Goal: Transaction & Acquisition: Book appointment/travel/reservation

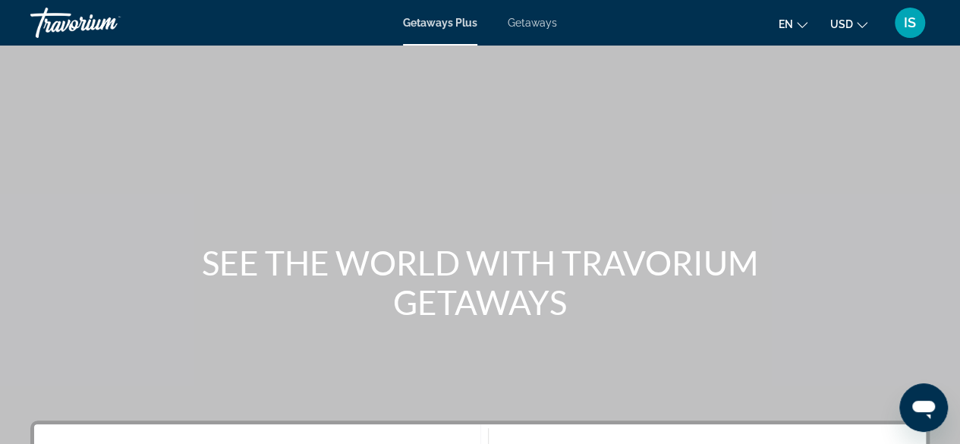
click at [532, 22] on span "Getaways" at bounding box center [532, 23] width 49 height 12
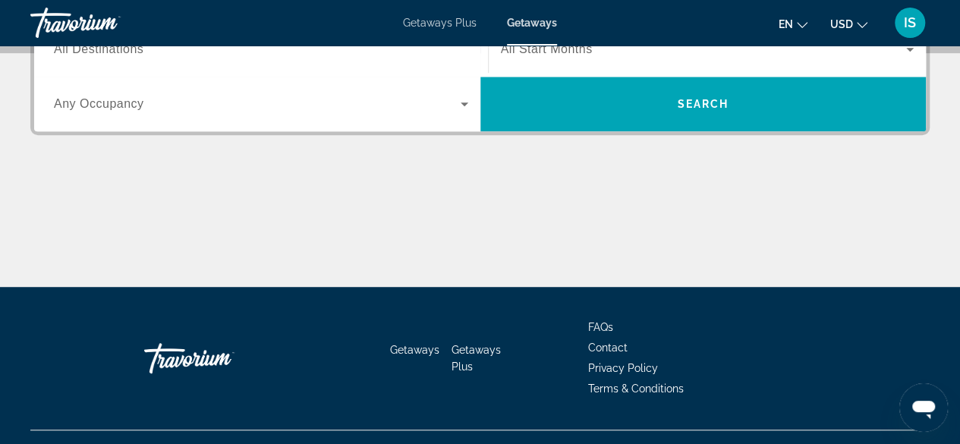
scroll to position [215, 0]
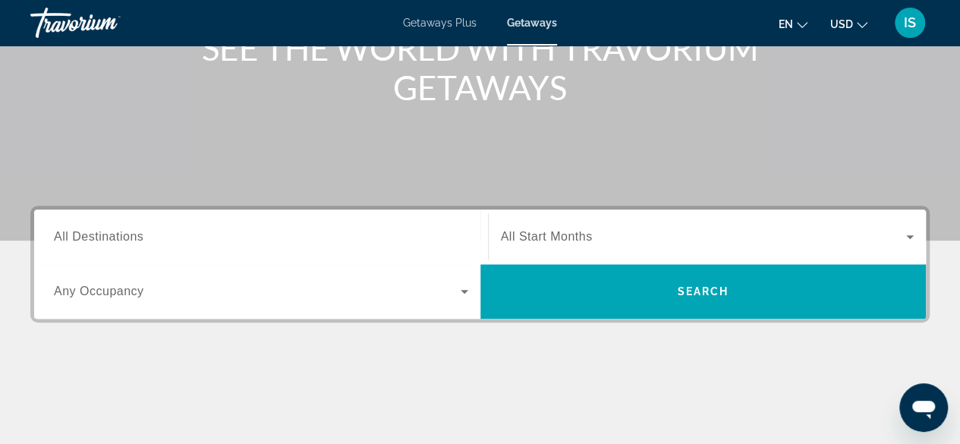
click at [126, 242] on span "All Destinations" at bounding box center [99, 236] width 90 height 13
click at [126, 242] on input "Destination All Destinations" at bounding box center [261, 237] width 414 height 18
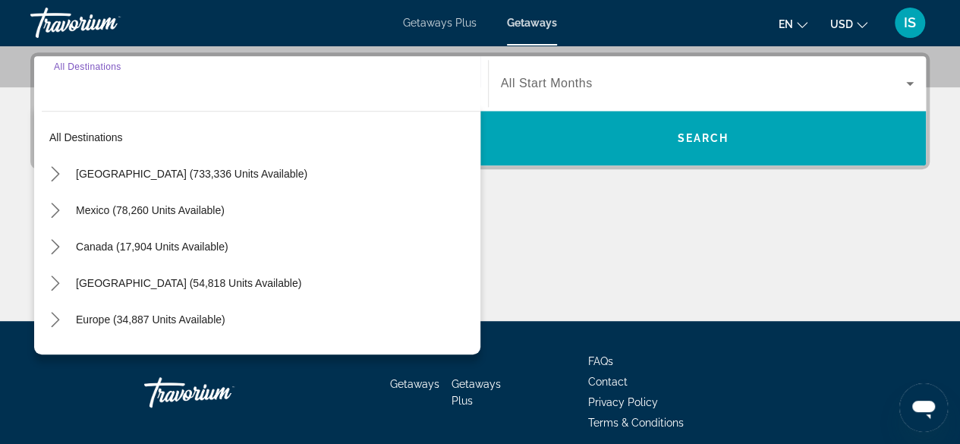
scroll to position [370, 0]
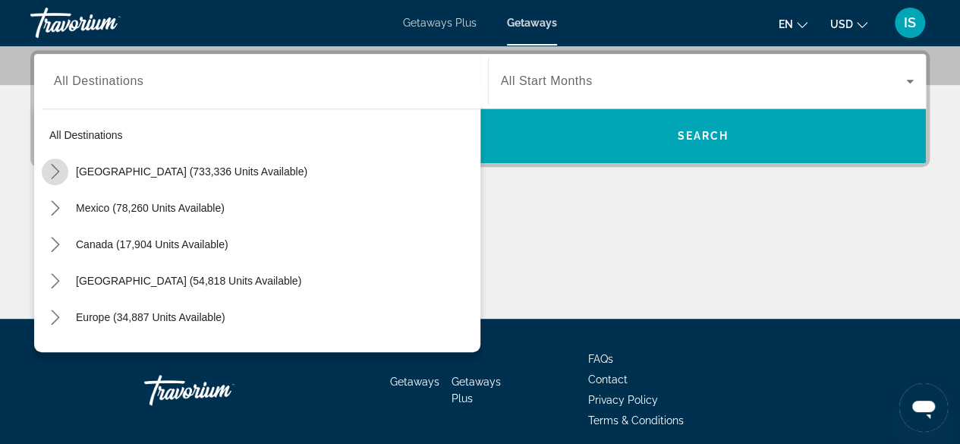
click at [57, 169] on icon "Toggle United States (733,336 units available) submenu" at bounding box center [55, 171] width 8 height 15
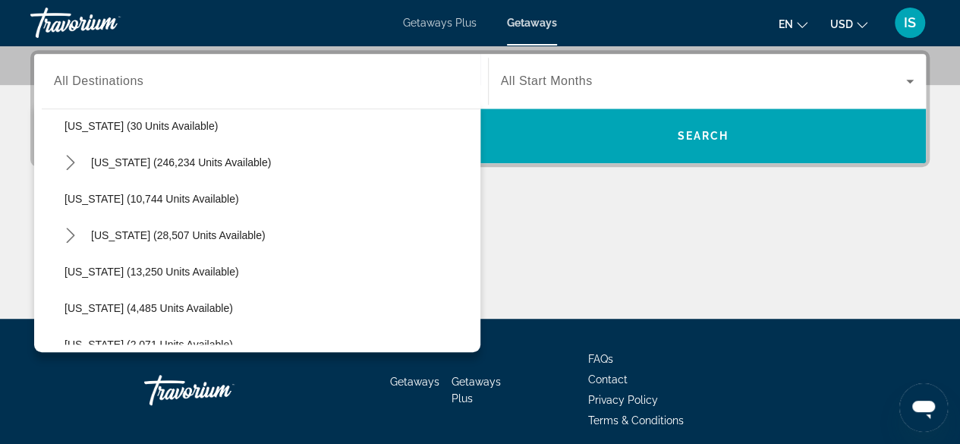
scroll to position [263, 0]
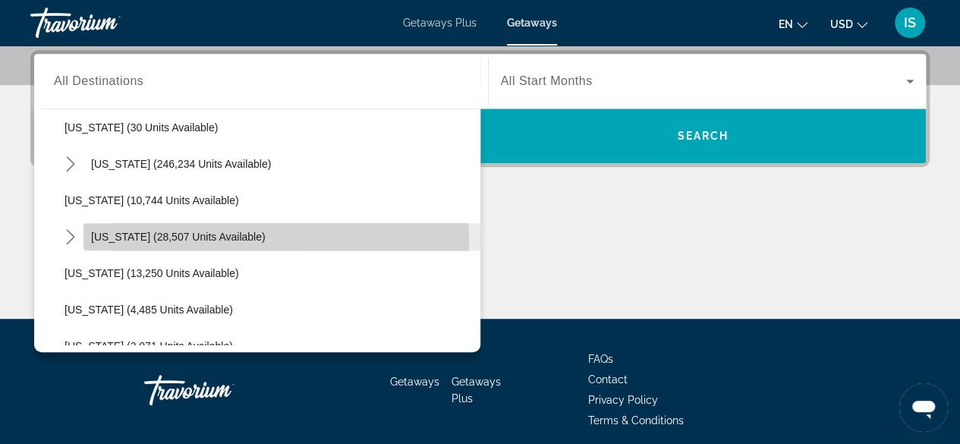
click at [193, 242] on span "Select destination: Hawaii (28,507 units available)" at bounding box center [281, 237] width 397 height 36
type input "**********"
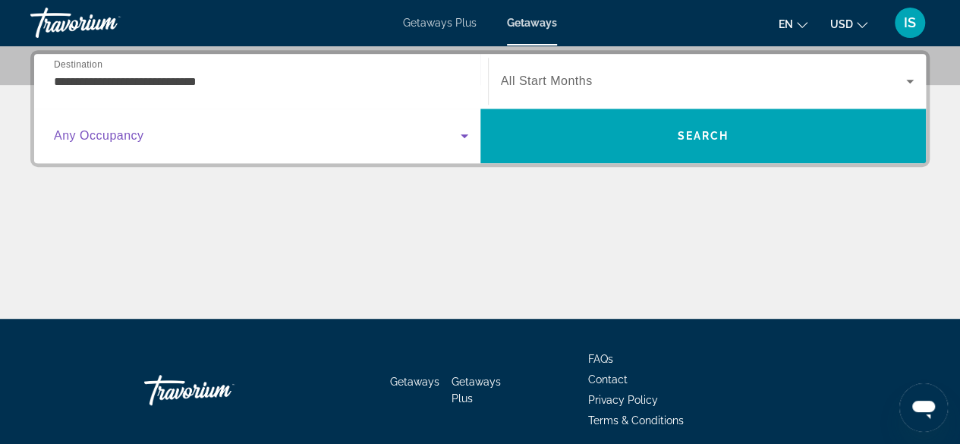
click at [454, 137] on span "Search widget" at bounding box center [257, 136] width 407 height 18
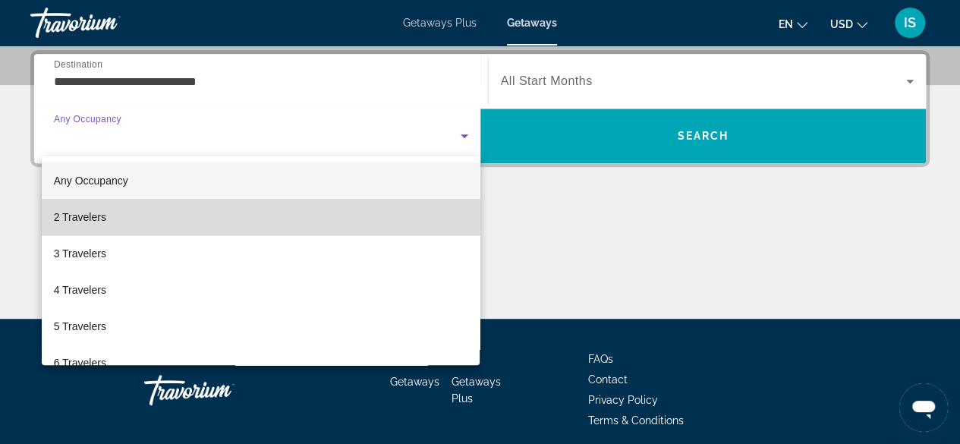
click at [388, 216] on mat-option "2 Travelers" at bounding box center [261, 217] width 439 height 36
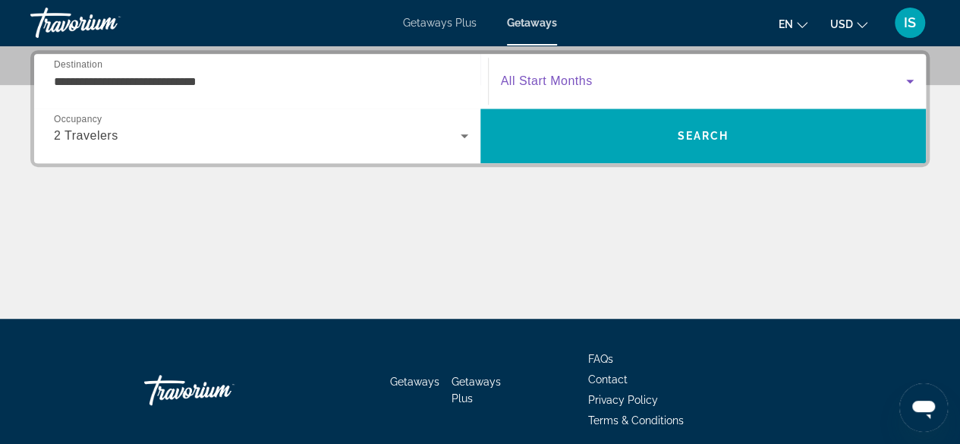
click at [912, 78] on icon "Search widget" at bounding box center [910, 81] width 18 height 18
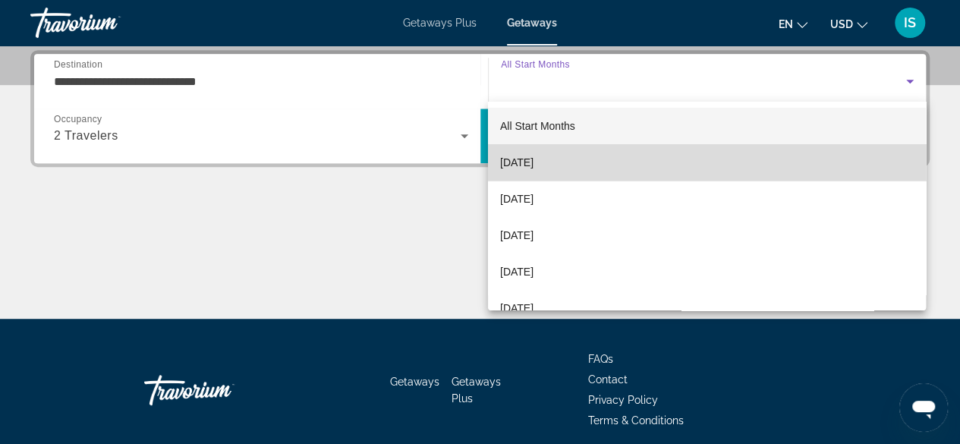
click at [798, 165] on mat-option "[DATE]" at bounding box center [707, 162] width 438 height 36
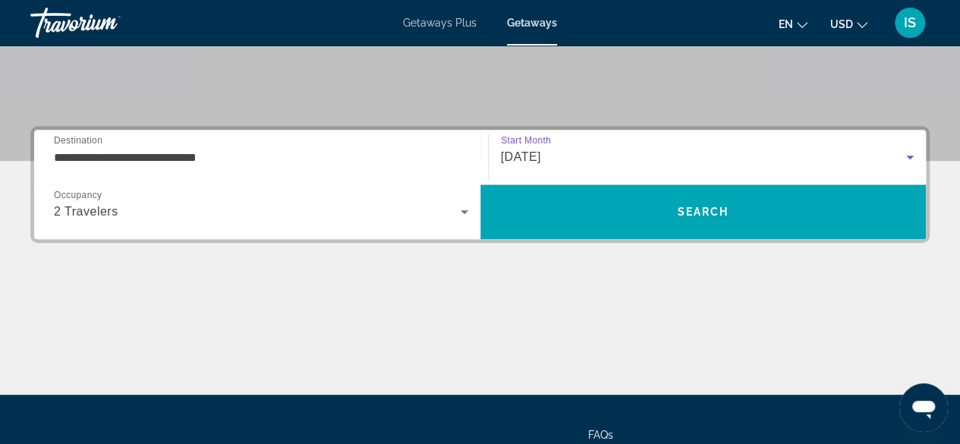
scroll to position [293, 0]
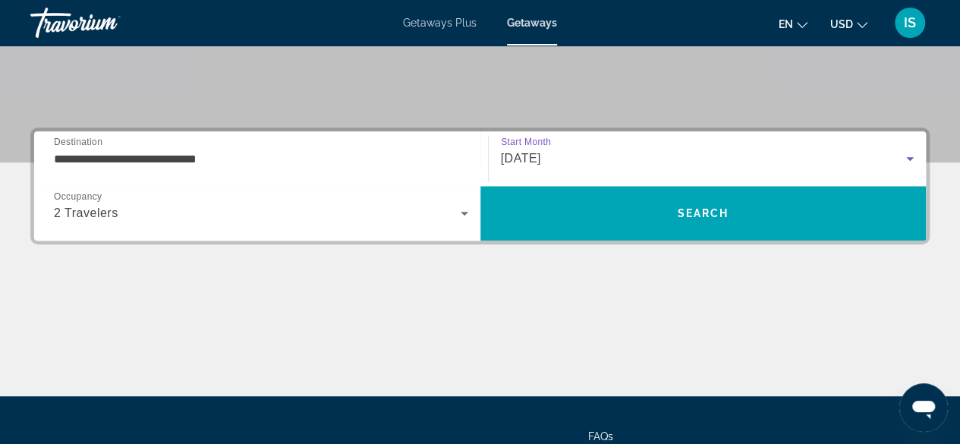
click at [909, 156] on icon "Search widget" at bounding box center [910, 158] width 18 height 18
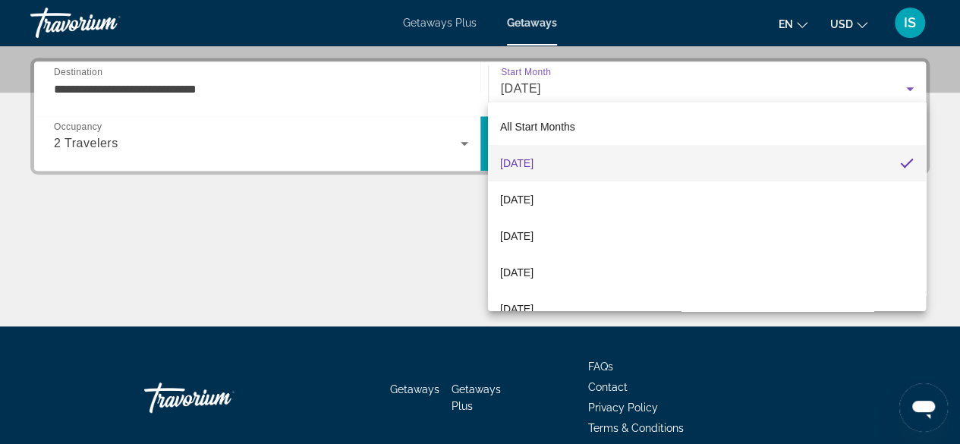
scroll to position [370, 0]
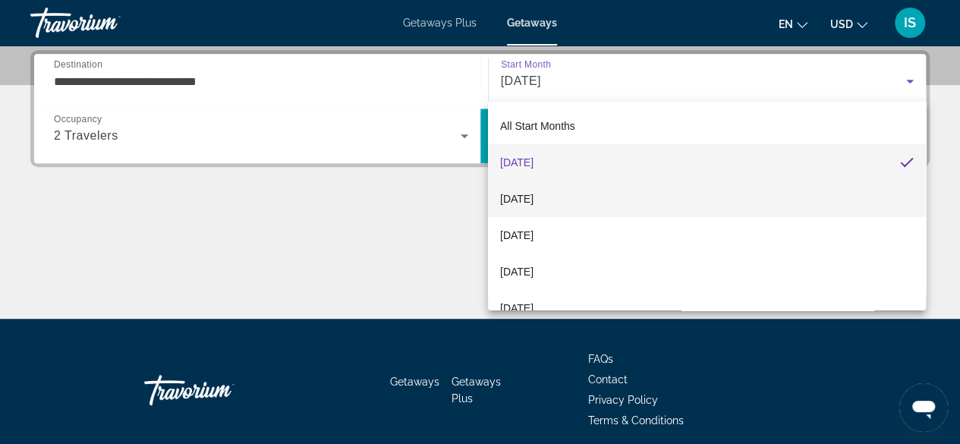
click at [665, 196] on mat-option "[DATE]" at bounding box center [707, 199] width 438 height 36
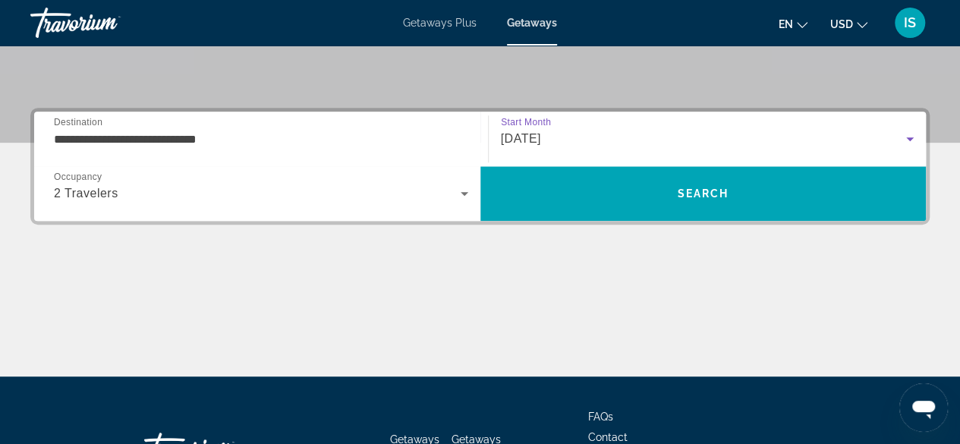
scroll to position [313, 0]
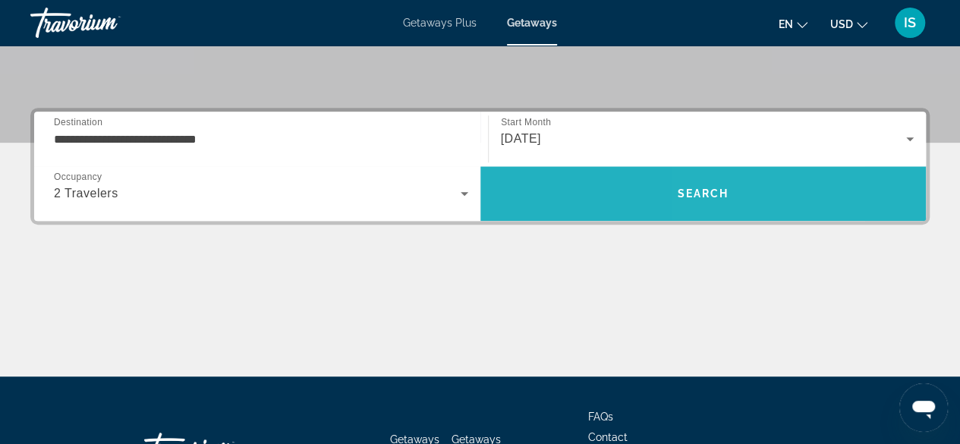
click at [789, 193] on span "Search" at bounding box center [703, 193] width 446 height 36
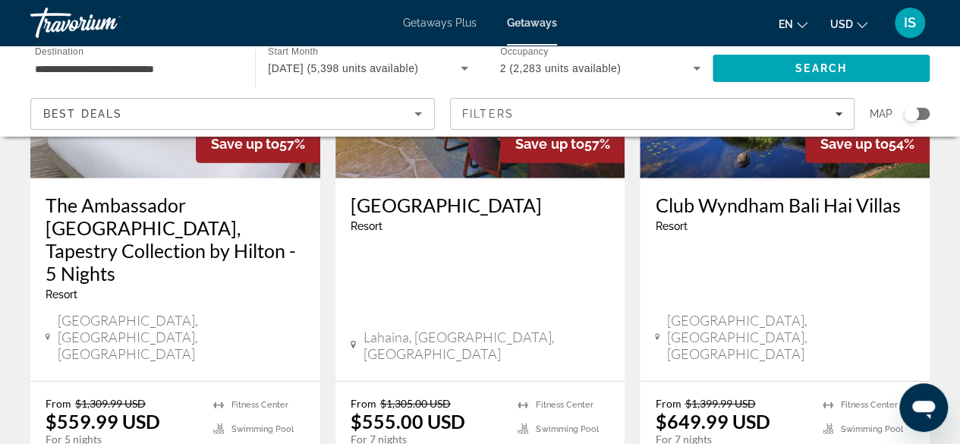
scroll to position [2037, 0]
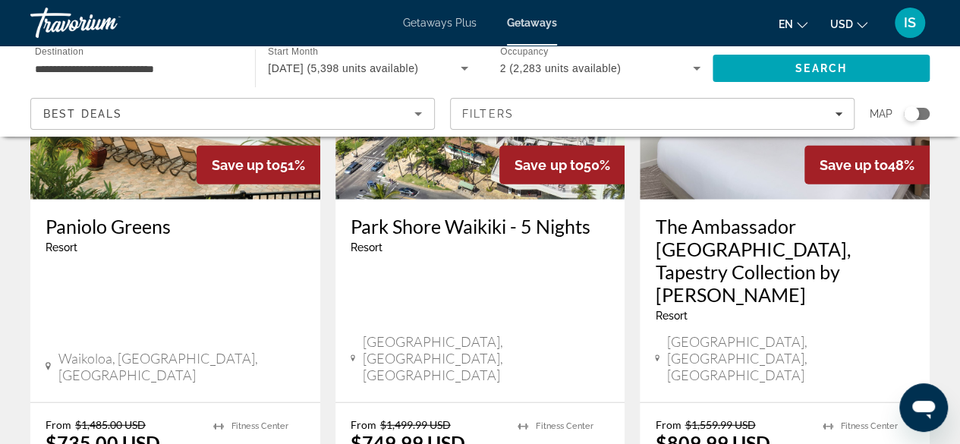
scroll to position [2067, 0]
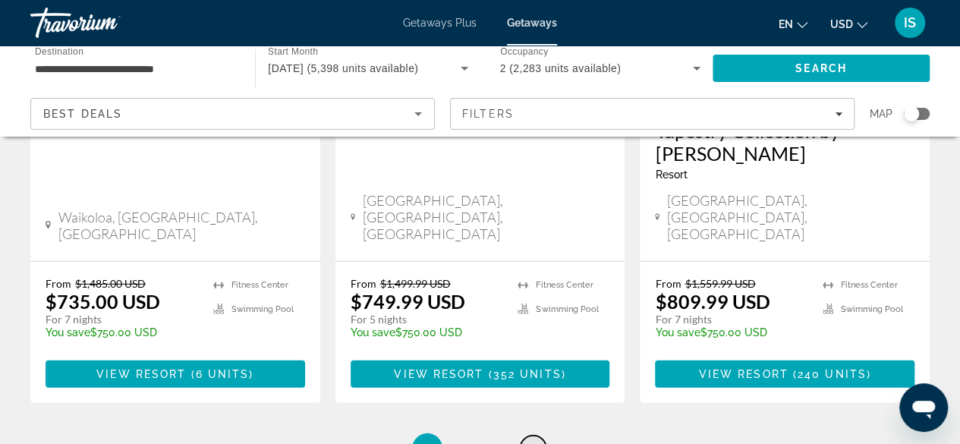
click at [535, 440] on span "4" at bounding box center [534, 448] width 8 height 17
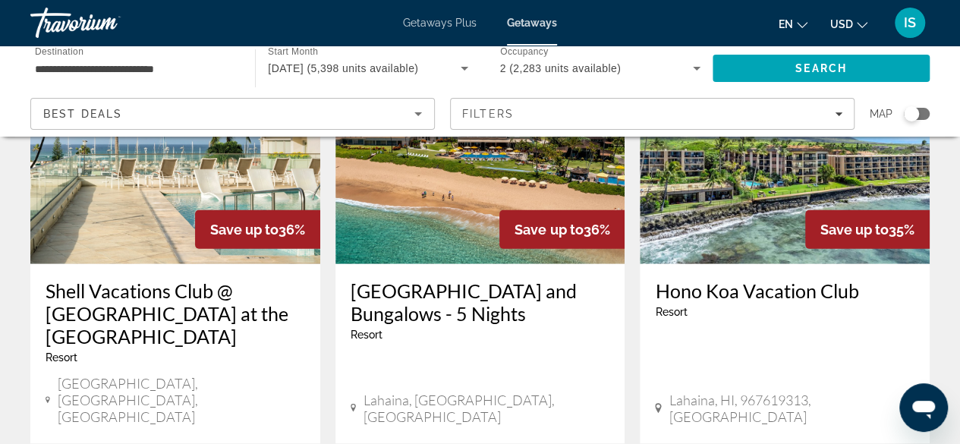
scroll to position [2123, 0]
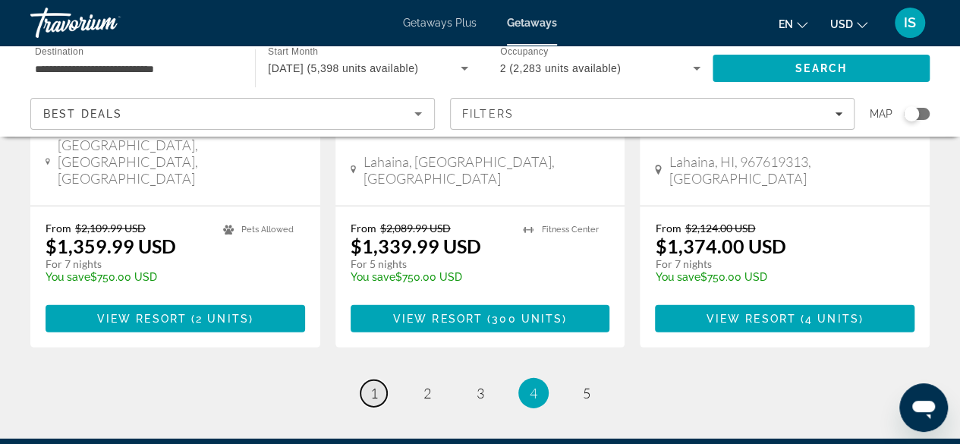
click at [380, 380] on link "page 1" at bounding box center [373, 393] width 27 height 27
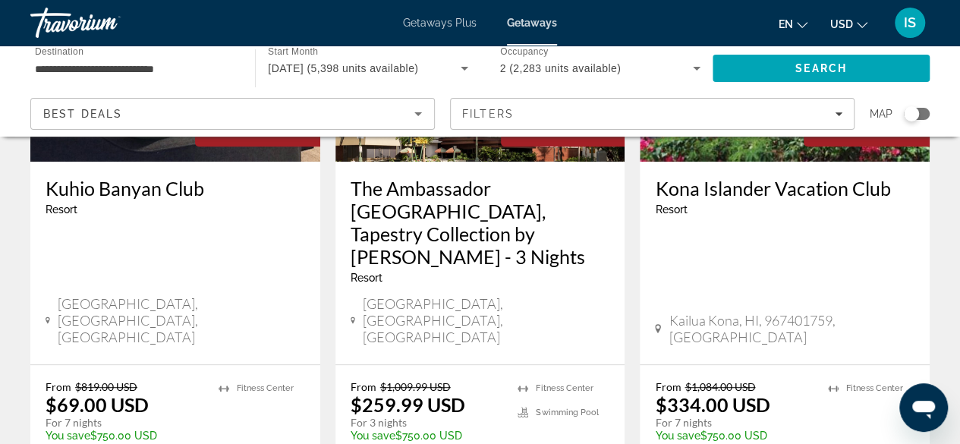
scroll to position [163, 0]
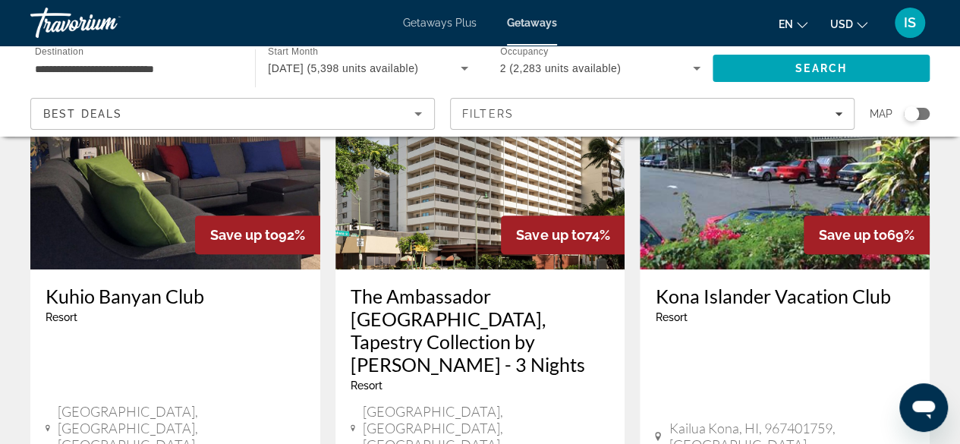
click at [791, 292] on h3 "Kona Islander Vacation Club" at bounding box center [784, 296] width 259 height 23
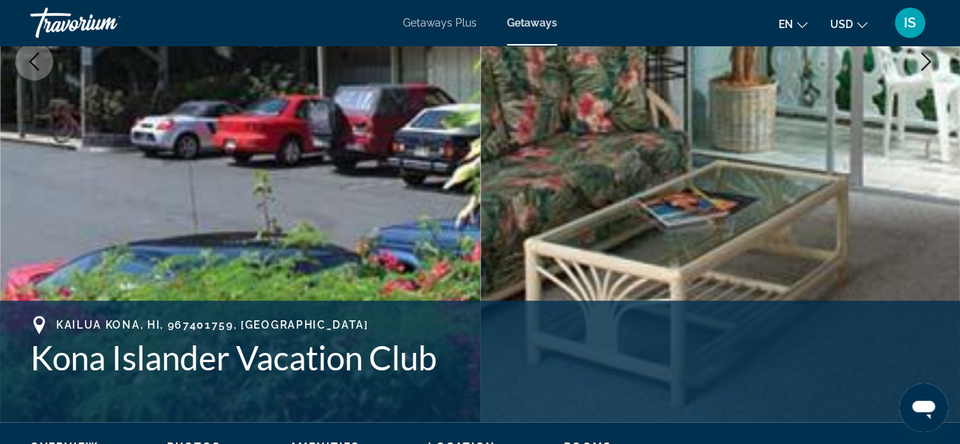
scroll to position [170, 0]
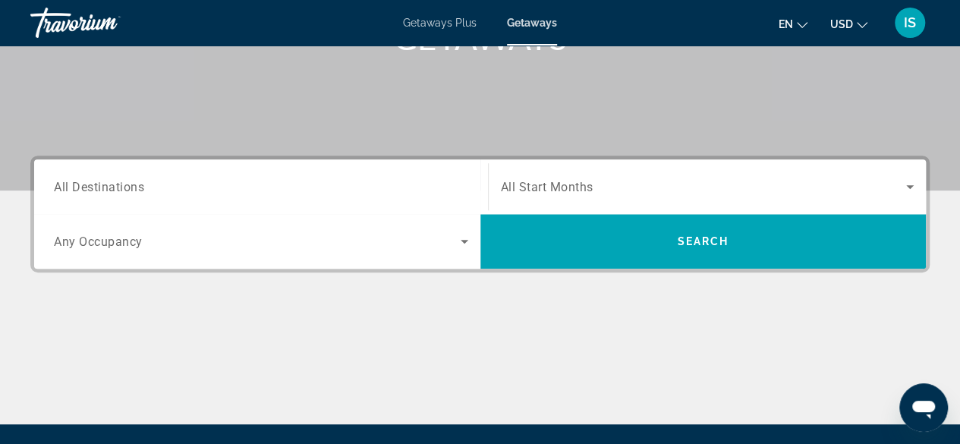
scroll to position [267, 0]
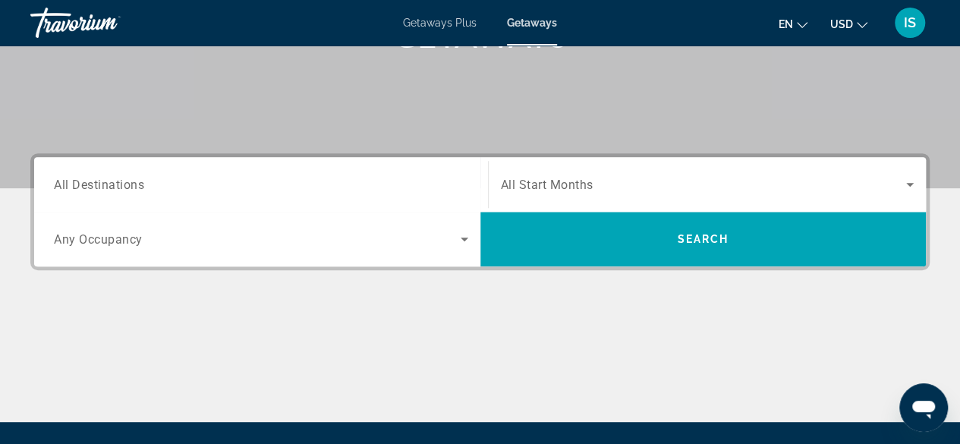
click at [80, 180] on span "All Destinations" at bounding box center [99, 184] width 90 height 14
click at [80, 180] on input "Destination All Destinations" at bounding box center [261, 185] width 414 height 18
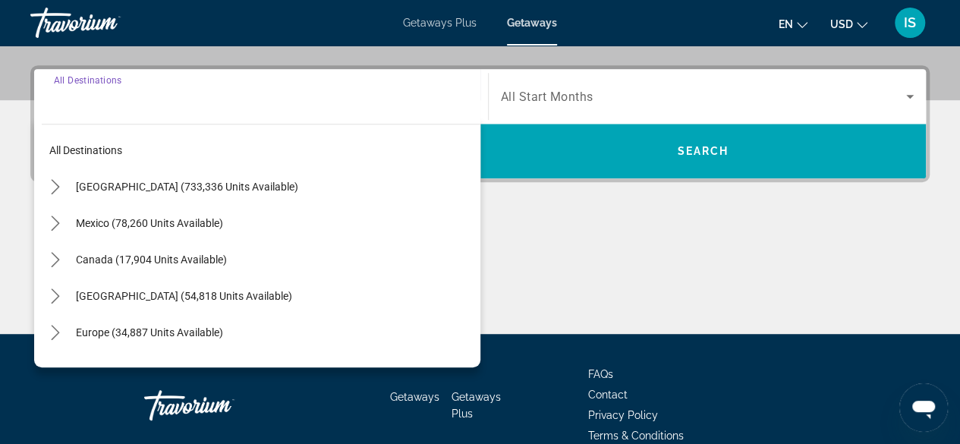
scroll to position [370, 0]
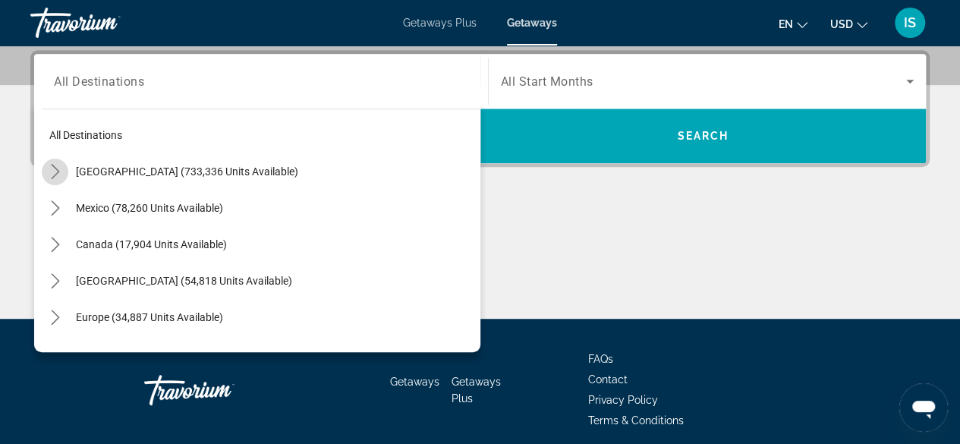
click at [59, 168] on icon "Toggle United States (733,336 units available) submenu" at bounding box center [55, 171] width 15 height 15
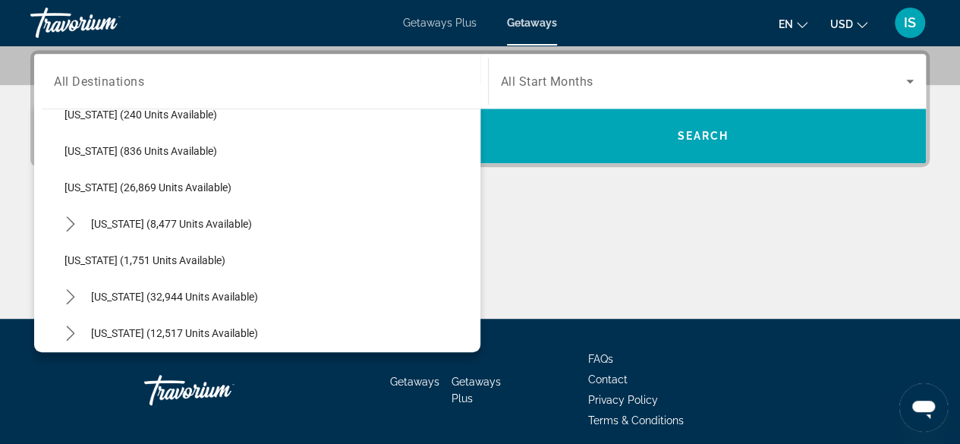
scroll to position [1149, 0]
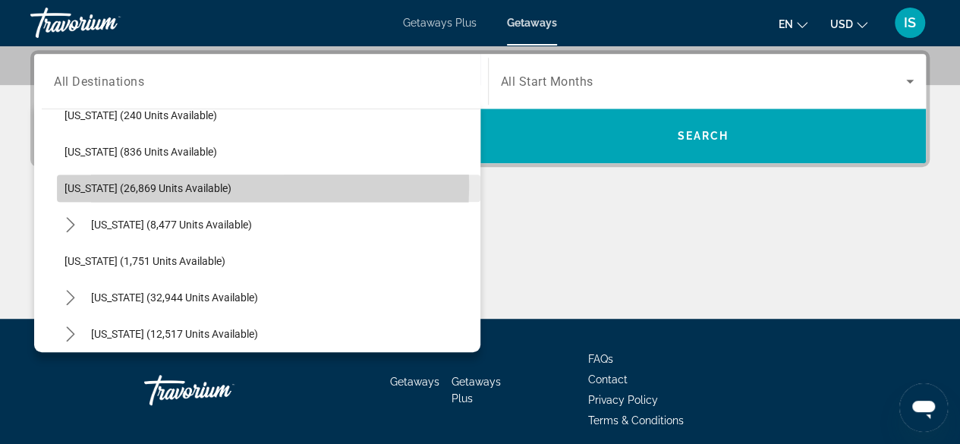
click at [86, 183] on span "[US_STATE] (26,869 units available)" at bounding box center [147, 188] width 167 height 12
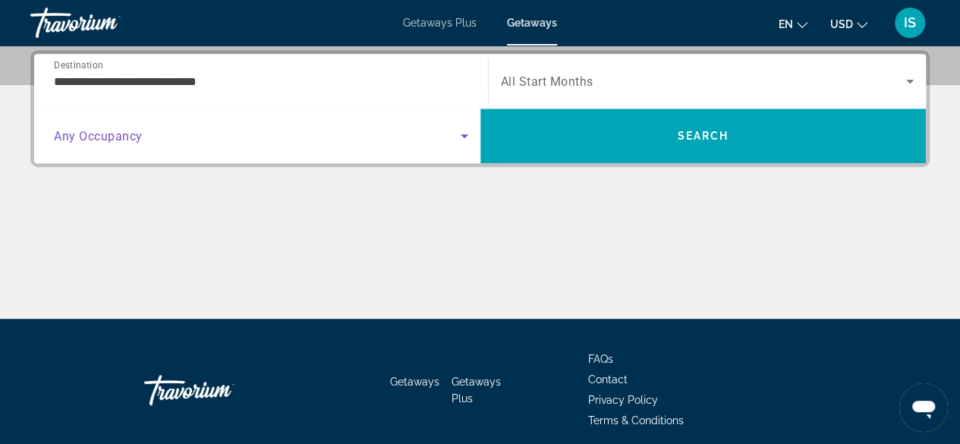
click at [463, 137] on icon "Search widget" at bounding box center [464, 136] width 18 height 18
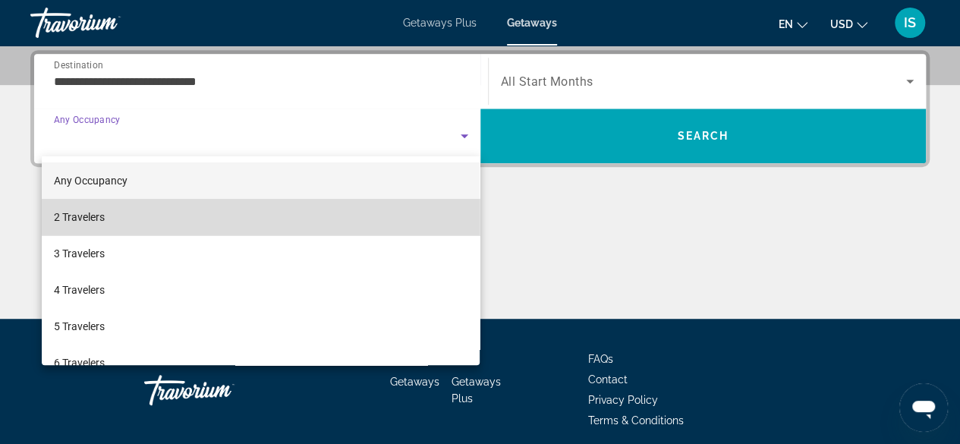
click at [417, 206] on mat-option "2 Travelers" at bounding box center [261, 217] width 439 height 36
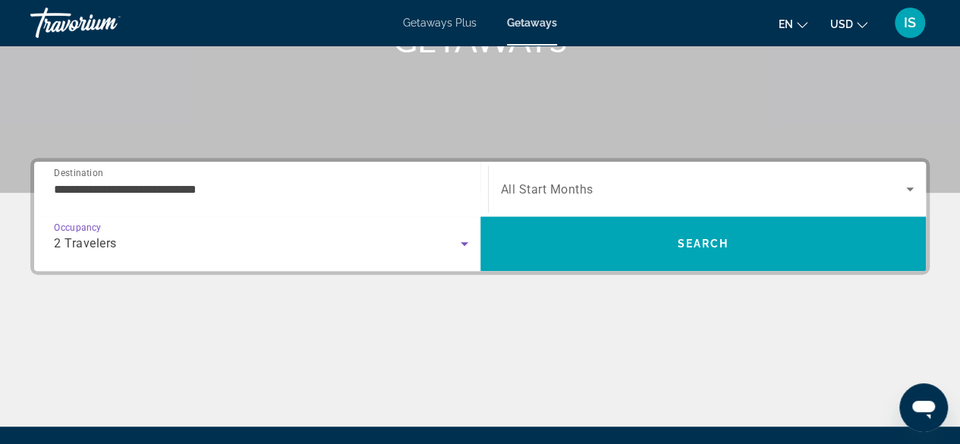
scroll to position [255, 0]
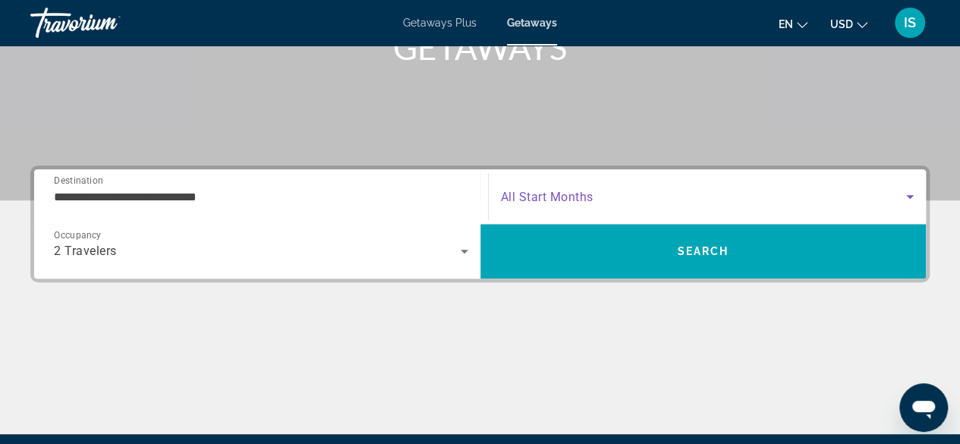
click at [911, 193] on icon "Search widget" at bounding box center [910, 196] width 18 height 18
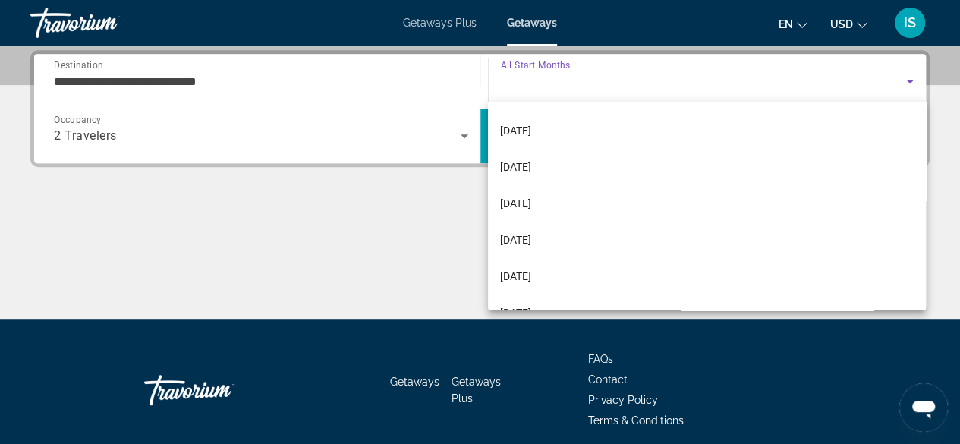
scroll to position [288, 0]
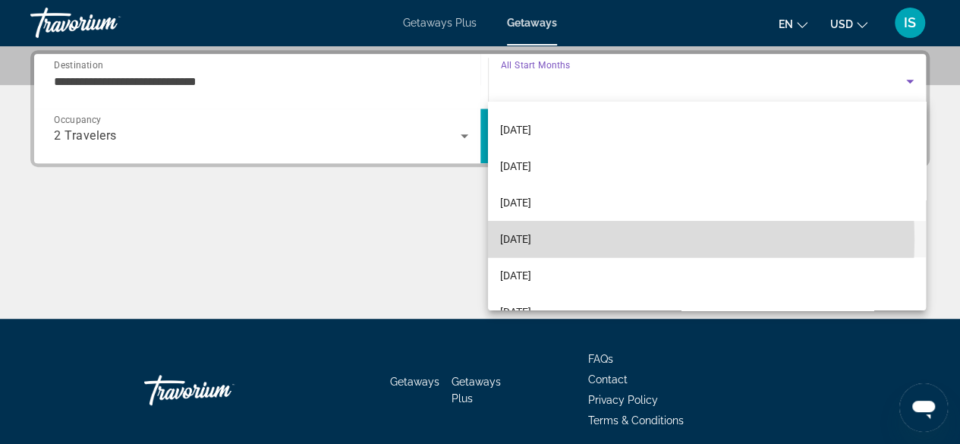
click at [599, 239] on mat-option "[DATE]" at bounding box center [707, 239] width 438 height 36
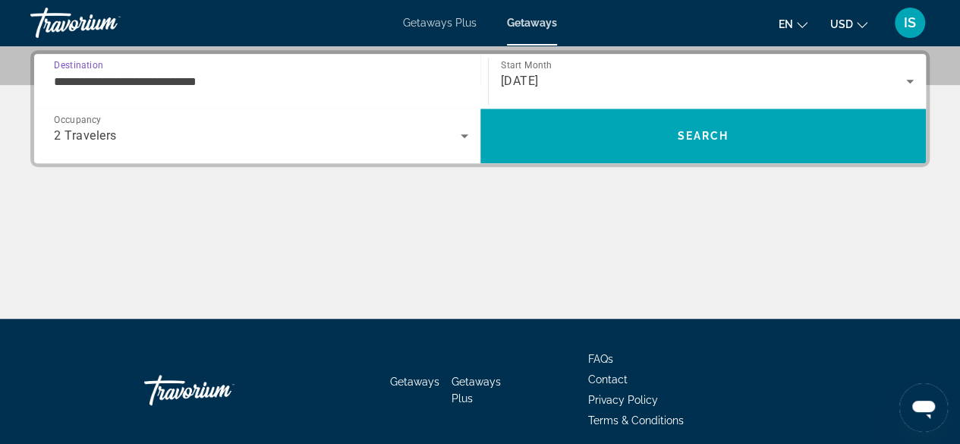
click at [61, 78] on input "**********" at bounding box center [261, 82] width 414 height 18
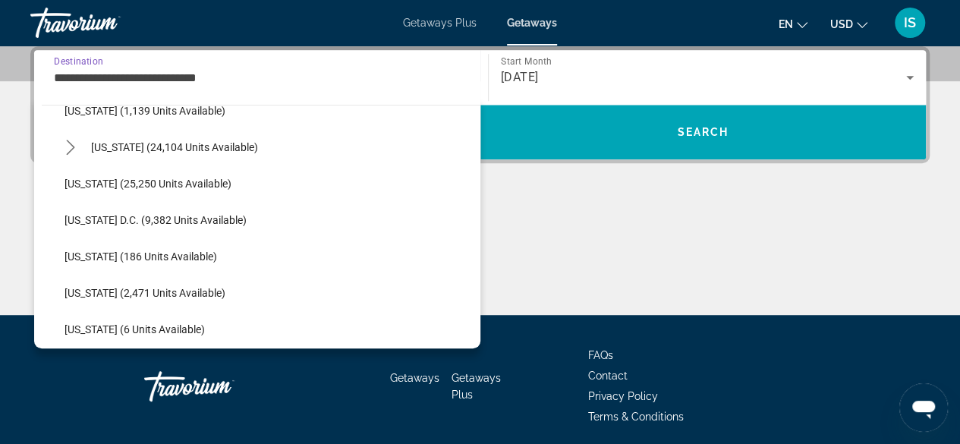
scroll to position [1476, 0]
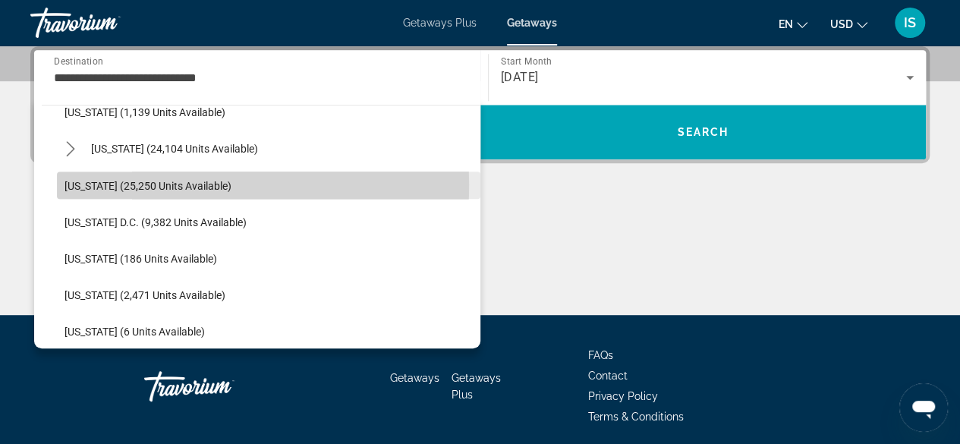
click at [107, 183] on span "[US_STATE] (25,250 units available)" at bounding box center [147, 185] width 167 height 12
type input "**********"
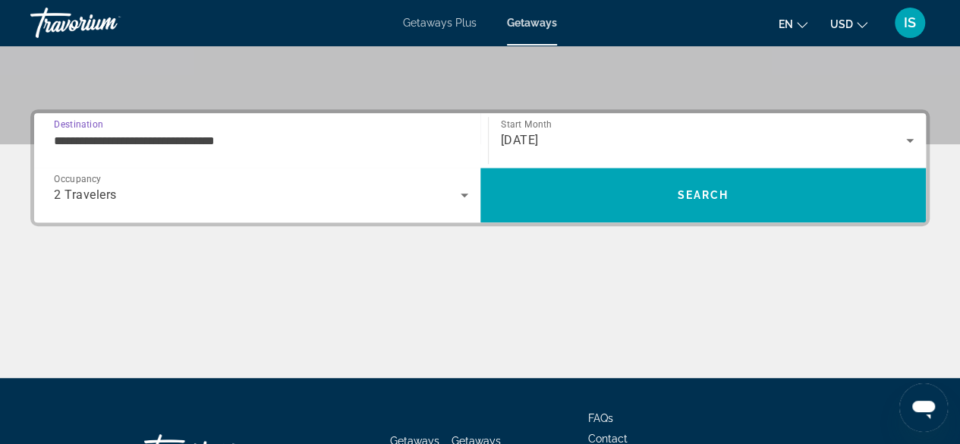
scroll to position [308, 0]
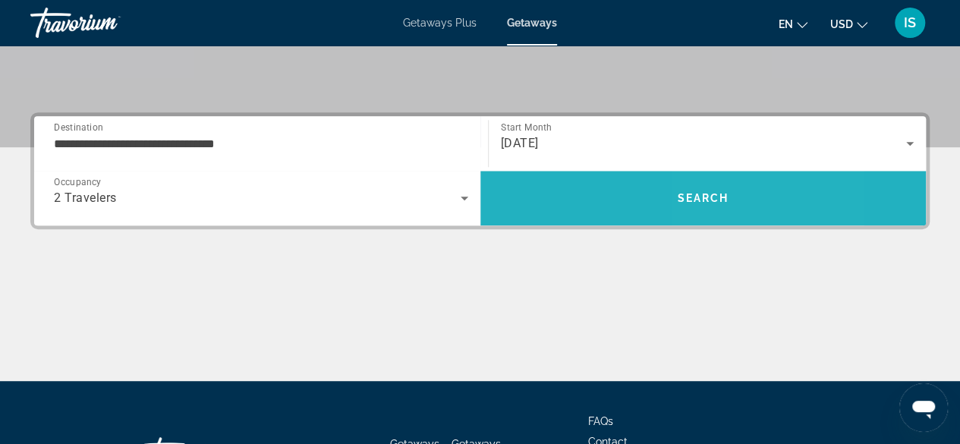
click at [722, 200] on span "Search" at bounding box center [703, 198] width 52 height 12
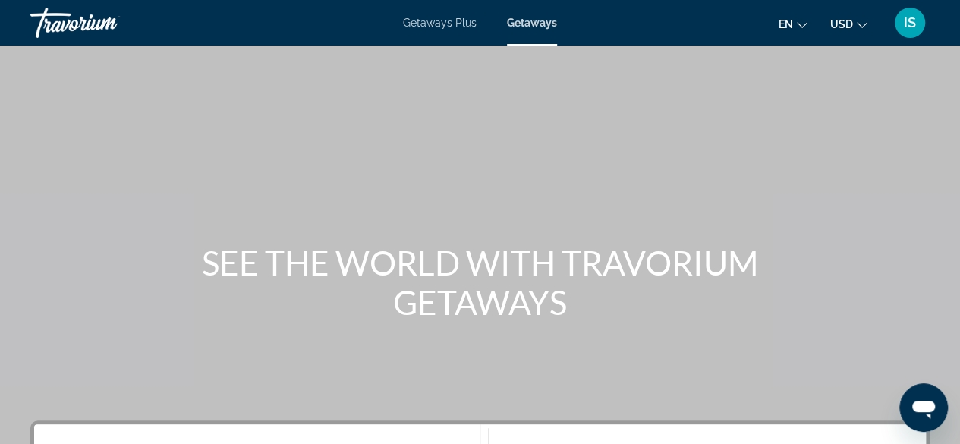
click at [466, 23] on span "Getaways Plus" at bounding box center [440, 23] width 74 height 12
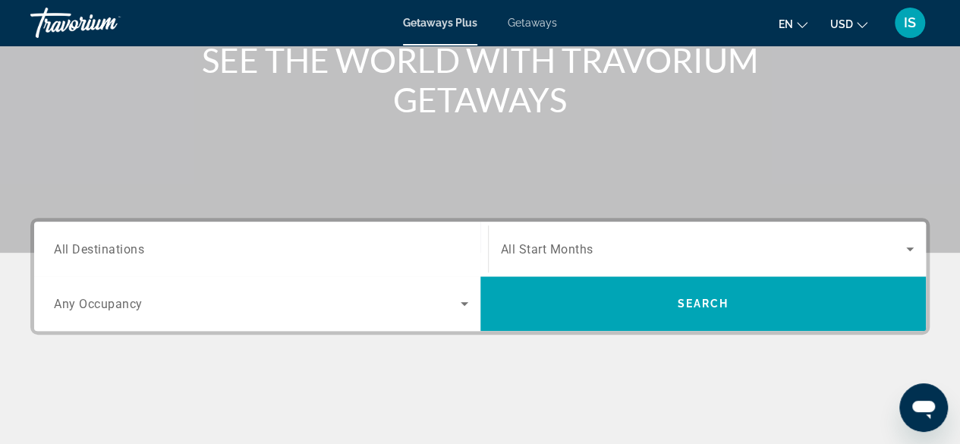
scroll to position [222, 0]
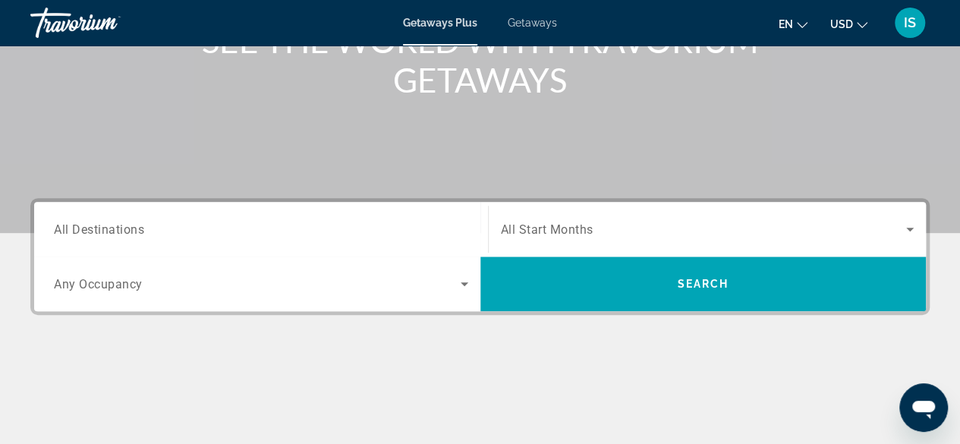
click at [108, 231] on span "All Destinations" at bounding box center [99, 229] width 90 height 14
click at [108, 231] on input "Destination All Destinations" at bounding box center [261, 230] width 414 height 18
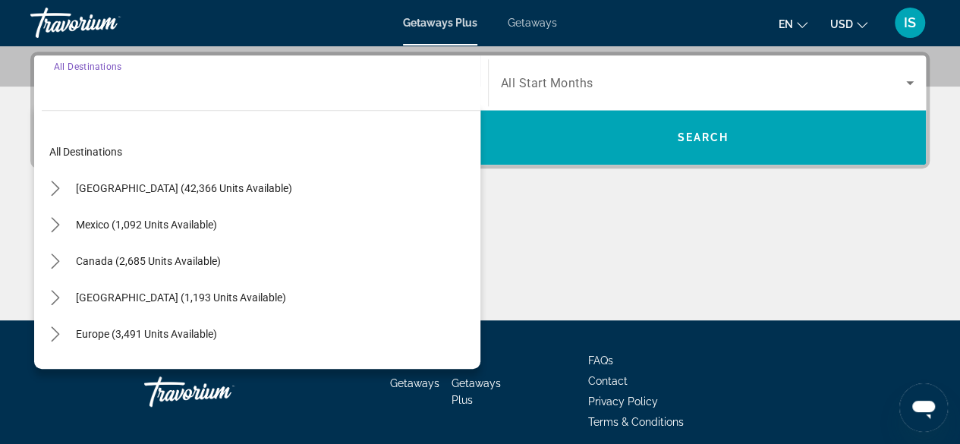
scroll to position [370, 0]
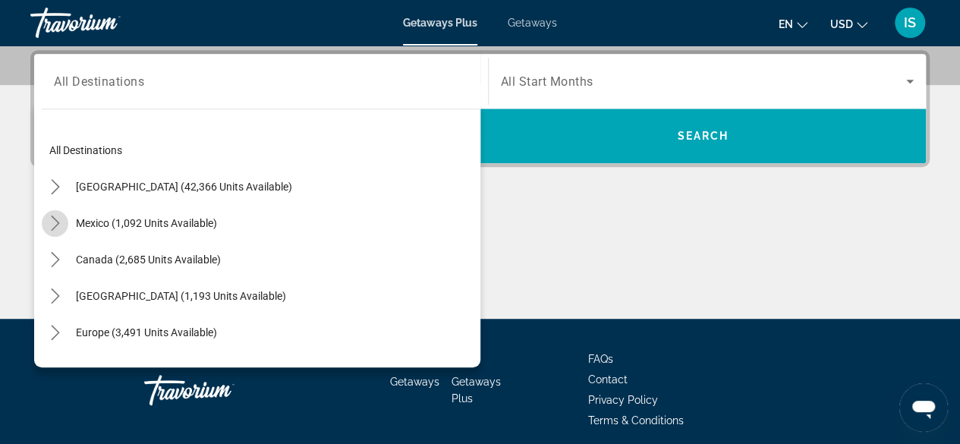
click at [56, 225] on icon "Toggle Mexico (1,092 units available) submenu" at bounding box center [55, 222] width 15 height 15
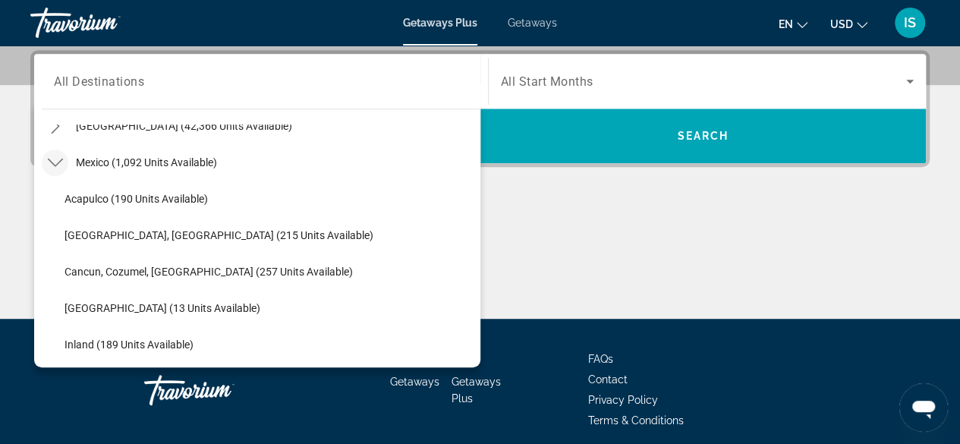
scroll to position [59, 0]
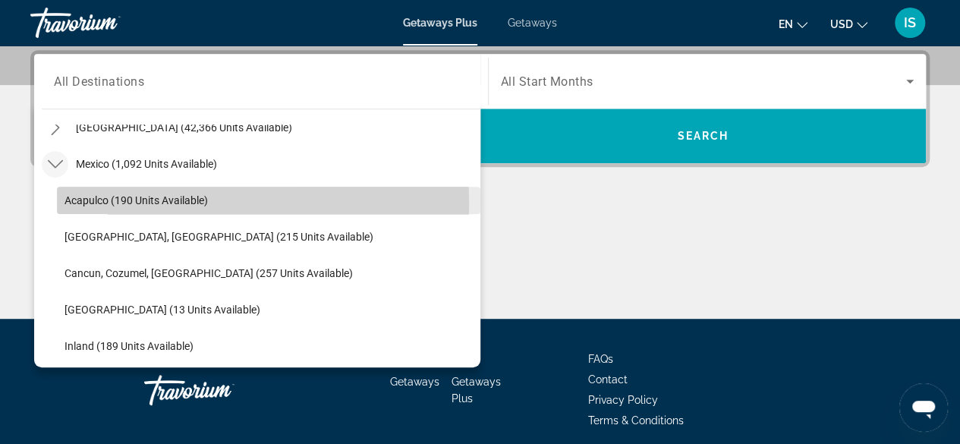
click at [95, 201] on span "Acapulco (190 units available)" at bounding box center [135, 200] width 143 height 12
type input "**********"
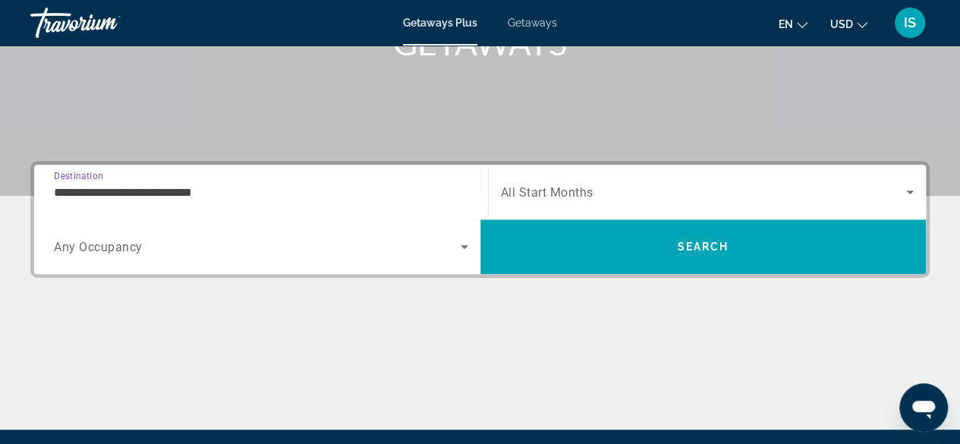
scroll to position [244, 0]
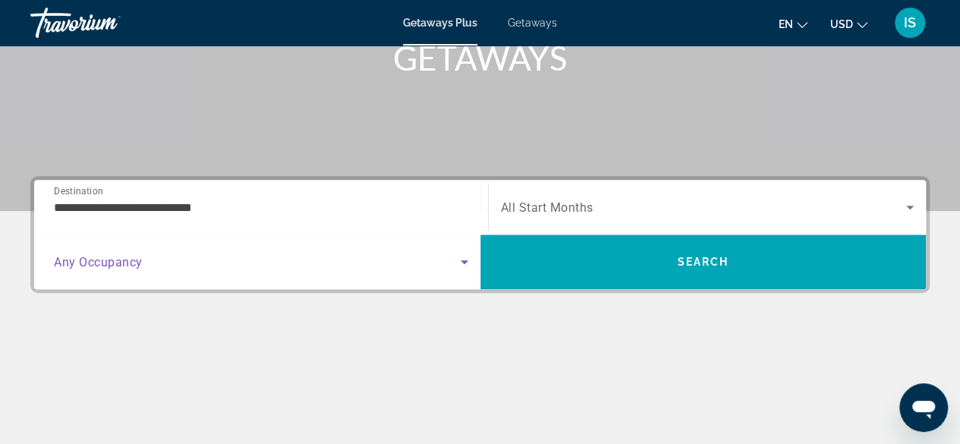
click at [465, 260] on icon "Search widget" at bounding box center [465, 262] width 8 height 4
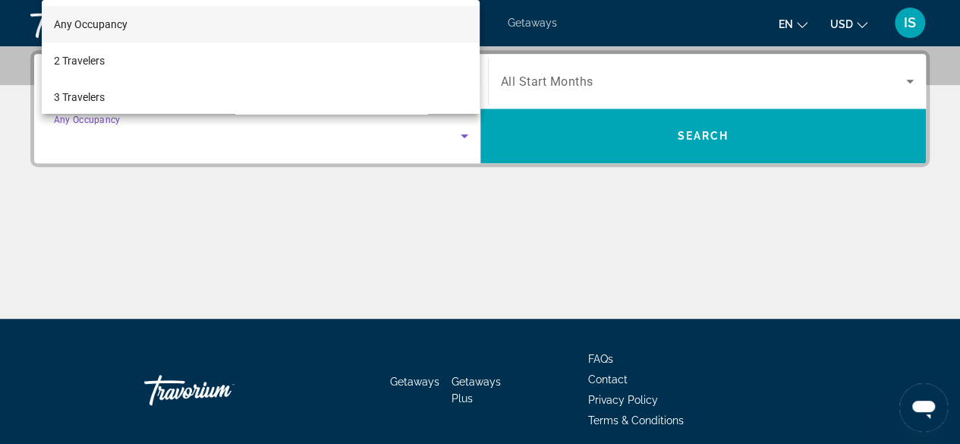
scroll to position [370, 0]
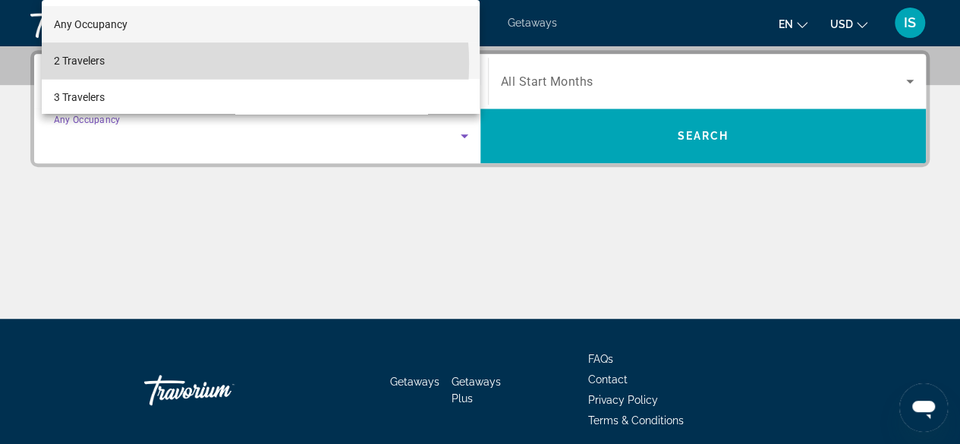
click at [202, 64] on mat-option "2 Travelers" at bounding box center [261, 60] width 439 height 36
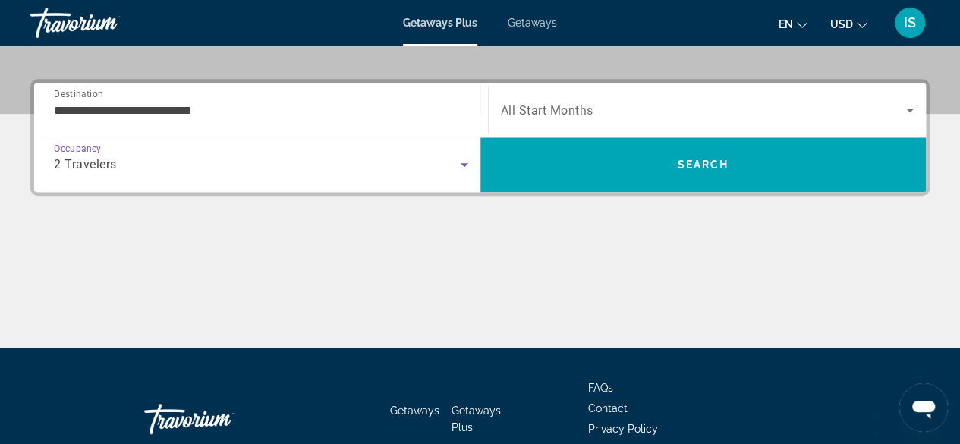
scroll to position [340, 0]
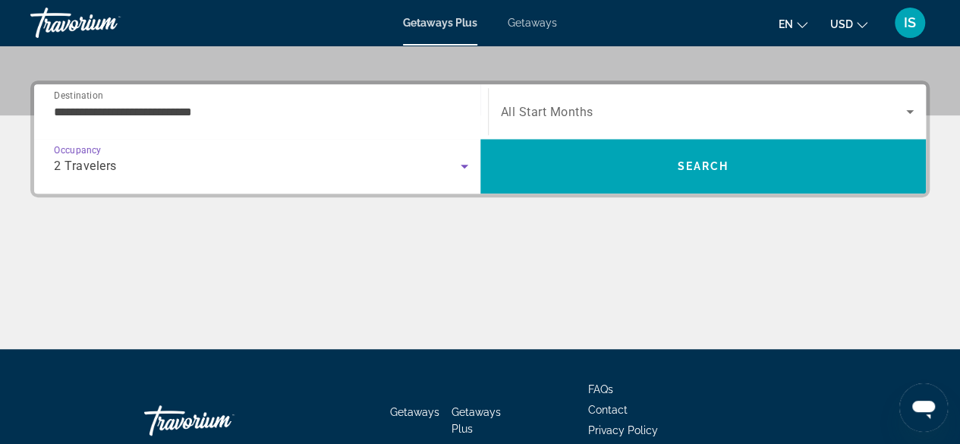
click at [913, 108] on icon "Search widget" at bounding box center [910, 111] width 18 height 18
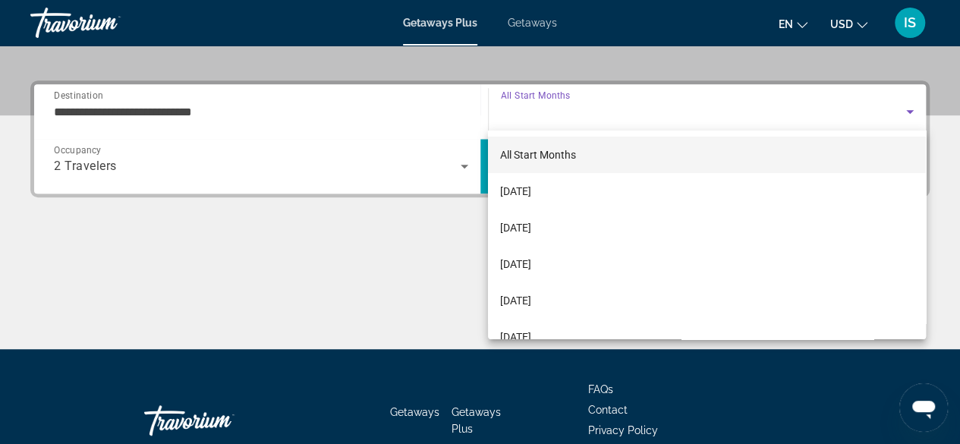
scroll to position [370, 0]
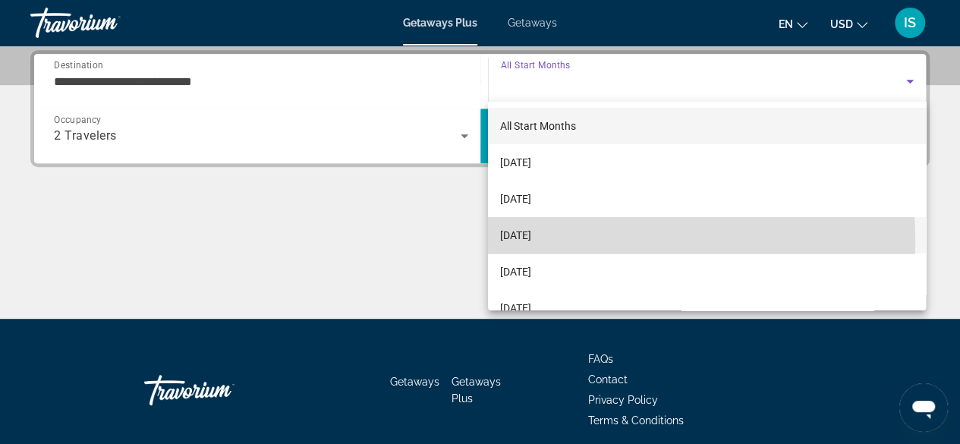
click at [531, 241] on span "[DATE]" at bounding box center [515, 235] width 31 height 18
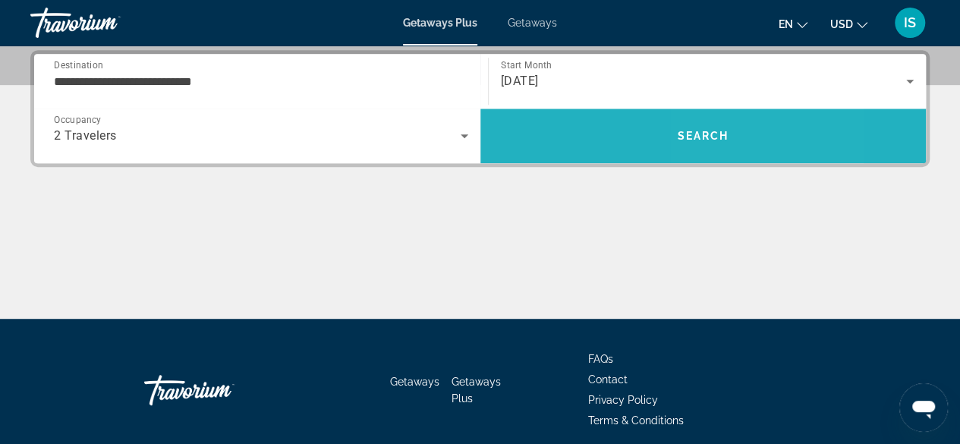
click at [737, 127] on span "Search" at bounding box center [703, 136] width 446 height 36
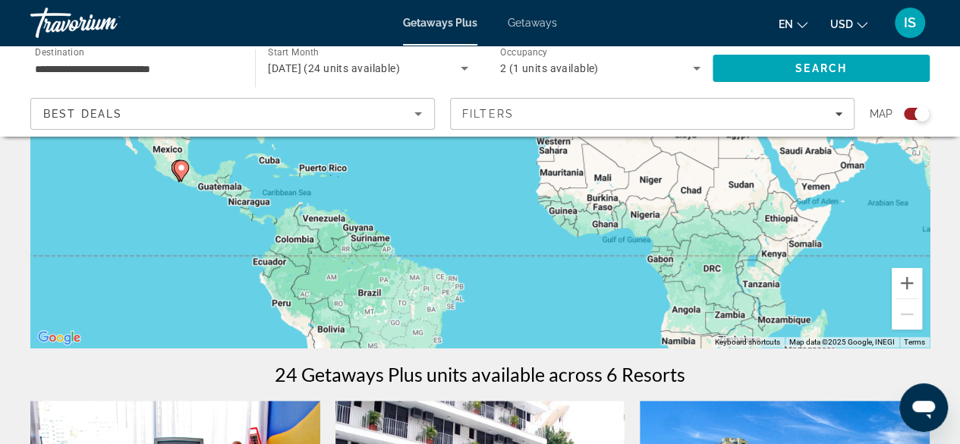
scroll to position [259, 0]
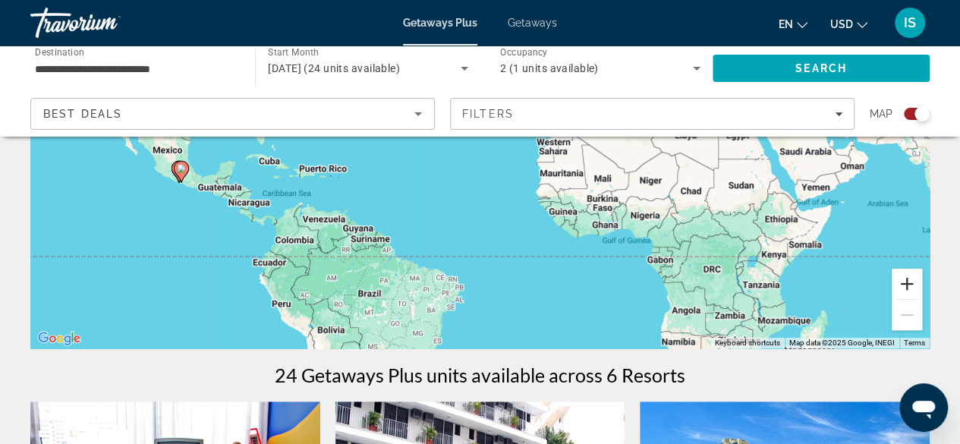
click at [912, 281] on button "Zoom in" at bounding box center [906, 284] width 30 height 30
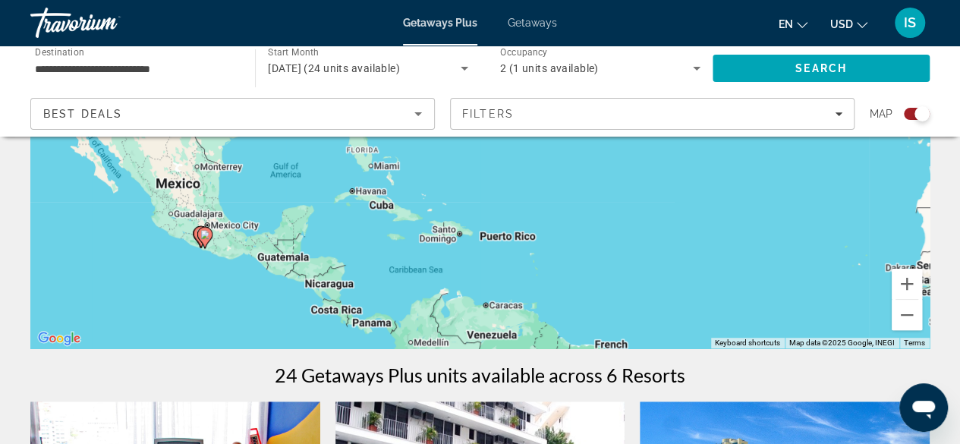
drag, startPoint x: 217, startPoint y: 224, endPoint x: 548, endPoint y: 226, distance: 330.8
click at [548, 226] on div "To activate drag with keyboard, press Alt + Enter. Once in keyboard drag state,…" at bounding box center [479, 120] width 899 height 455
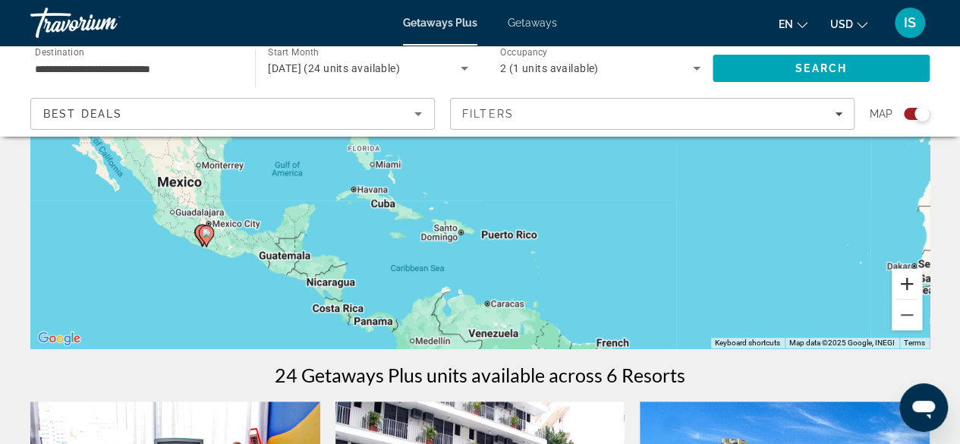
click at [907, 278] on button "Zoom in" at bounding box center [906, 284] width 30 height 30
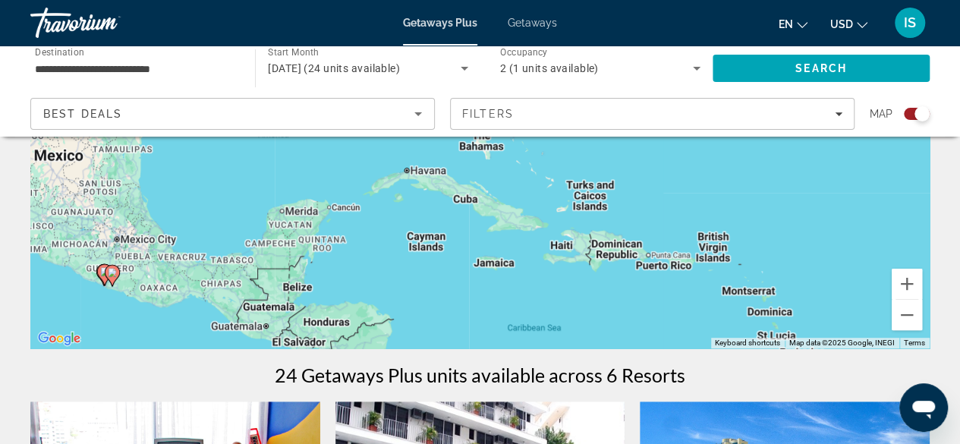
drag, startPoint x: 195, startPoint y: 297, endPoint x: 442, endPoint y: 181, distance: 272.2
click at [442, 181] on div "To activate drag with keyboard, press Alt + Enter. Once in keyboard drag state,…" at bounding box center [479, 120] width 899 height 455
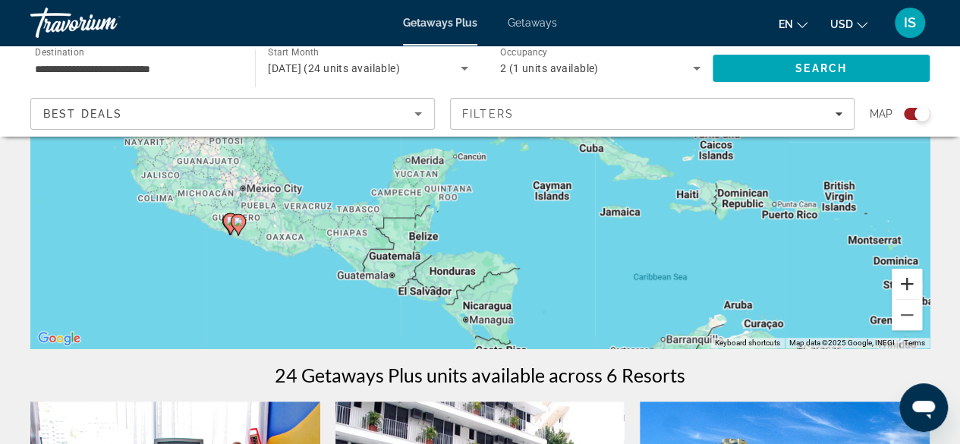
click at [910, 283] on button "Zoom in" at bounding box center [906, 284] width 30 height 30
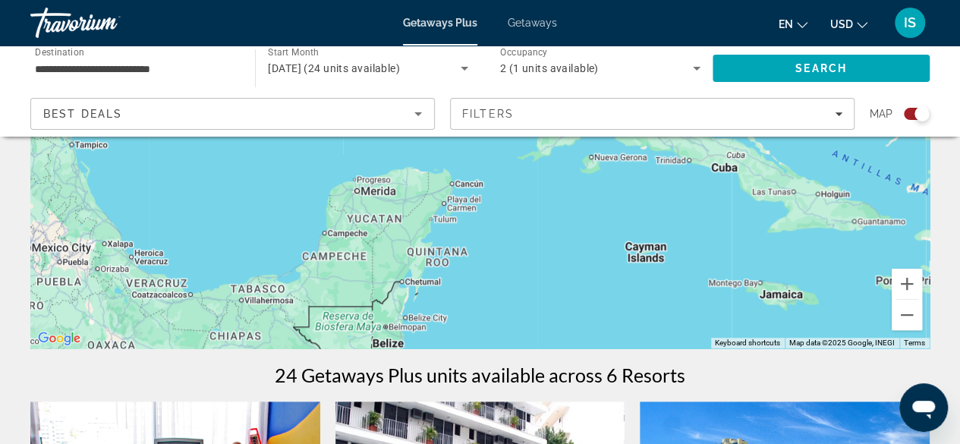
drag, startPoint x: 80, startPoint y: 263, endPoint x: 167, endPoint y: 225, distance: 95.1
click at [167, 225] on div "To activate drag with keyboard, press Alt + Enter. Once in keyboard drag state,…" at bounding box center [479, 120] width 899 height 455
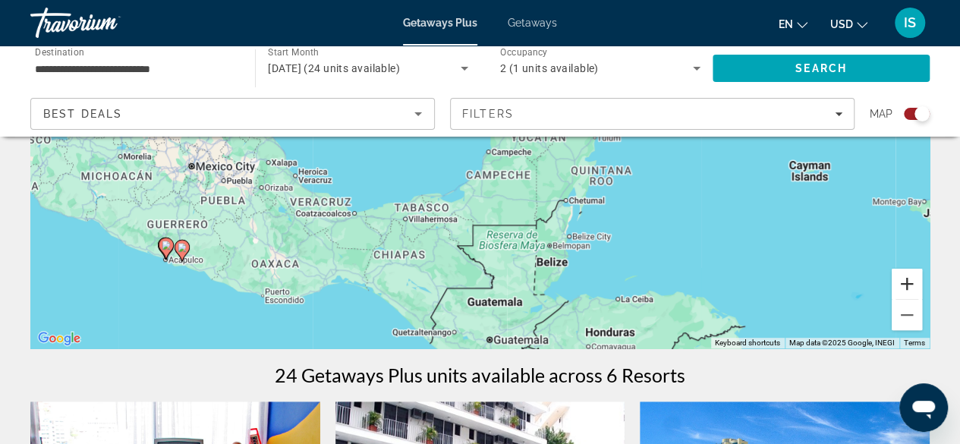
click at [904, 289] on button "Zoom in" at bounding box center [906, 284] width 30 height 30
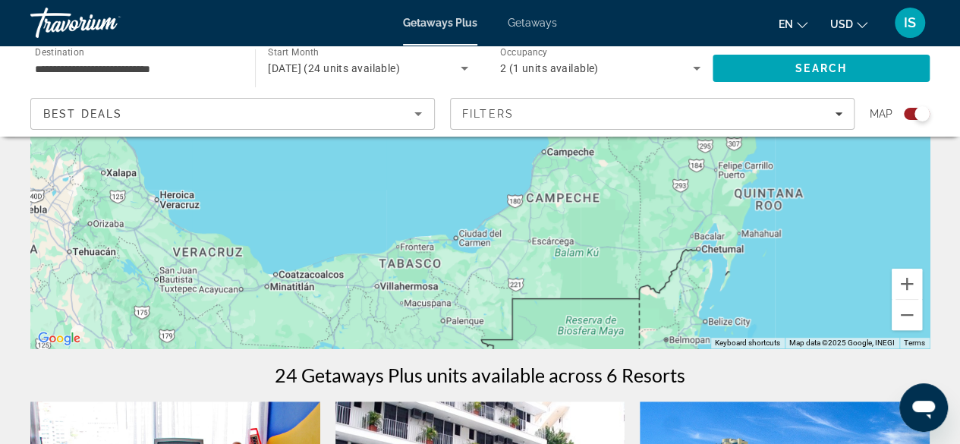
drag, startPoint x: 271, startPoint y: 303, endPoint x: 341, endPoint y: 259, distance: 82.1
click at [341, 259] on div "To activate drag with keyboard, press Alt + Enter. Once in keyboard drag state,…" at bounding box center [479, 120] width 899 height 455
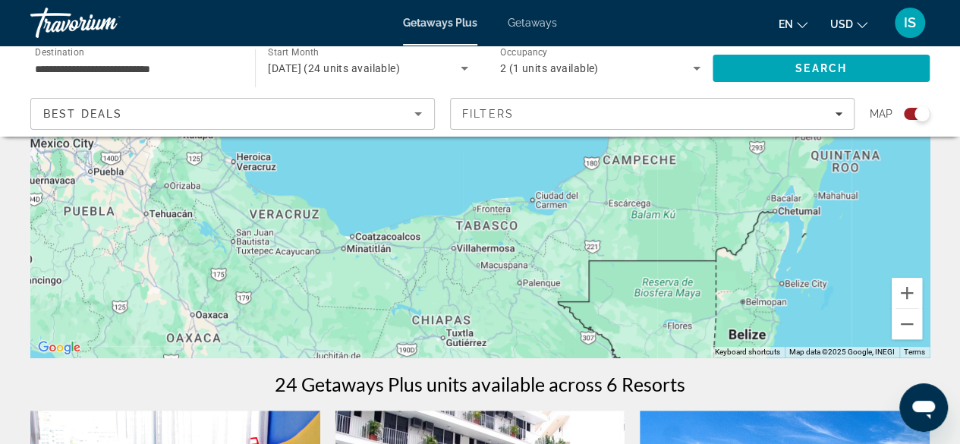
scroll to position [134, 0]
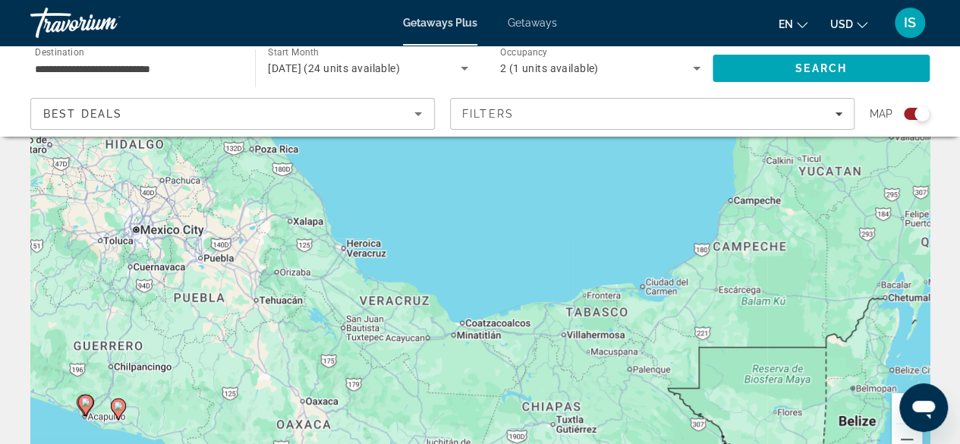
drag, startPoint x: 108, startPoint y: 291, endPoint x: 336, endPoint y: 237, distance: 233.9
click at [336, 237] on div "To activate drag with keyboard, press Alt + Enter. Once in keyboard drag state,…" at bounding box center [479, 244] width 899 height 455
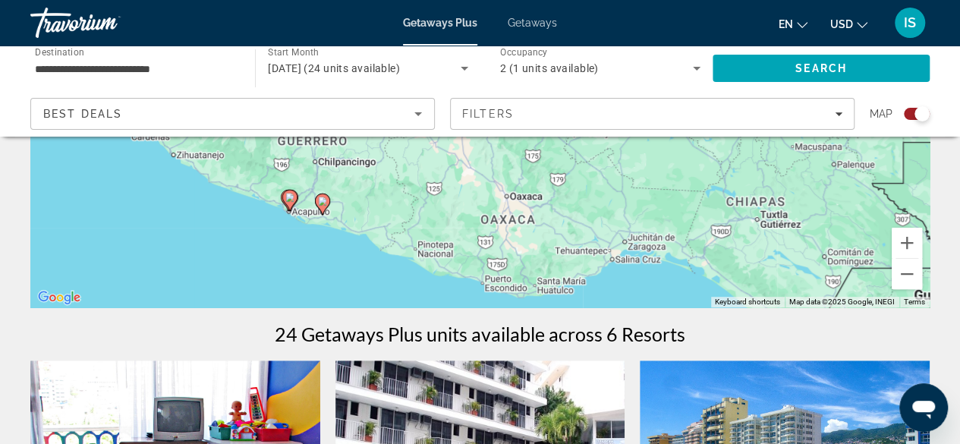
scroll to position [298, 0]
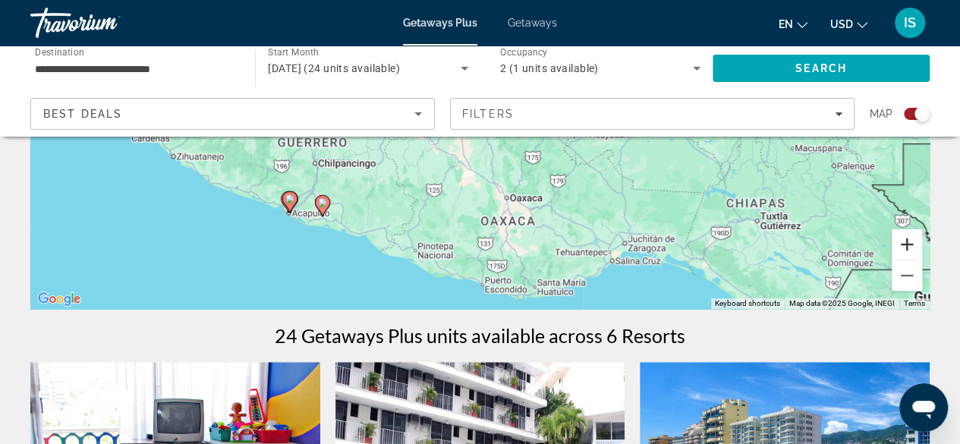
click at [906, 253] on button "Zoom in" at bounding box center [906, 244] width 30 height 30
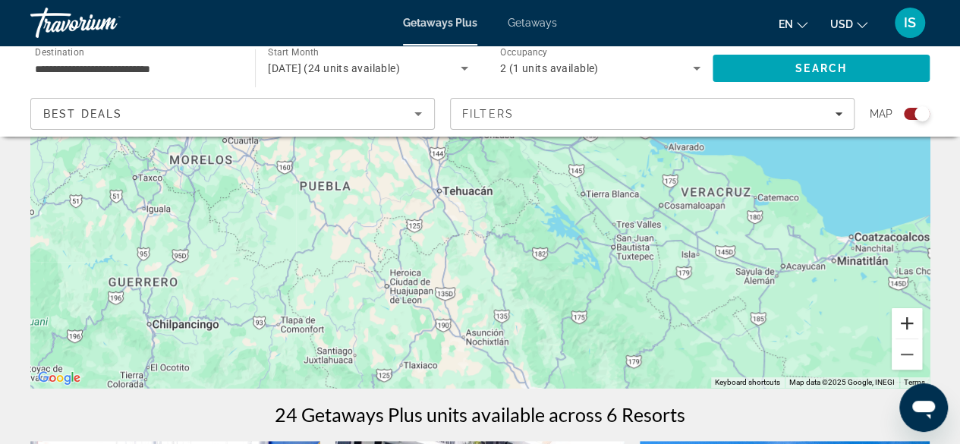
scroll to position [210, 0]
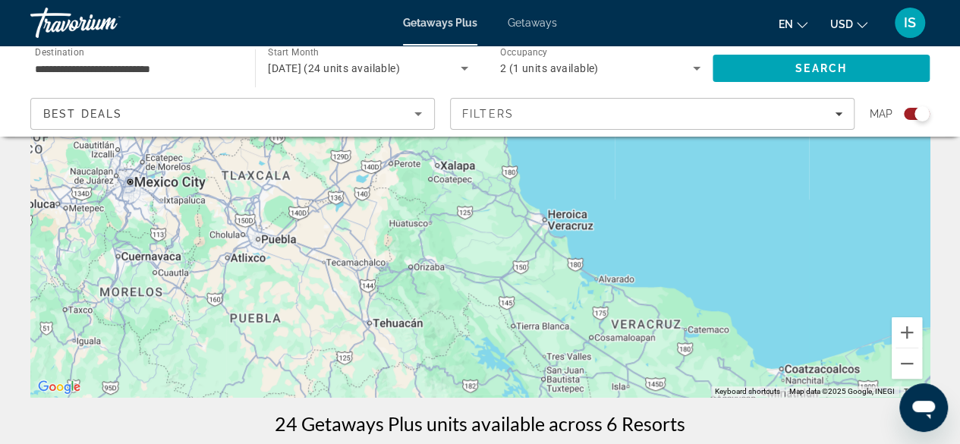
drag, startPoint x: 144, startPoint y: 310, endPoint x: 2, endPoint y: 479, distance: 220.7
click at [2, 234] on html "**********" at bounding box center [480, 12] width 960 height 444
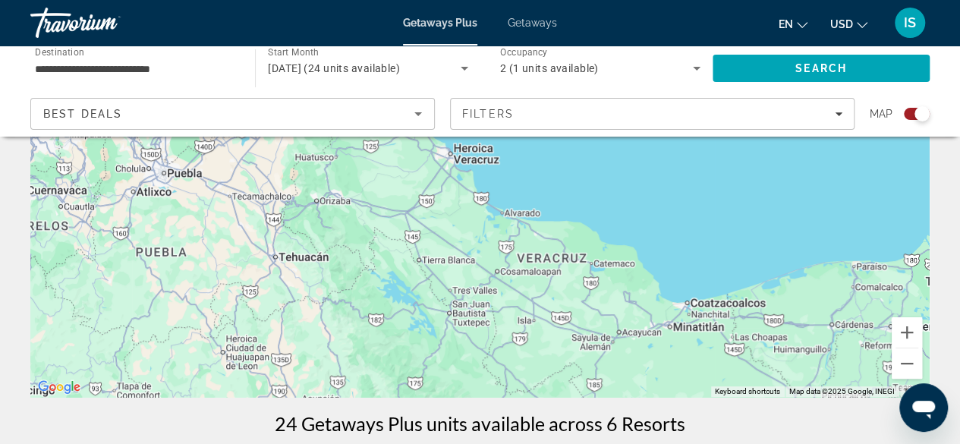
drag, startPoint x: 178, startPoint y: 318, endPoint x: 354, endPoint y: 144, distance: 247.3
click at [354, 144] on div "Main content" at bounding box center [479, 169] width 899 height 455
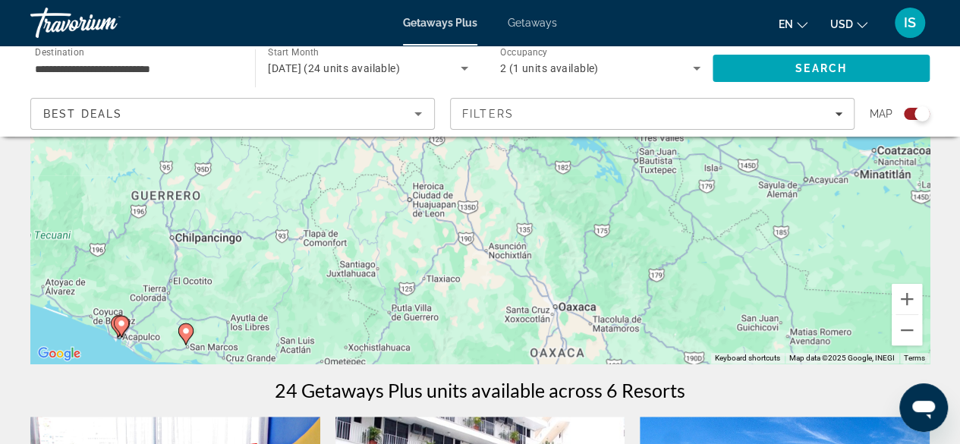
scroll to position [242, 0]
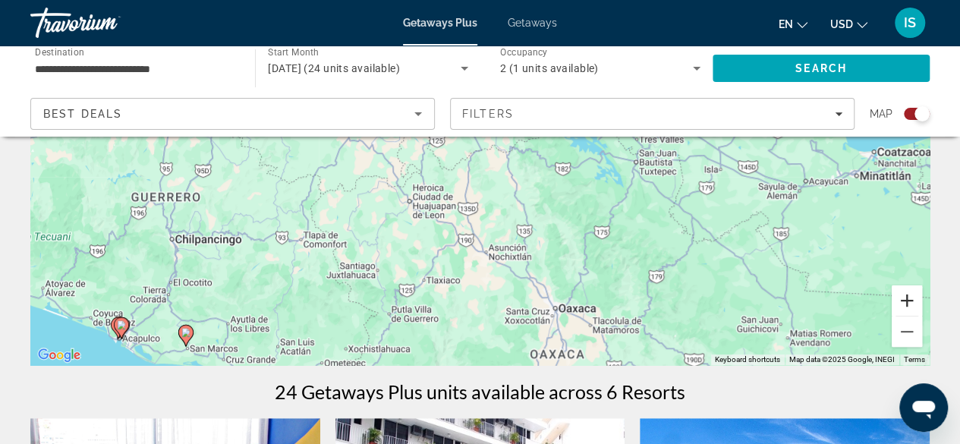
click at [909, 300] on button "Zoom in" at bounding box center [906, 300] width 30 height 30
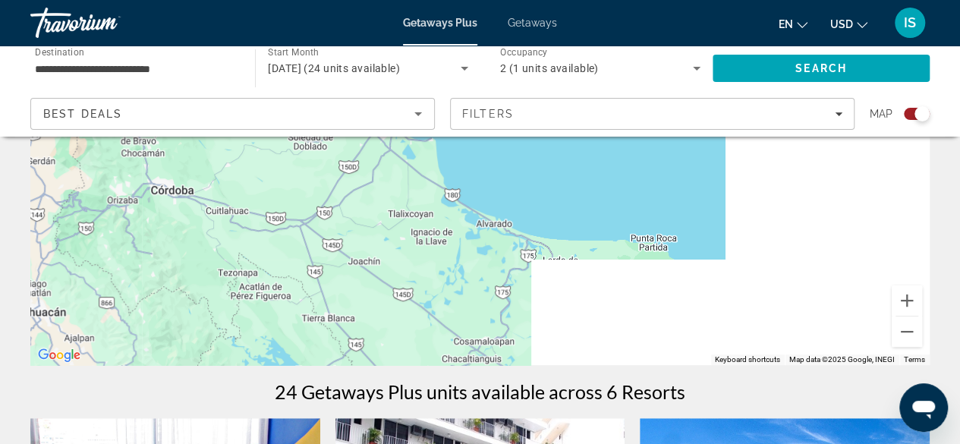
drag, startPoint x: 297, startPoint y: 342, endPoint x: 0, endPoint y: 479, distance: 327.6
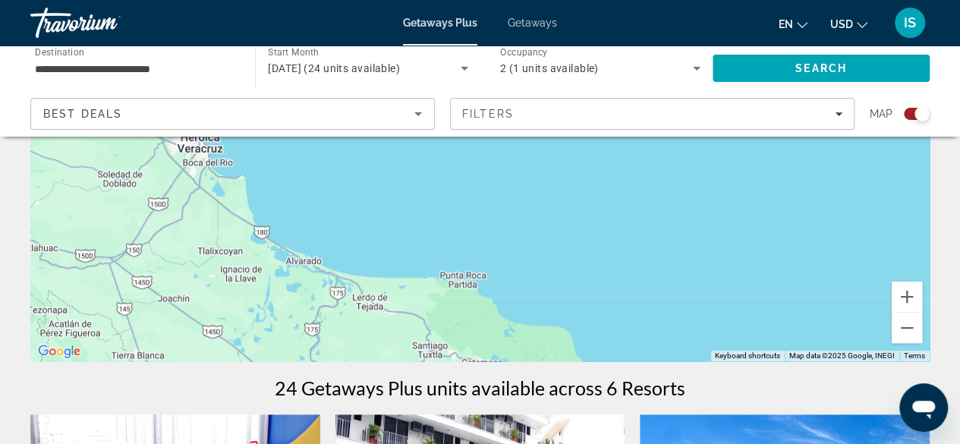
scroll to position [237, 0]
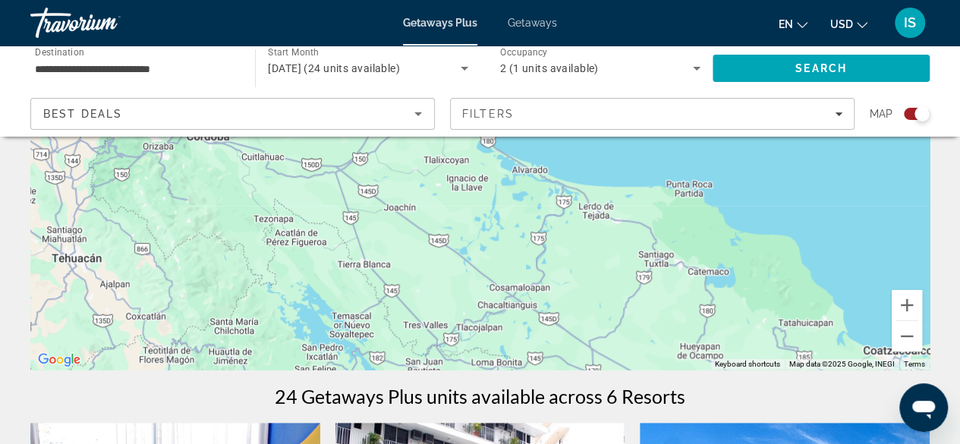
drag, startPoint x: 150, startPoint y: 297, endPoint x: 441, endPoint y: 171, distance: 316.7
click at [441, 171] on div "Main content" at bounding box center [479, 141] width 899 height 455
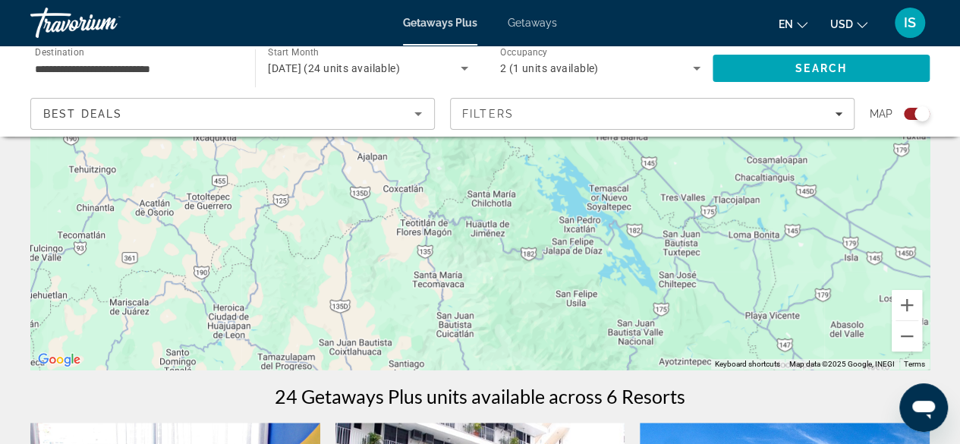
drag, startPoint x: 120, startPoint y: 307, endPoint x: 314, endPoint y: 204, distance: 219.6
click at [314, 204] on div "Main content" at bounding box center [479, 141] width 899 height 455
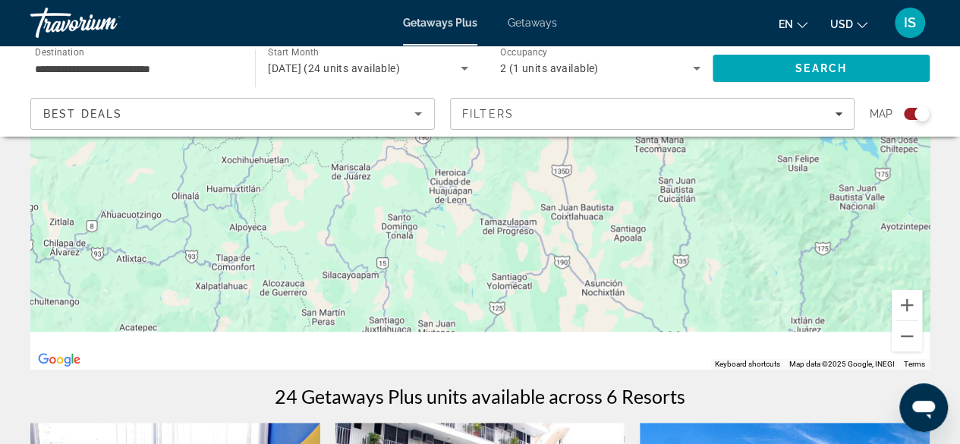
drag, startPoint x: 150, startPoint y: 301, endPoint x: 249, endPoint y: 186, distance: 151.7
click at [249, 186] on div "Main content" at bounding box center [479, 141] width 899 height 455
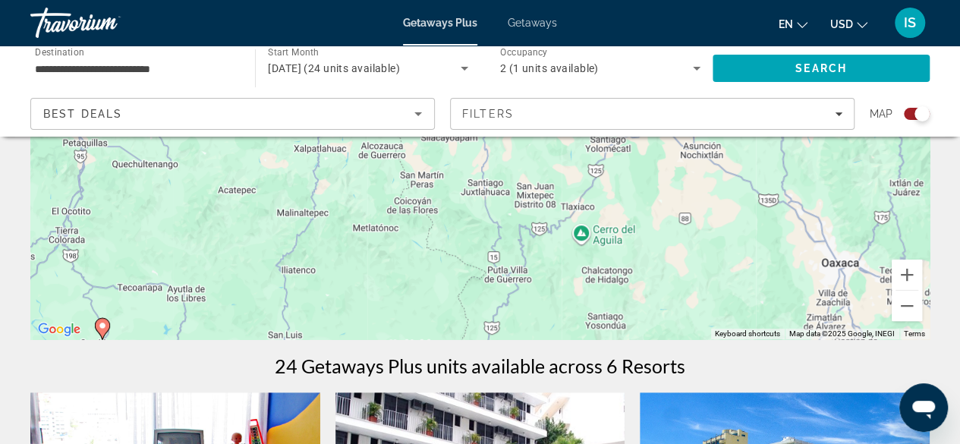
scroll to position [269, 0]
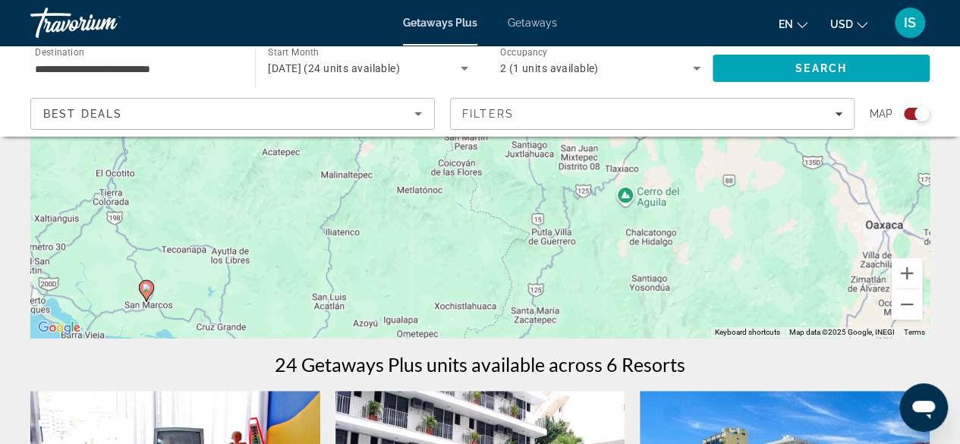
drag, startPoint x: 126, startPoint y: 298, endPoint x: 252, endPoint y: 213, distance: 151.9
click at [252, 213] on div "To activate drag with keyboard, press Alt + Enter. Once in keyboard drag state,…" at bounding box center [479, 109] width 899 height 455
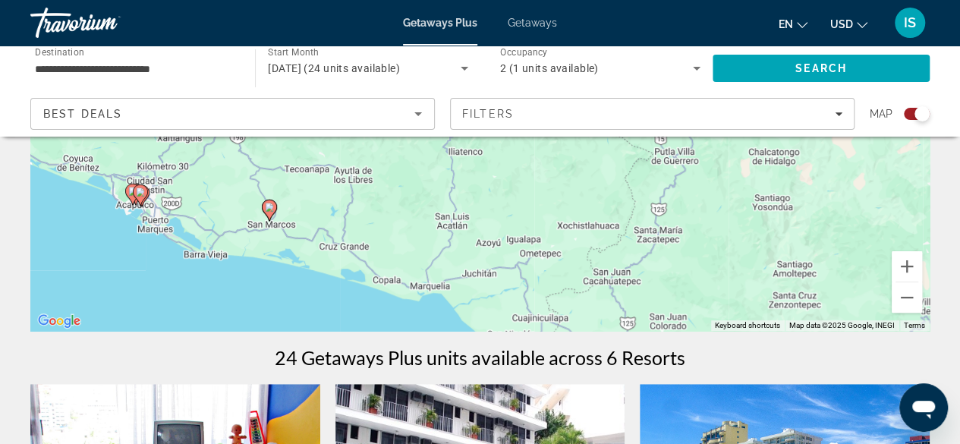
scroll to position [274, 0]
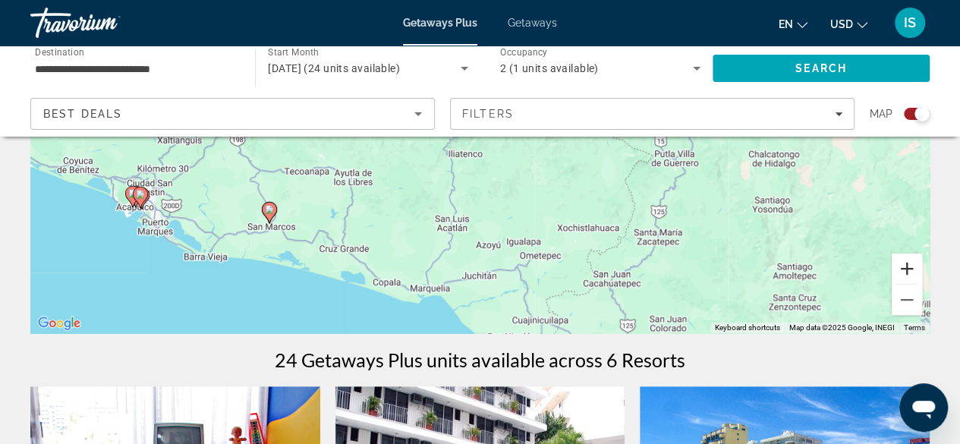
click at [914, 272] on button "Zoom in" at bounding box center [906, 268] width 30 height 30
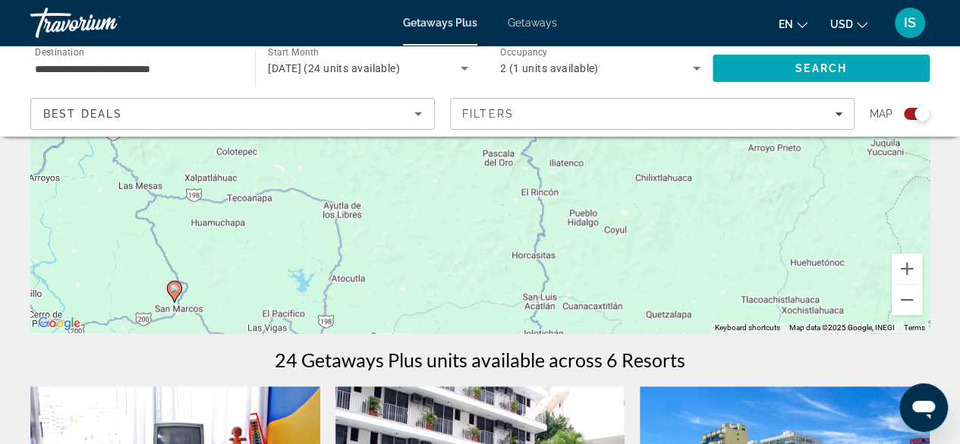
drag, startPoint x: 90, startPoint y: 300, endPoint x: 263, endPoint y: 247, distance: 180.2
click at [263, 247] on div "To activate drag with keyboard, press Alt + Enter. Once in keyboard drag state,…" at bounding box center [479, 105] width 899 height 455
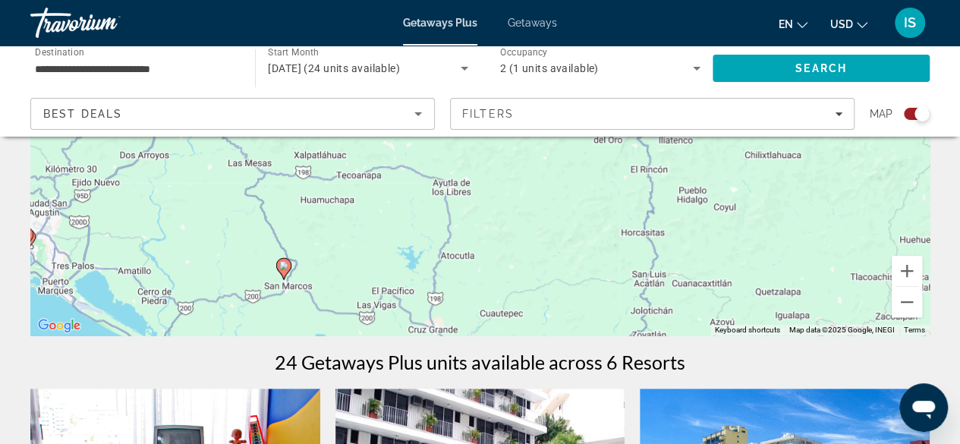
scroll to position [270, 0]
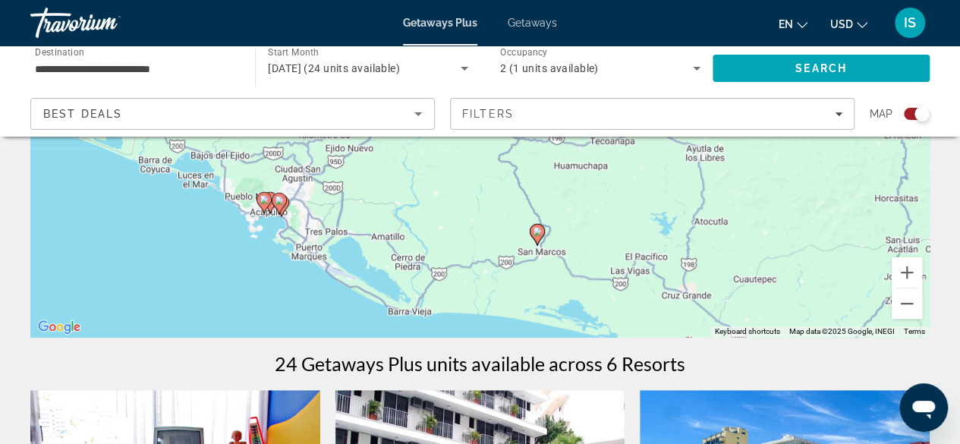
drag, startPoint x: 80, startPoint y: 297, endPoint x: 350, endPoint y: 257, distance: 272.2
click at [350, 257] on div "To activate drag with keyboard, press Alt + Enter. Once in keyboard drag state,…" at bounding box center [479, 109] width 899 height 455
click at [909, 277] on button "Zoom in" at bounding box center [906, 272] width 30 height 30
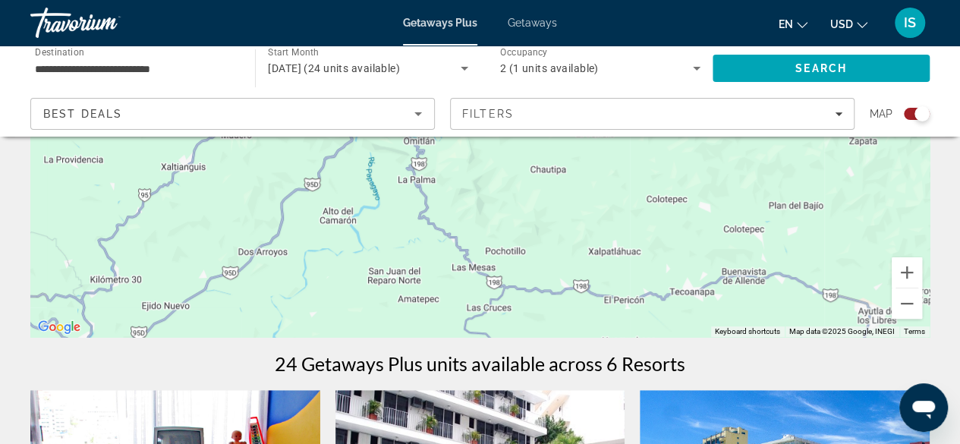
drag, startPoint x: 322, startPoint y: 306, endPoint x: 273, endPoint y: 421, distance: 125.4
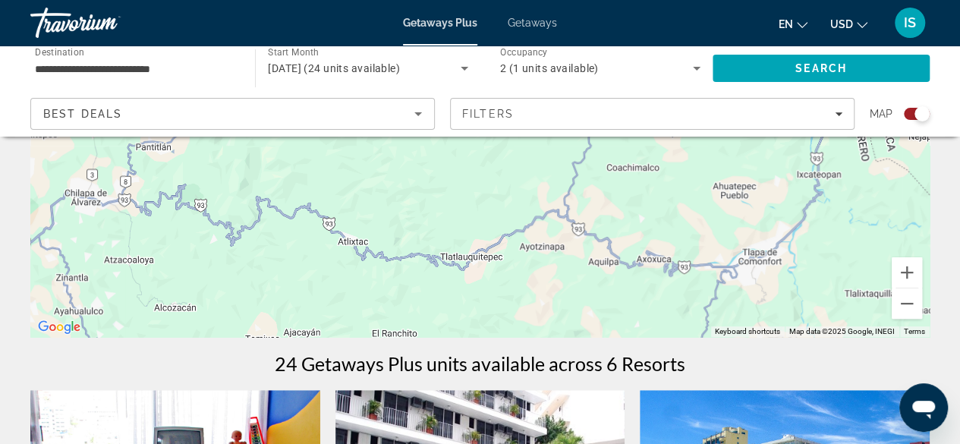
scroll to position [269, 0]
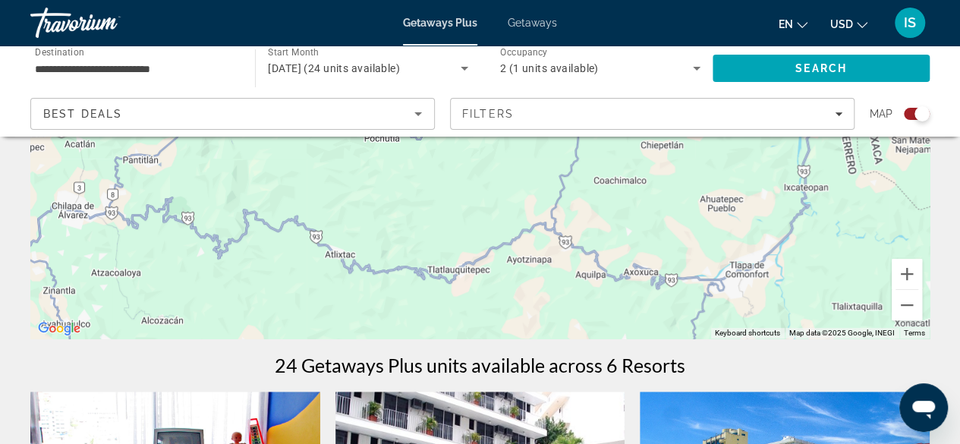
drag, startPoint x: 152, startPoint y: 291, endPoint x: 180, endPoint y: 253, distance: 46.7
click at [180, 253] on div "Main content" at bounding box center [479, 110] width 899 height 455
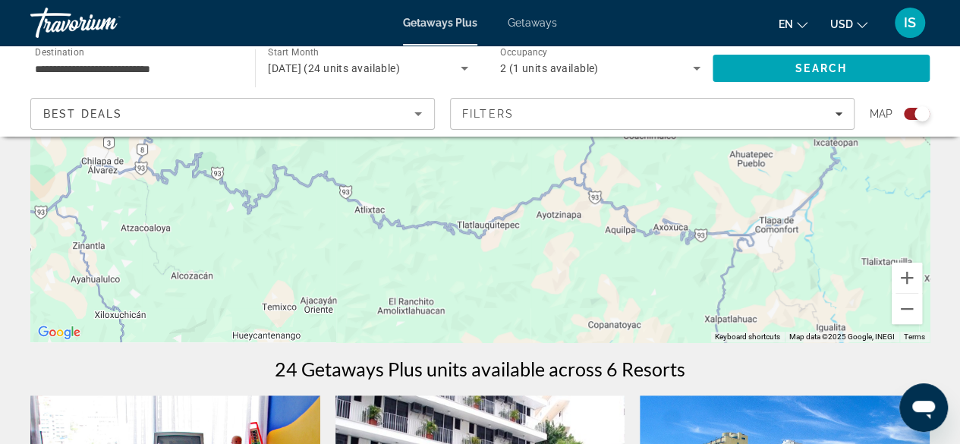
scroll to position [264, 0]
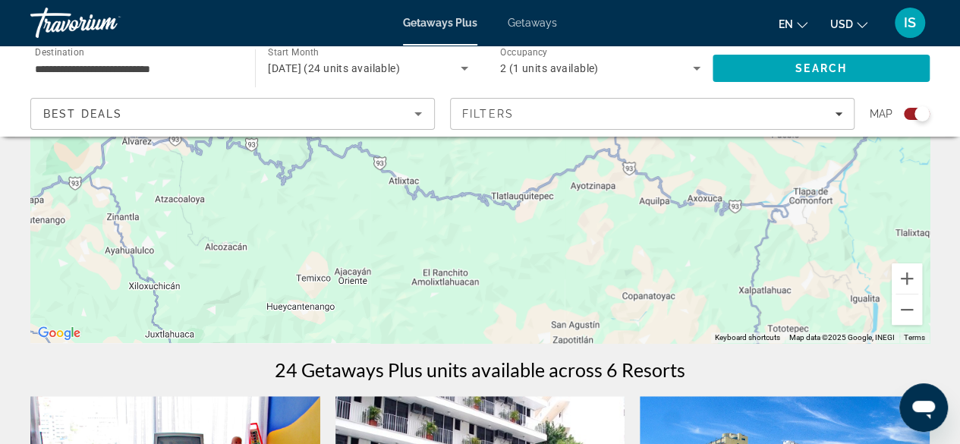
drag, startPoint x: 128, startPoint y: 312, endPoint x: 20, endPoint y: 394, distance: 136.0
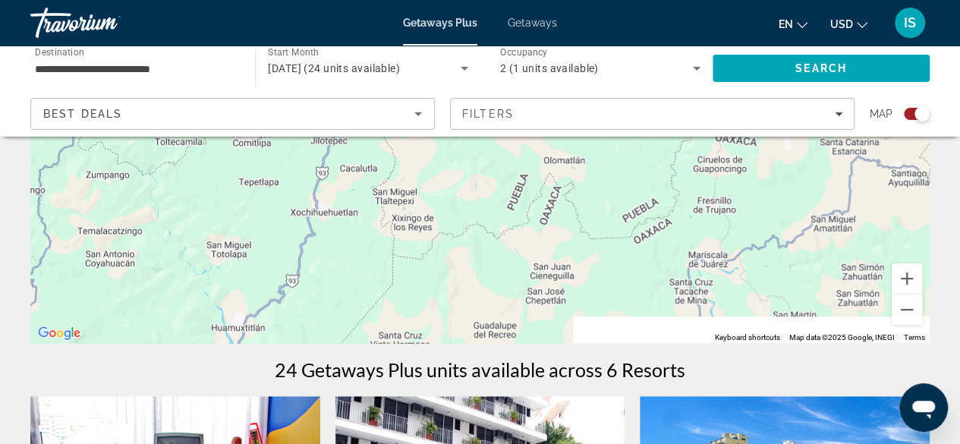
drag, startPoint x: 134, startPoint y: 310, endPoint x: 305, endPoint y: 184, distance: 212.7
click at [305, 184] on div "Main content" at bounding box center [479, 115] width 899 height 455
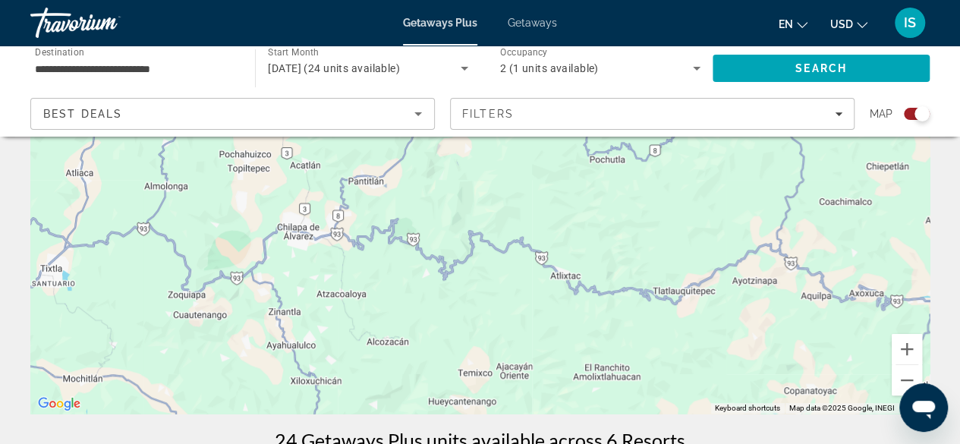
drag, startPoint x: 62, startPoint y: 367, endPoint x: 660, endPoint y: 55, distance: 674.3
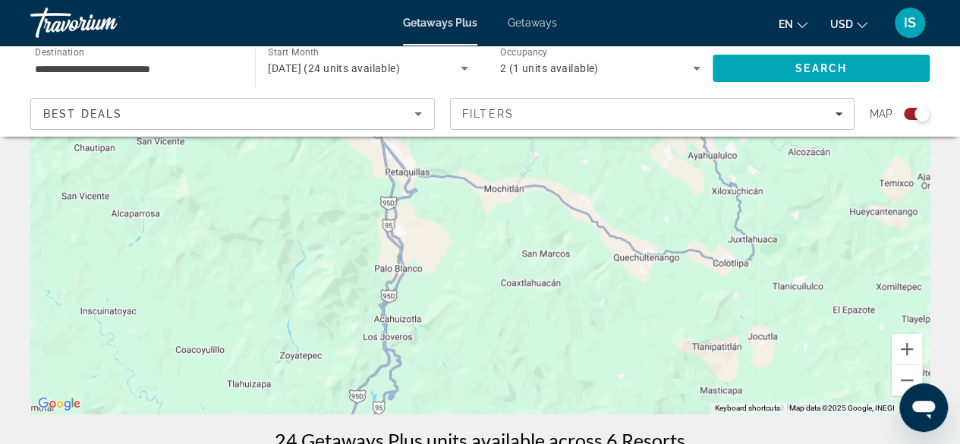
drag, startPoint x: 185, startPoint y: 374, endPoint x: 569, endPoint y: 195, distance: 423.6
click at [569, 195] on div "Main content" at bounding box center [479, 185] width 899 height 455
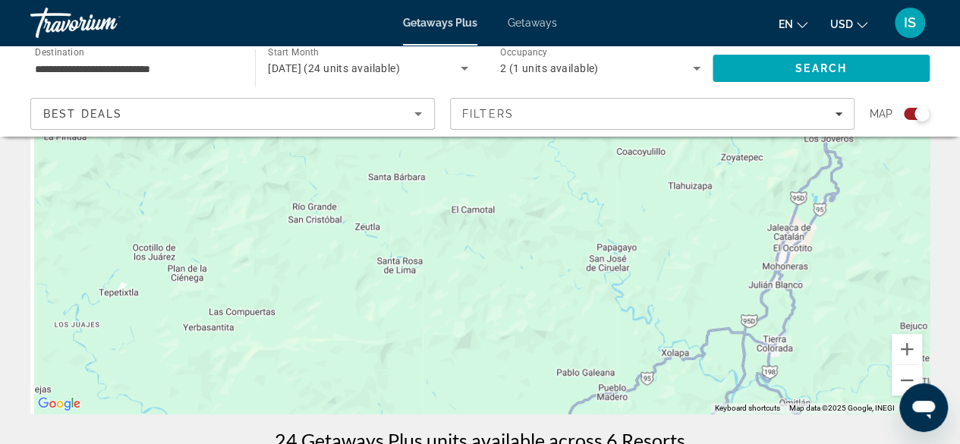
drag, startPoint x: 134, startPoint y: 360, endPoint x: 581, endPoint y: 159, distance: 490.7
click at [581, 159] on div "Main content" at bounding box center [479, 185] width 899 height 455
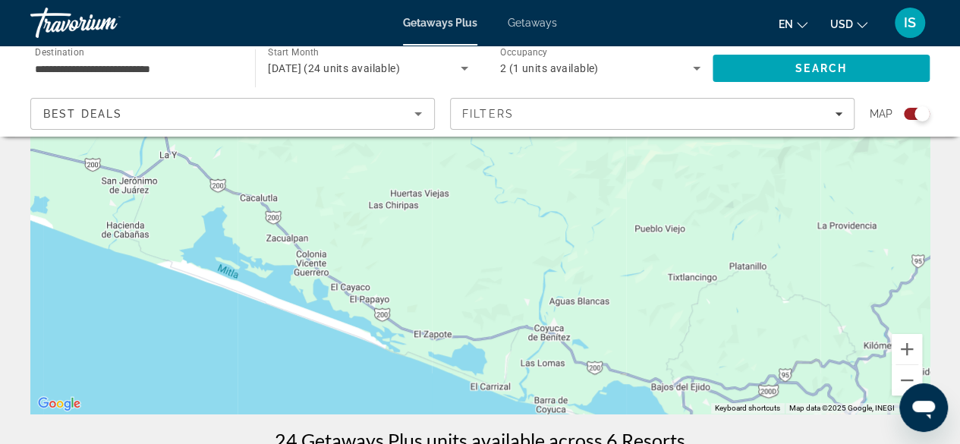
drag, startPoint x: 115, startPoint y: 366, endPoint x: 520, endPoint y: 163, distance: 453.3
click at [520, 163] on div "Main content" at bounding box center [479, 185] width 899 height 455
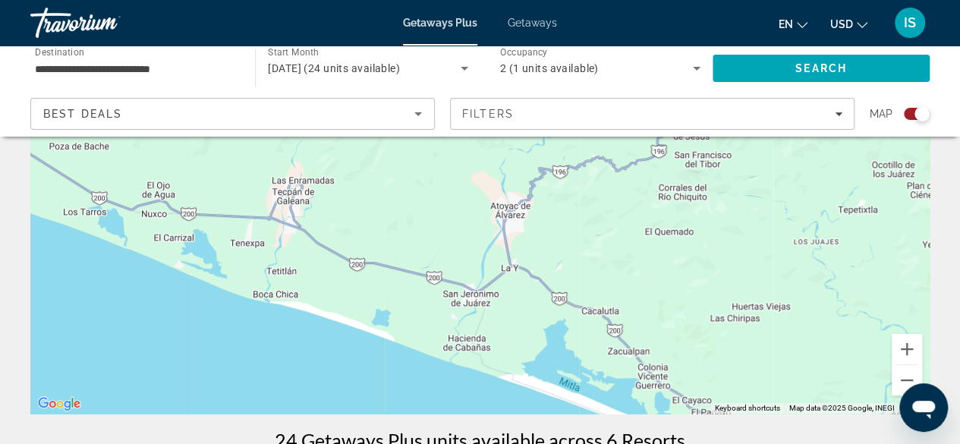
drag, startPoint x: 168, startPoint y: 258, endPoint x: 486, endPoint y: 374, distance: 338.4
click at [486, 374] on div "To activate drag with keyboard, press Alt + Enter. Once in keyboard drag state,…" at bounding box center [479, 185] width 899 height 455
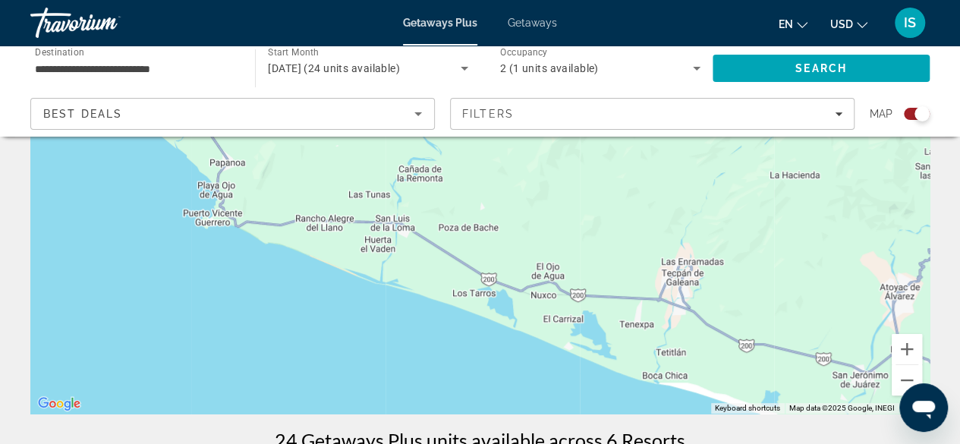
drag, startPoint x: 147, startPoint y: 275, endPoint x: 590, endPoint y: 351, distance: 449.4
click at [590, 351] on div "Main content" at bounding box center [479, 185] width 899 height 455
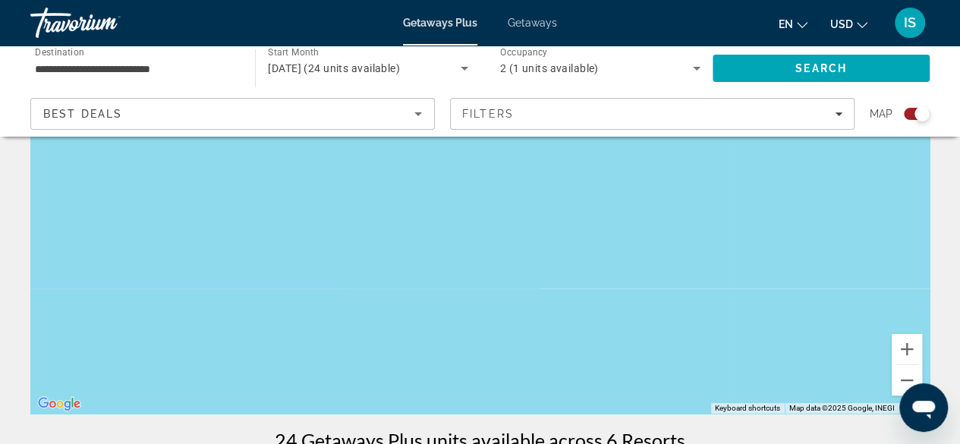
drag, startPoint x: 228, startPoint y: 213, endPoint x: 970, endPoint y: -66, distance: 792.8
click at [960, 0] on html "**********" at bounding box center [480, 29] width 960 height 444
drag, startPoint x: 789, startPoint y: 200, endPoint x: 616, endPoint y: 344, distance: 225.2
click at [616, 344] on div "Main content" at bounding box center [479, 185] width 899 height 455
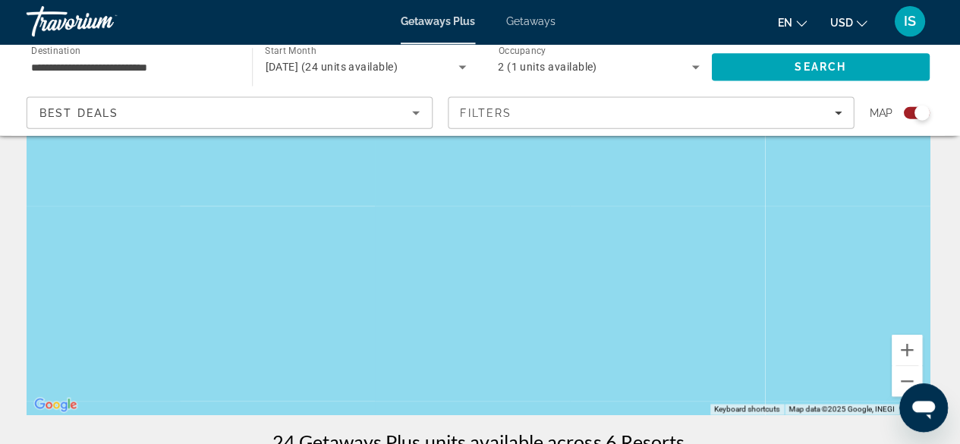
scroll to position [193, 0]
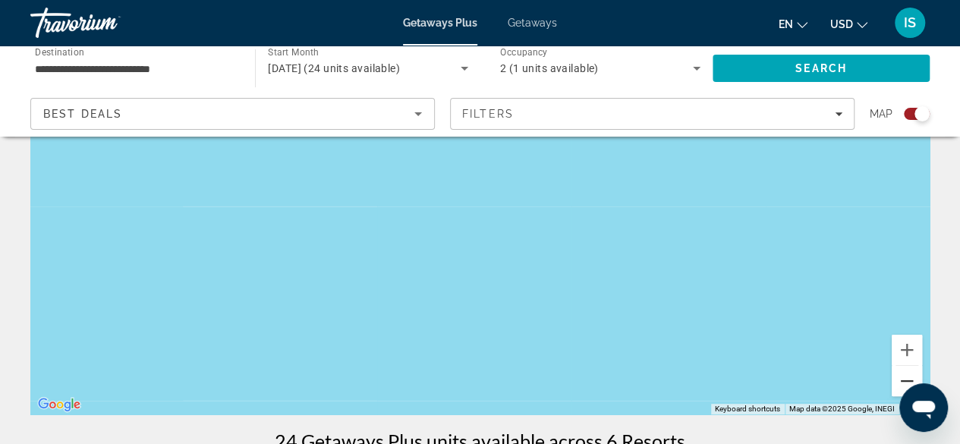
click at [909, 377] on button "Zoom out" at bounding box center [906, 381] width 30 height 30
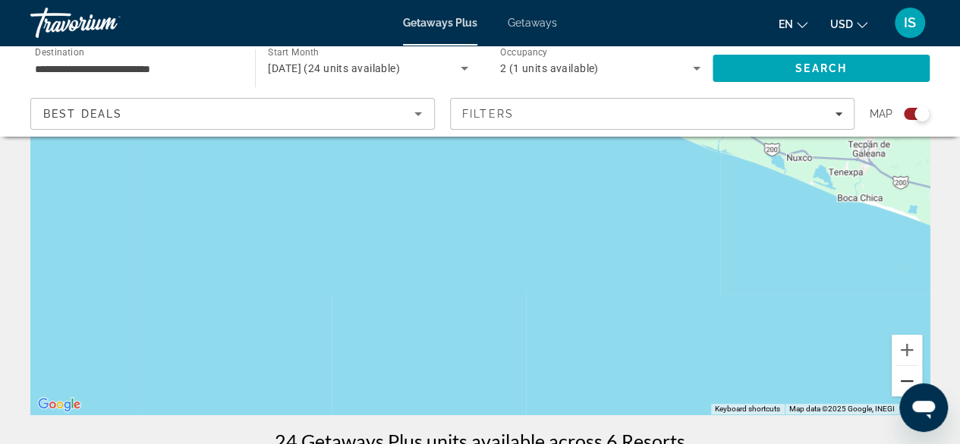
click at [909, 377] on button "Zoom out" at bounding box center [906, 381] width 30 height 30
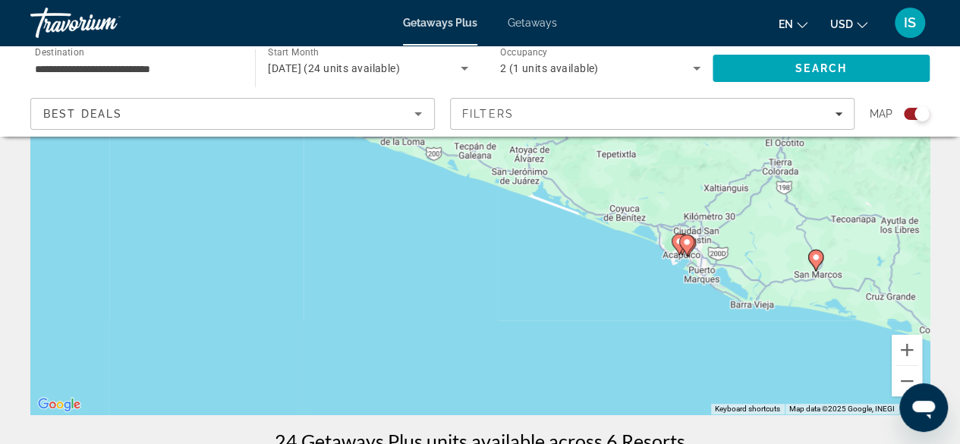
drag, startPoint x: 794, startPoint y: 312, endPoint x: 547, endPoint y: 303, distance: 247.5
click at [547, 303] on div "To activate drag with keyboard, press Alt + Enter. Once in keyboard drag state,…" at bounding box center [479, 186] width 899 height 455
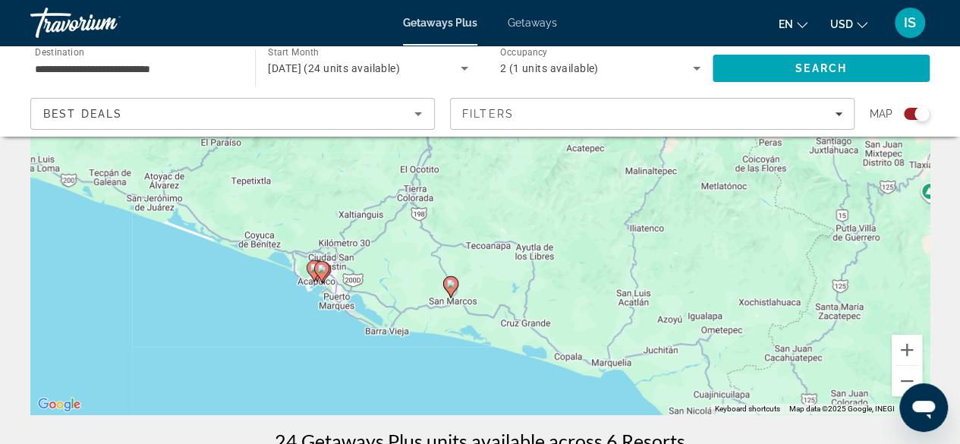
drag, startPoint x: 905, startPoint y: 300, endPoint x: 588, endPoint y: 315, distance: 317.5
click at [588, 315] on div "To activate drag with keyboard, press Alt + Enter. Once in keyboard drag state,…" at bounding box center [479, 186] width 899 height 455
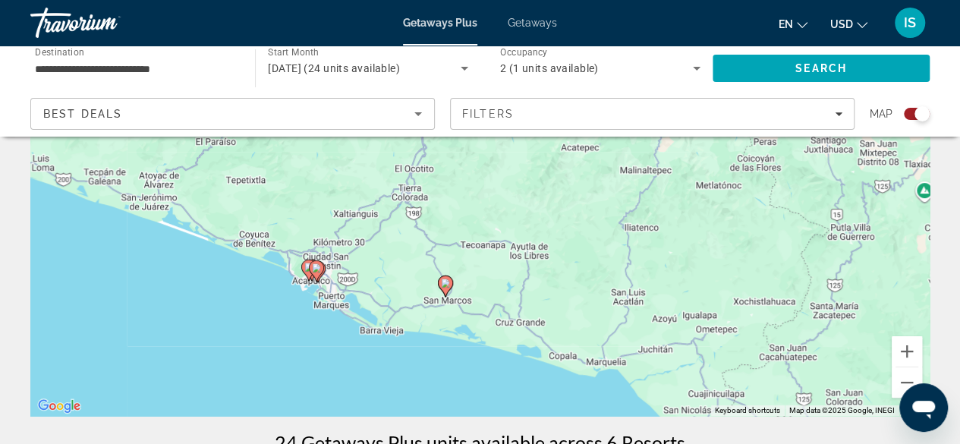
scroll to position [190, 0]
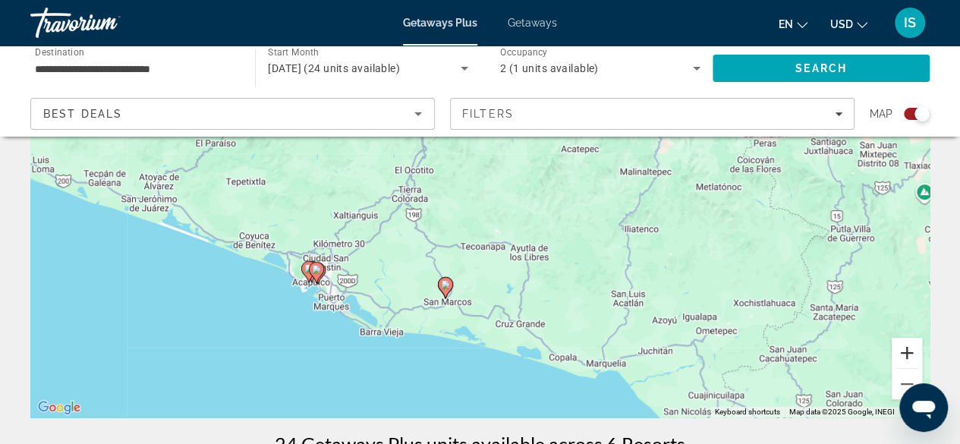
click at [907, 347] on button "Zoom in" at bounding box center [906, 353] width 30 height 30
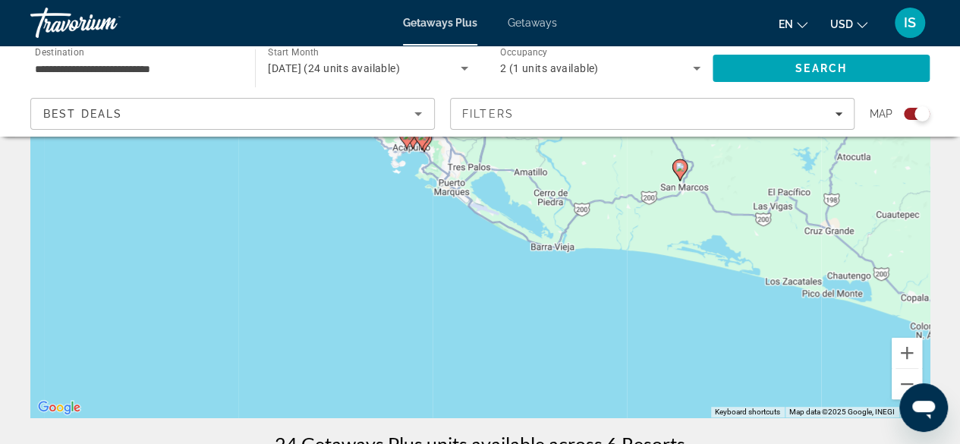
drag, startPoint x: 452, startPoint y: 389, endPoint x: 729, endPoint y: 154, distance: 363.3
click at [729, 154] on div "To activate drag with keyboard, press Alt + Enter. Once in keyboard drag state,…" at bounding box center [479, 189] width 899 height 455
click at [903, 350] on button "Zoom in" at bounding box center [906, 353] width 30 height 30
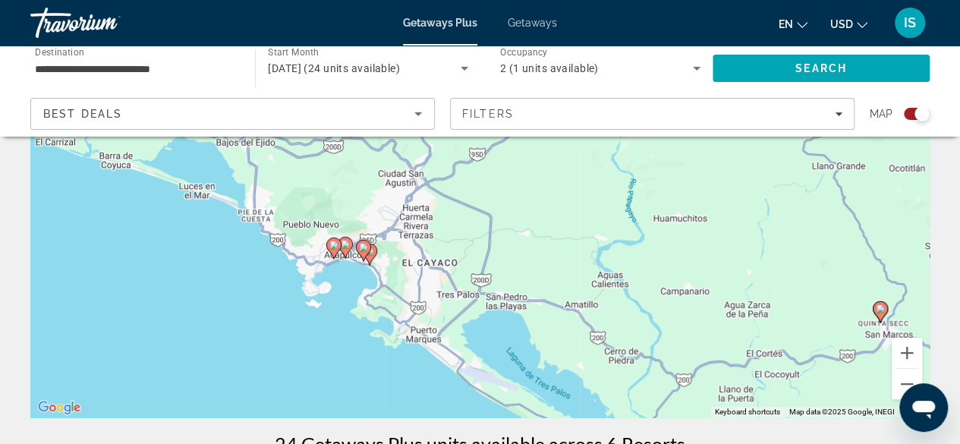
drag, startPoint x: 679, startPoint y: 235, endPoint x: 970, endPoint y: 242, distance: 291.4
click at [960, 242] on html "**********" at bounding box center [480, 32] width 960 height 444
click at [910, 353] on button "Zoom in" at bounding box center [906, 353] width 30 height 30
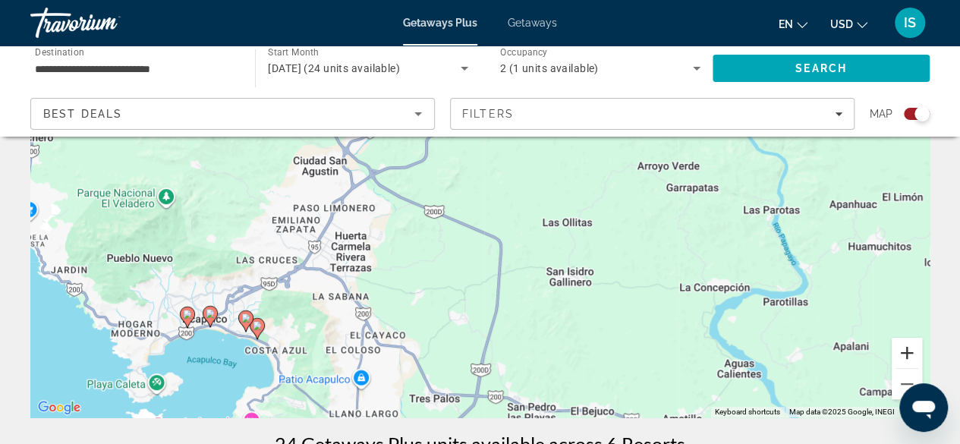
click at [910, 353] on button "Zoom in" at bounding box center [906, 353] width 30 height 30
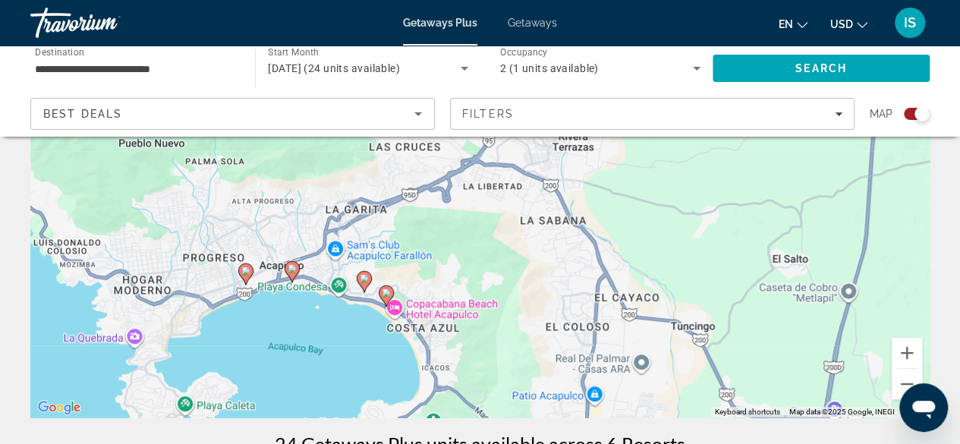
drag, startPoint x: 413, startPoint y: 373, endPoint x: 769, endPoint y: 187, distance: 401.4
click at [769, 187] on div "To activate drag with keyboard, press Alt + Enter. Once in keyboard drag state,…" at bounding box center [479, 189] width 899 height 455
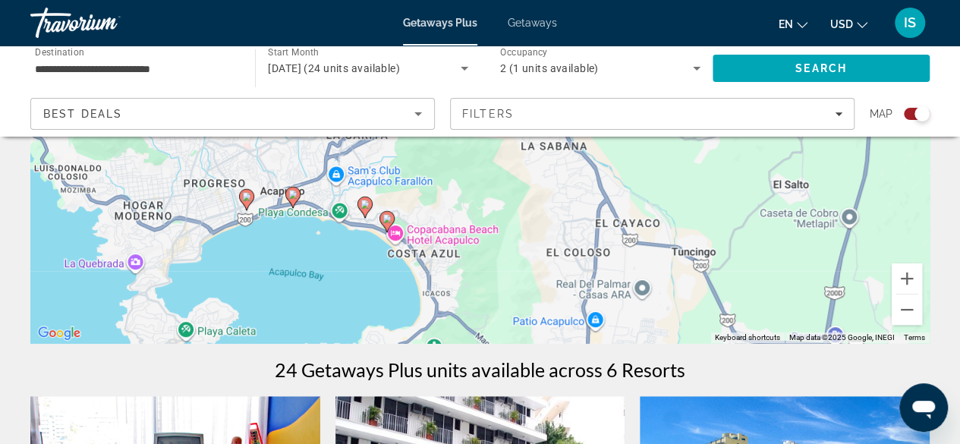
scroll to position [270, 0]
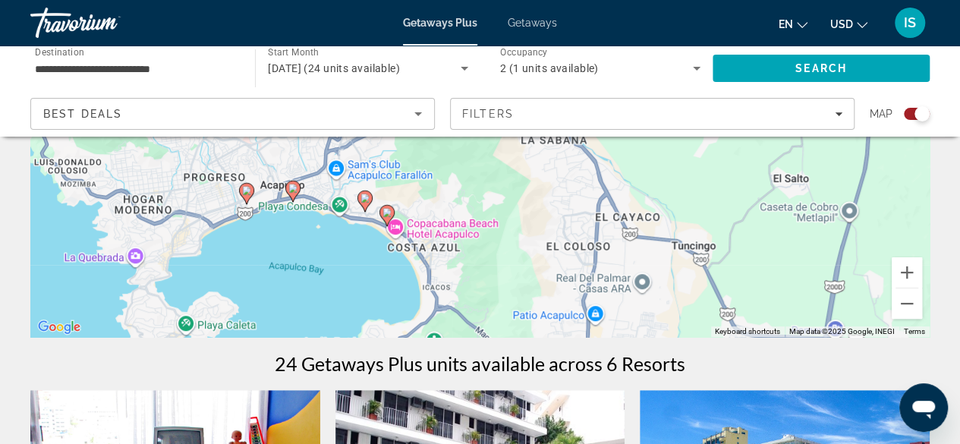
click at [293, 190] on image "Main content" at bounding box center [292, 188] width 9 height 9
type input "**********"
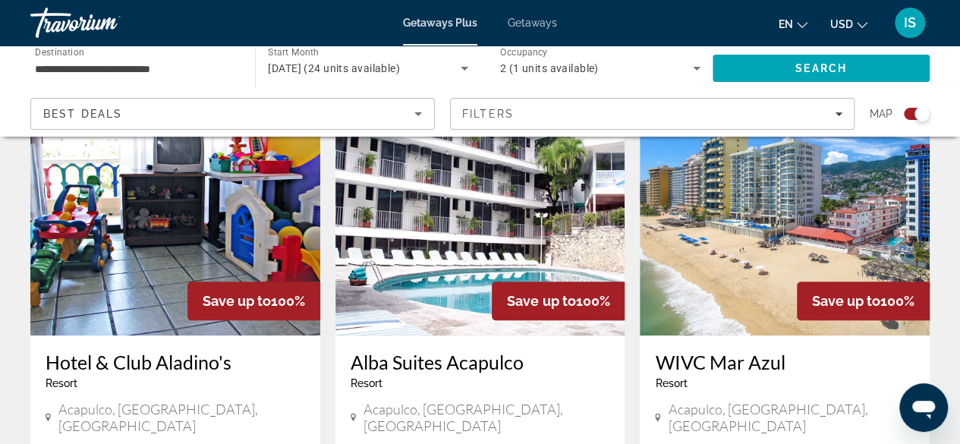
scroll to position [566, 0]
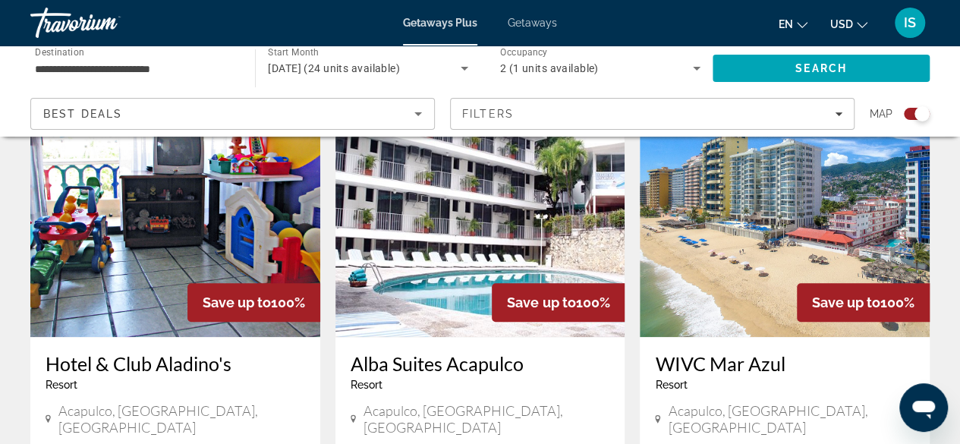
click at [710, 259] on img "Main content" at bounding box center [785, 215] width 290 height 243
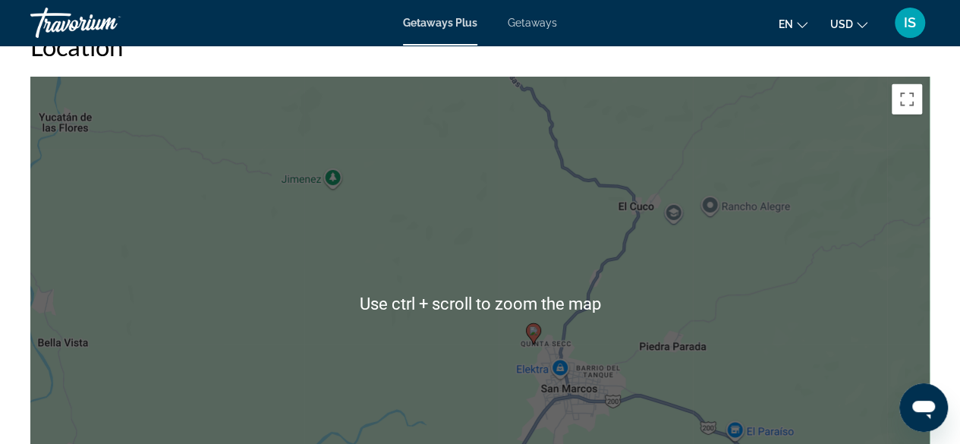
scroll to position [2290, 0]
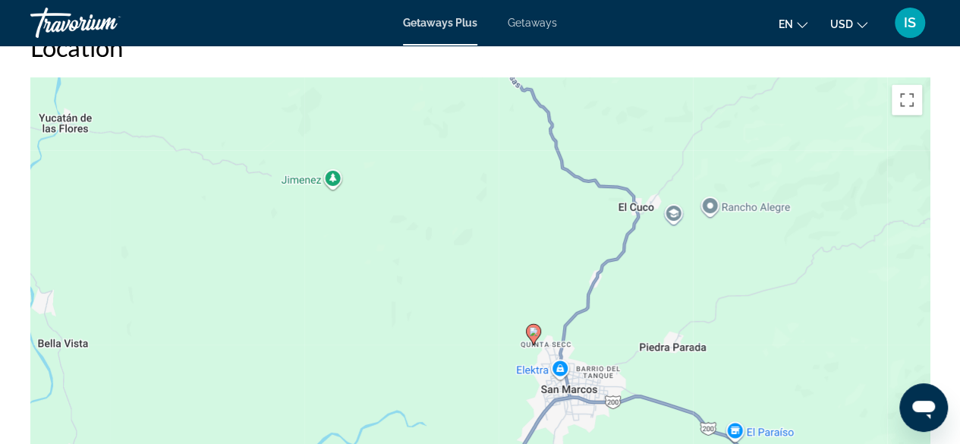
click at [533, 325] on icon "Main content" at bounding box center [533, 335] width 14 height 20
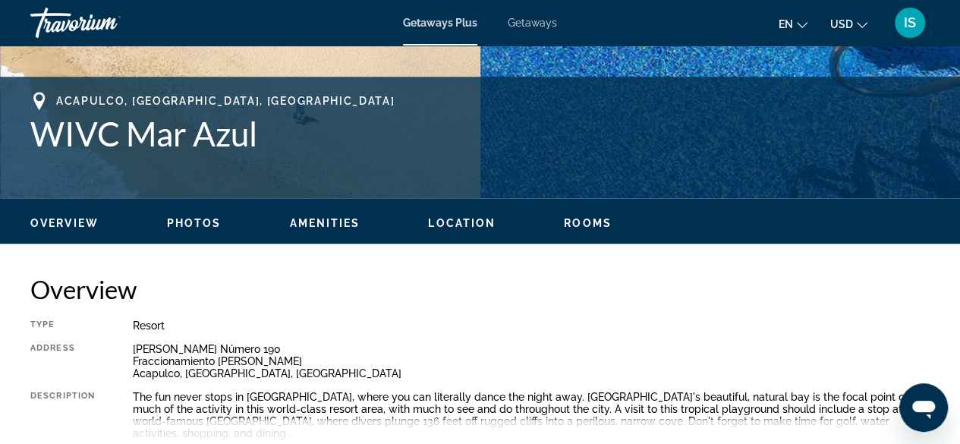
scroll to position [570, 0]
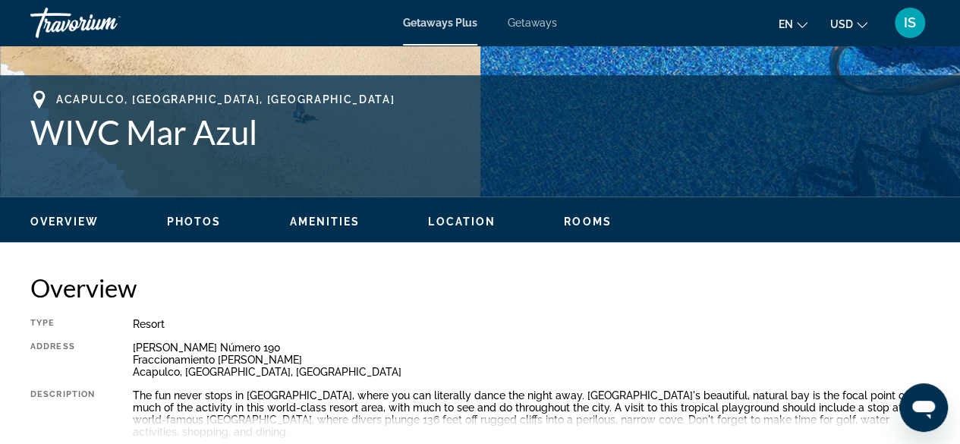
click at [189, 221] on span "Photos" at bounding box center [194, 221] width 55 height 12
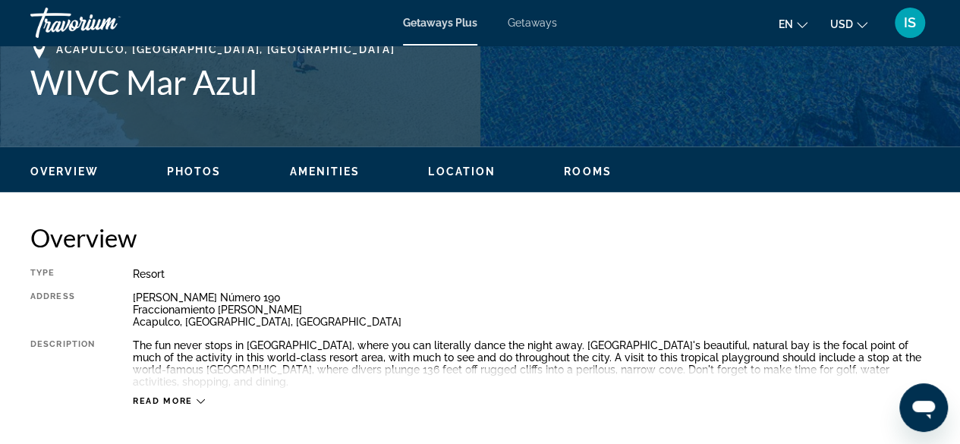
scroll to position [615, 0]
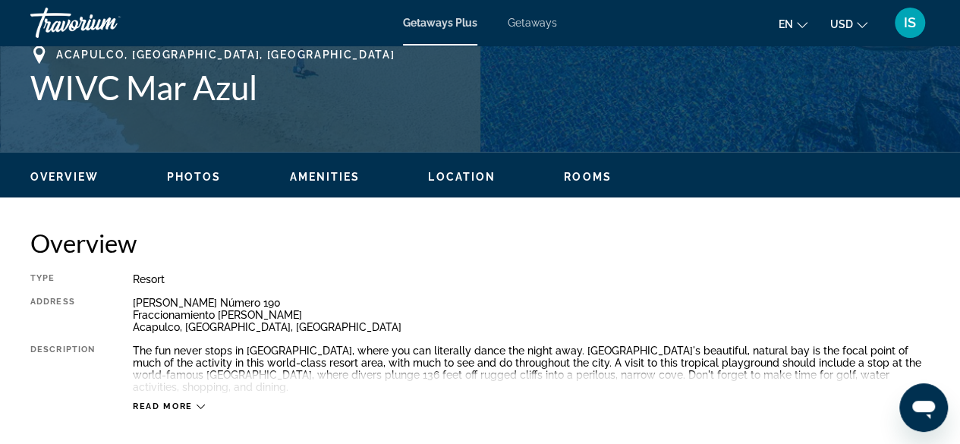
click at [469, 172] on span "Location" at bounding box center [462, 177] width 68 height 12
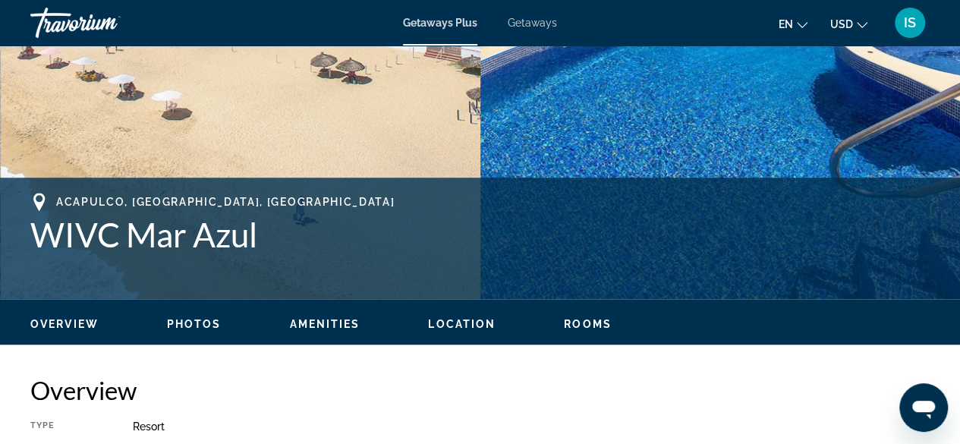
scroll to position [465, 0]
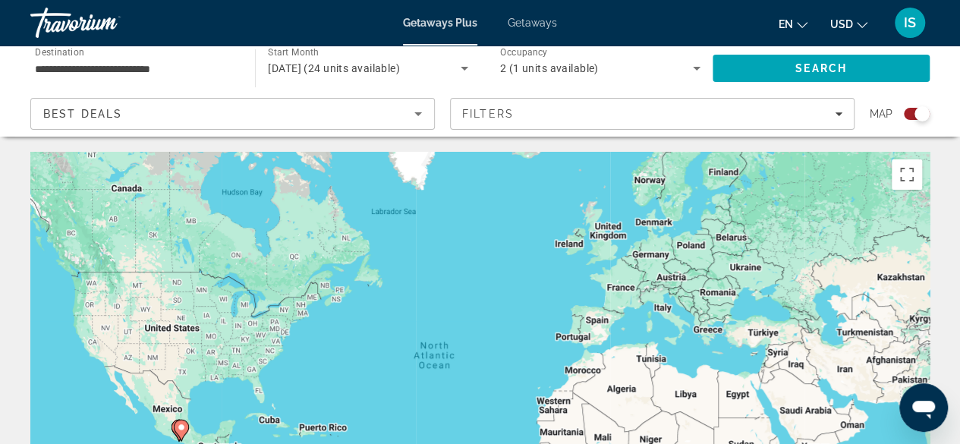
scroll to position [58, 0]
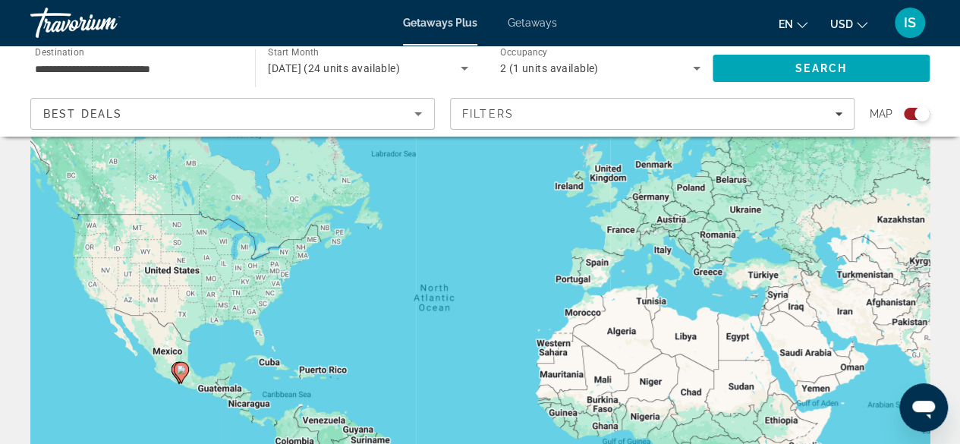
click at [916, 111] on div "Search widget" at bounding box center [921, 113] width 15 height 15
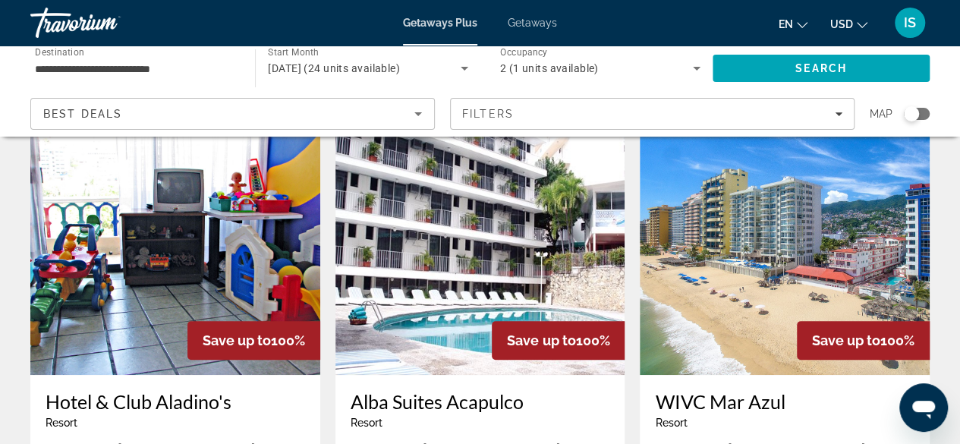
click at [916, 111] on div "Search widget" at bounding box center [911, 113] width 15 height 15
click at [916, 111] on div "Search widget" at bounding box center [921, 113] width 15 height 15
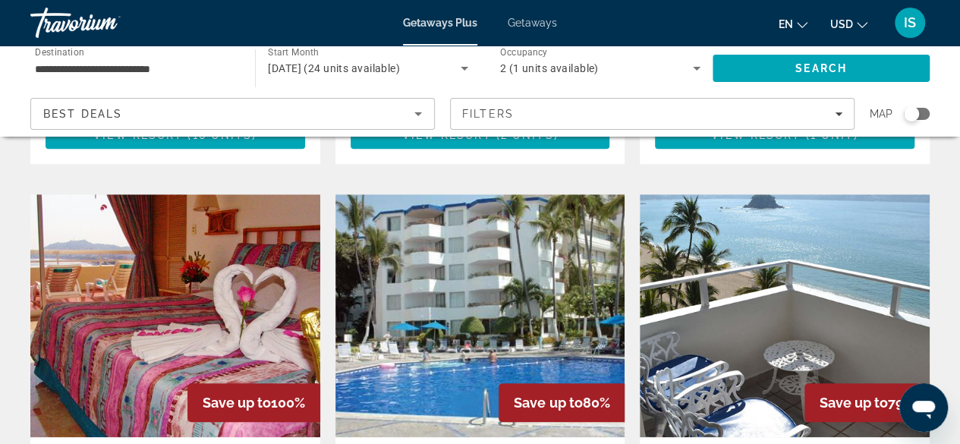
scroll to position [58, 0]
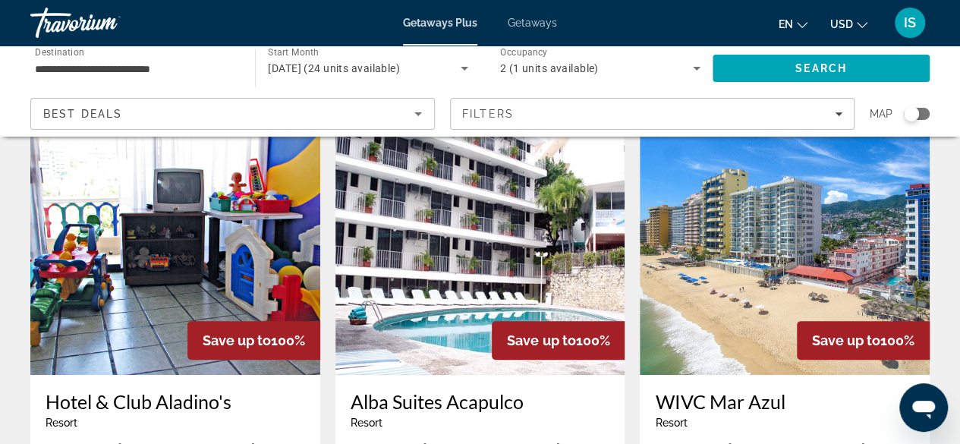
click at [916, 111] on div "Search widget" at bounding box center [911, 113] width 15 height 15
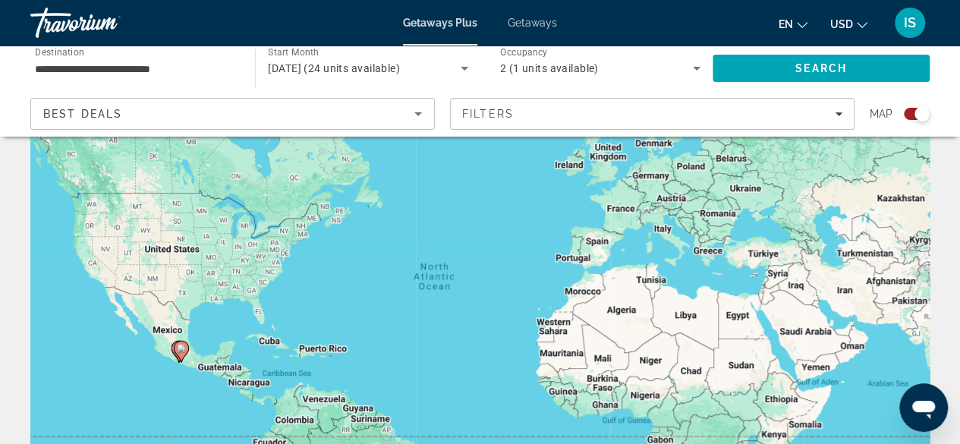
scroll to position [77, 0]
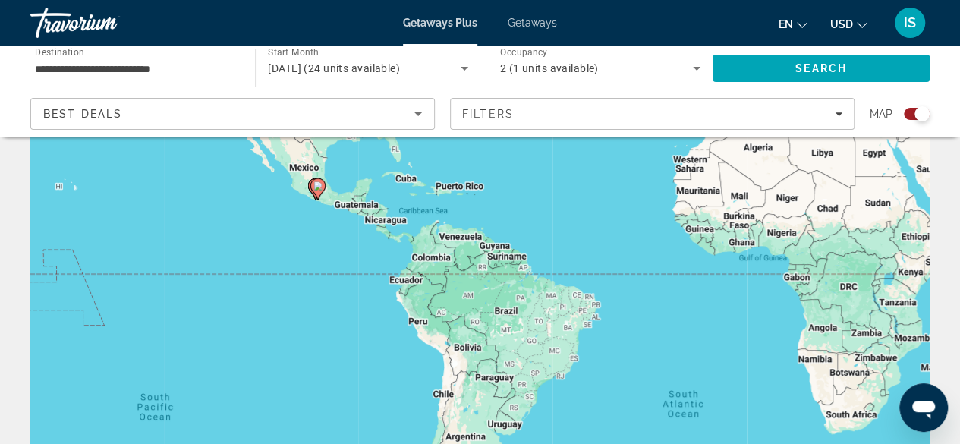
drag, startPoint x: 171, startPoint y: 369, endPoint x: 288, endPoint y: 216, distance: 192.7
click at [288, 216] on div "To activate drag with keyboard, press Alt + Enter. Once in keyboard drag state,…" at bounding box center [479, 302] width 899 height 455
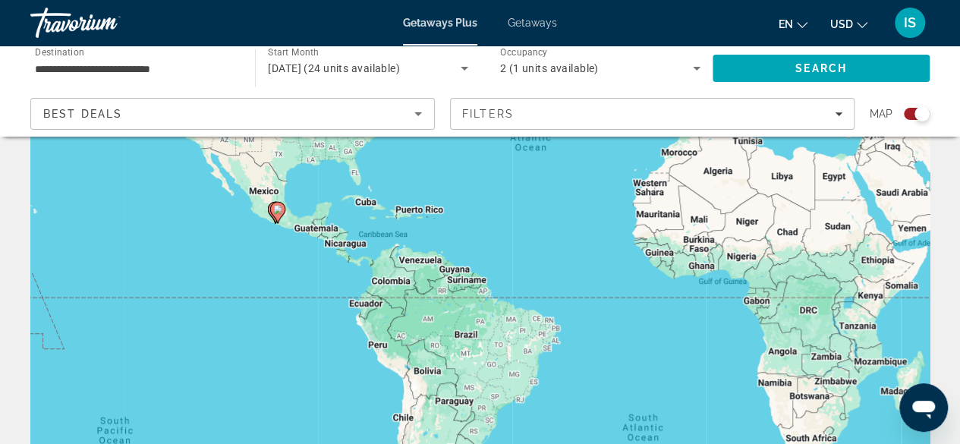
click at [275, 206] on image "Main content" at bounding box center [277, 209] width 9 height 9
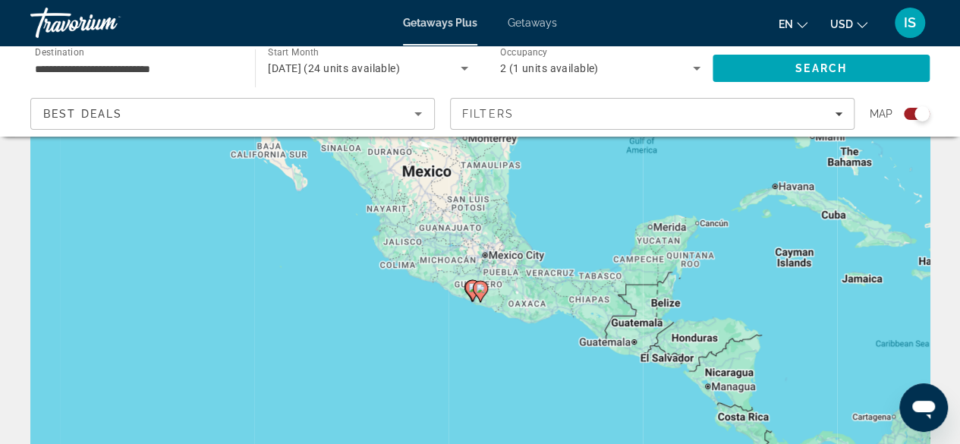
click at [482, 289] on image "Main content" at bounding box center [480, 288] width 9 height 9
type input "**********"
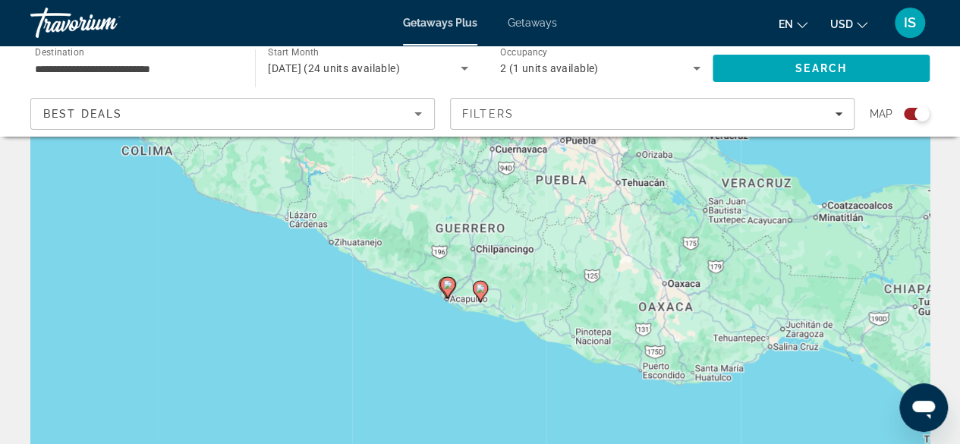
click at [482, 289] on image "Main content" at bounding box center [480, 288] width 9 height 9
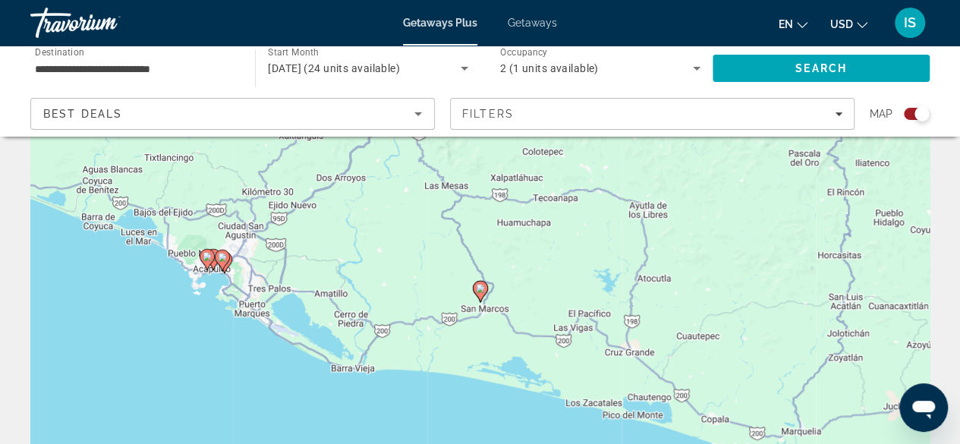
click at [222, 263] on icon "Main content" at bounding box center [222, 260] width 14 height 20
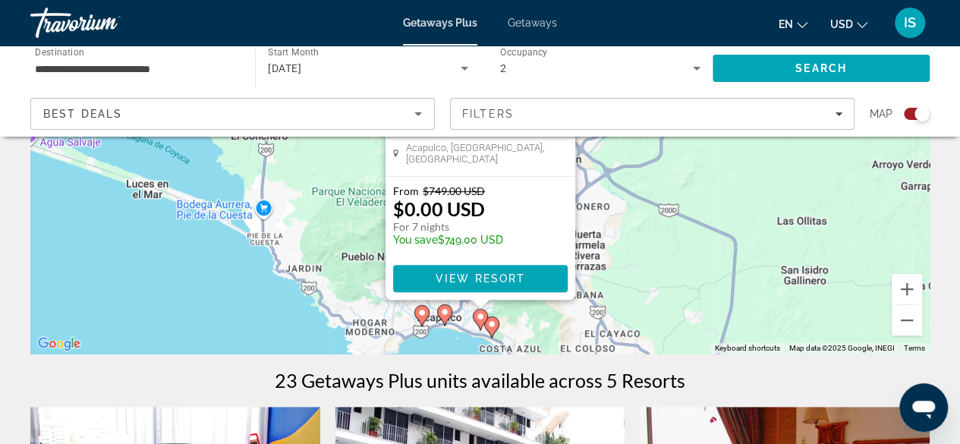
scroll to position [259, 0]
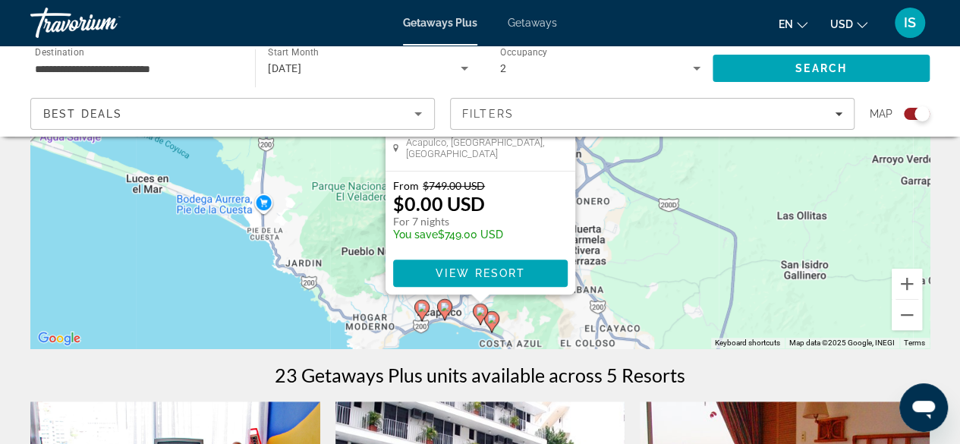
click at [422, 304] on image "Main content" at bounding box center [421, 307] width 9 height 9
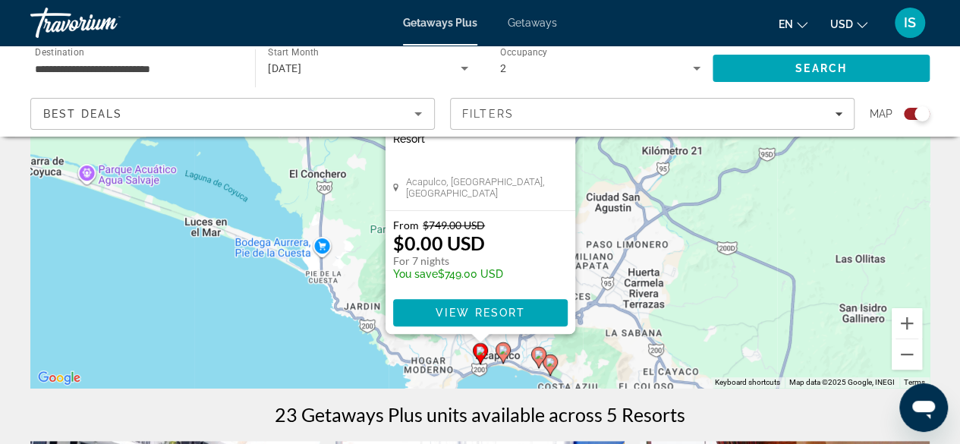
scroll to position [221, 0]
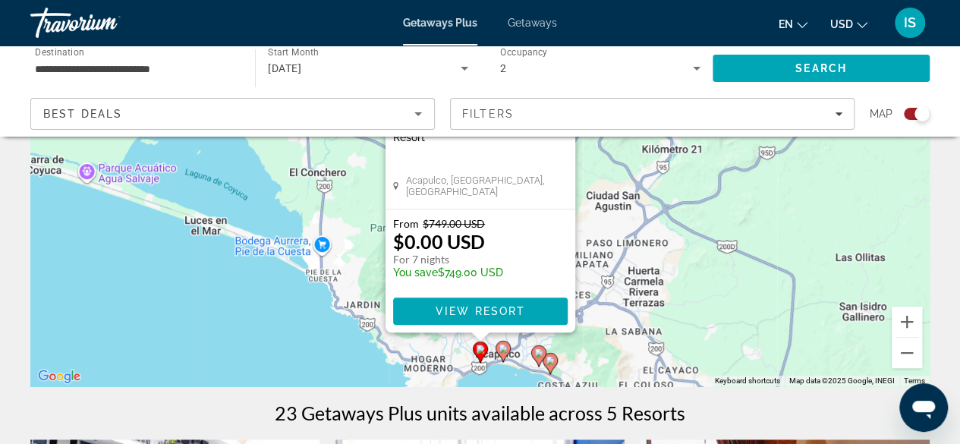
click at [552, 363] on image "Main content" at bounding box center [549, 360] width 9 height 9
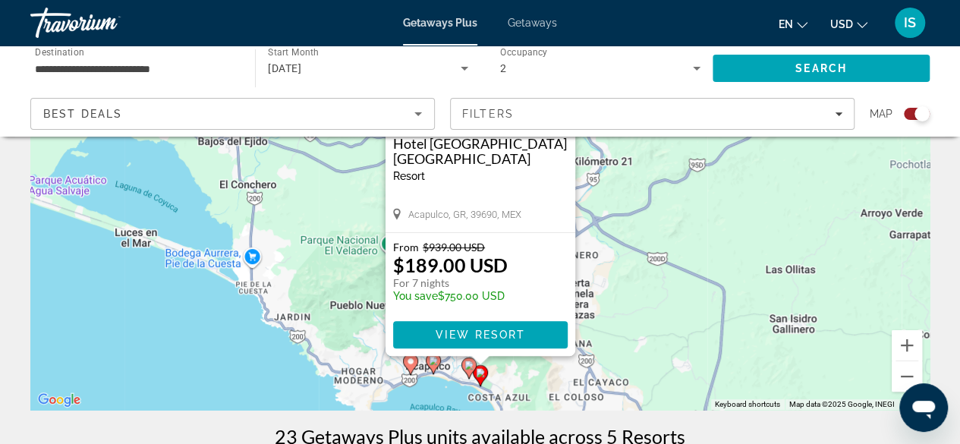
scroll to position [198, 0]
click at [470, 367] on image "Main content" at bounding box center [468, 364] width 9 height 9
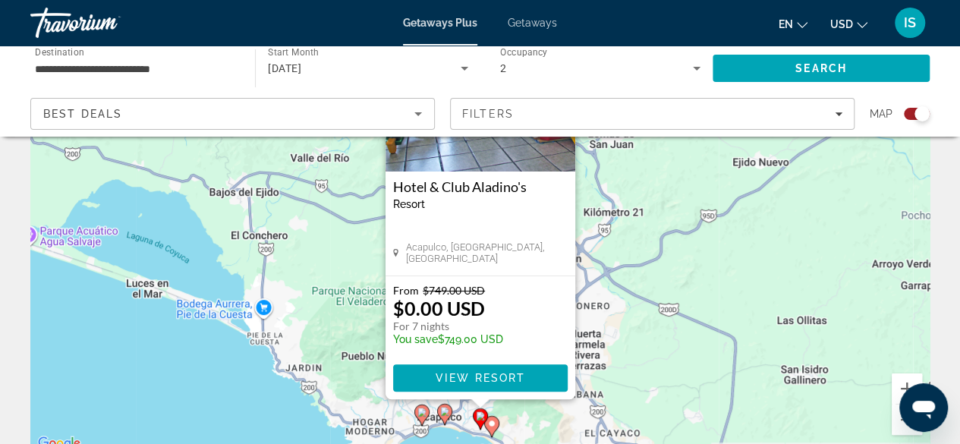
scroll to position [152, 0]
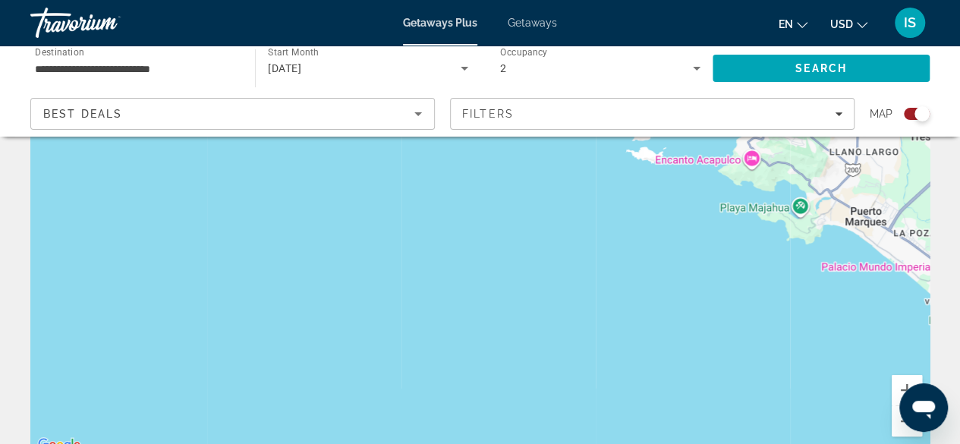
drag, startPoint x: 707, startPoint y: 295, endPoint x: 964, endPoint y: -63, distance: 440.9
click at [960, 0] on html "**********" at bounding box center [480, 70] width 960 height 444
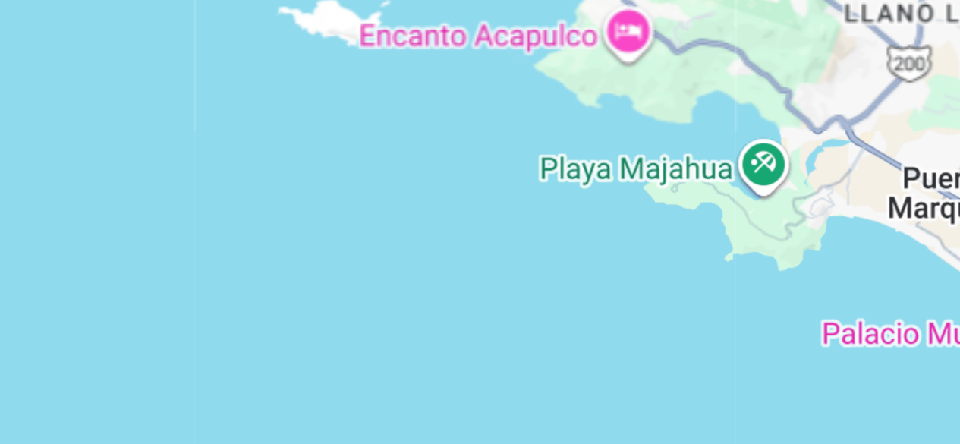
scroll to position [152, 0]
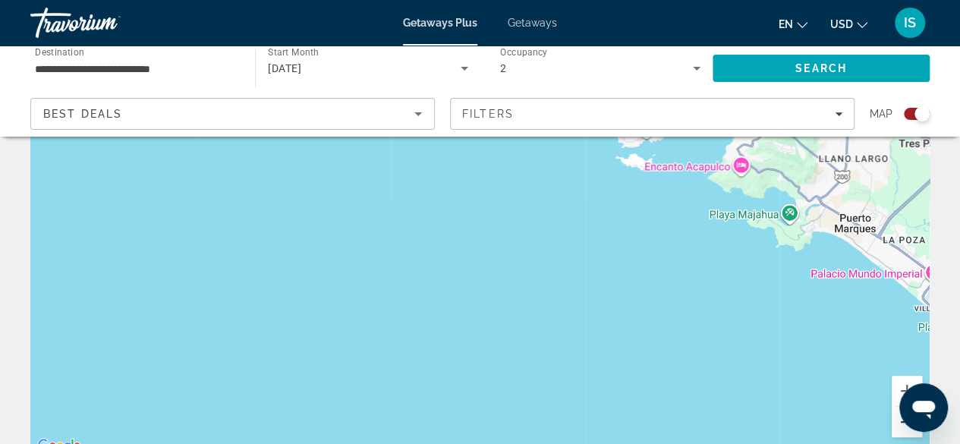
click at [897, 423] on button "Zoom out" at bounding box center [906, 422] width 30 height 30
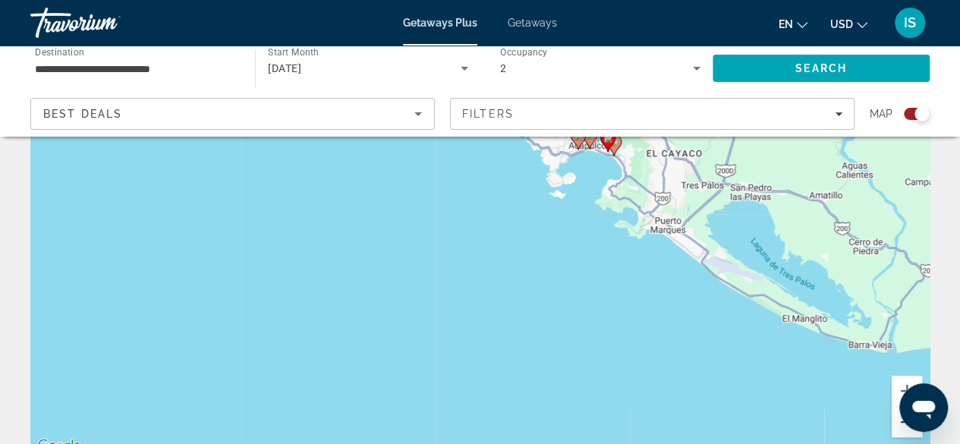
click at [897, 423] on button "Zoom out" at bounding box center [906, 422] width 30 height 30
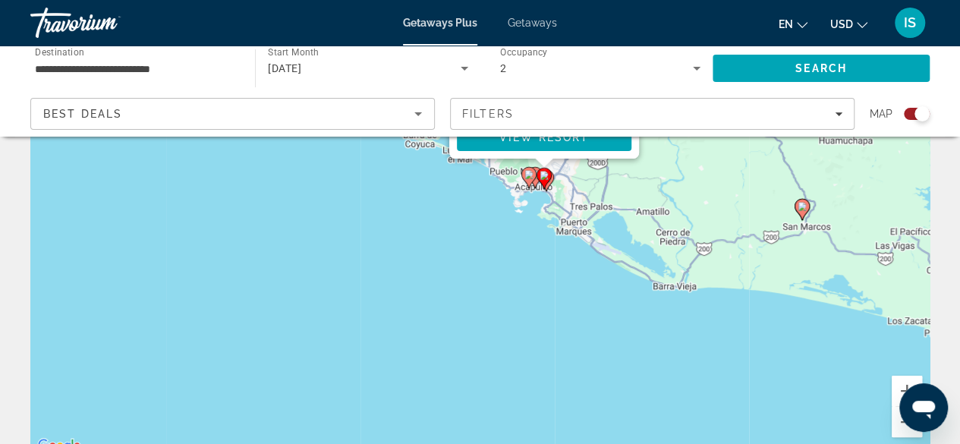
click at [800, 212] on icon "Main content" at bounding box center [801, 210] width 14 height 20
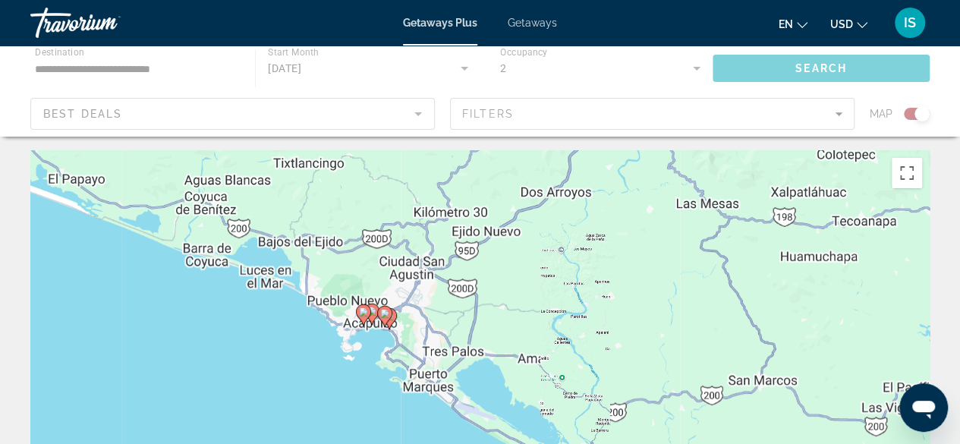
scroll to position [0, 0]
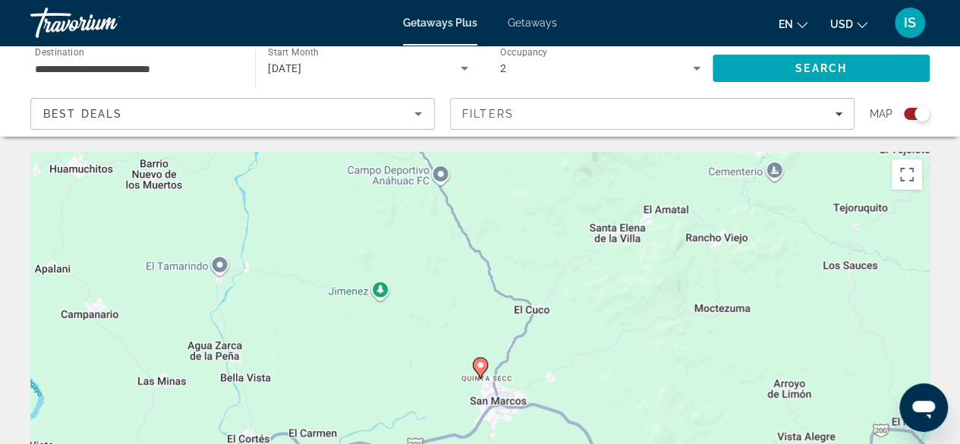
click at [479, 368] on image "Main content" at bounding box center [480, 364] width 9 height 9
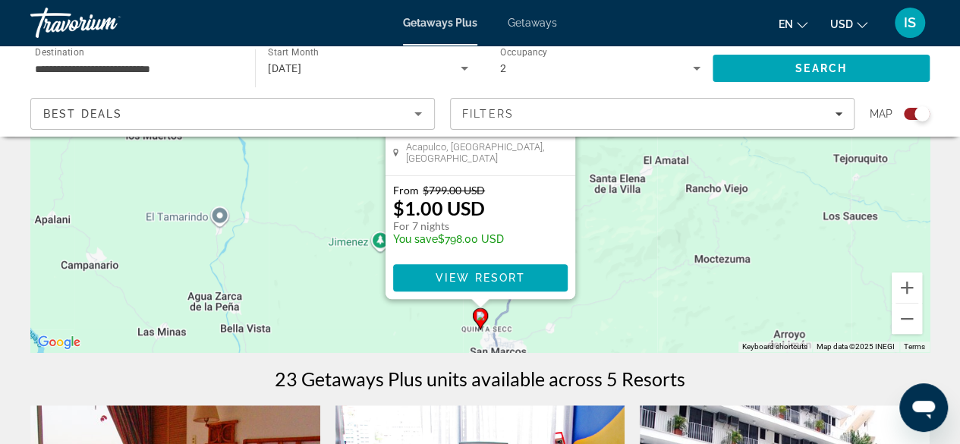
scroll to position [230, 0]
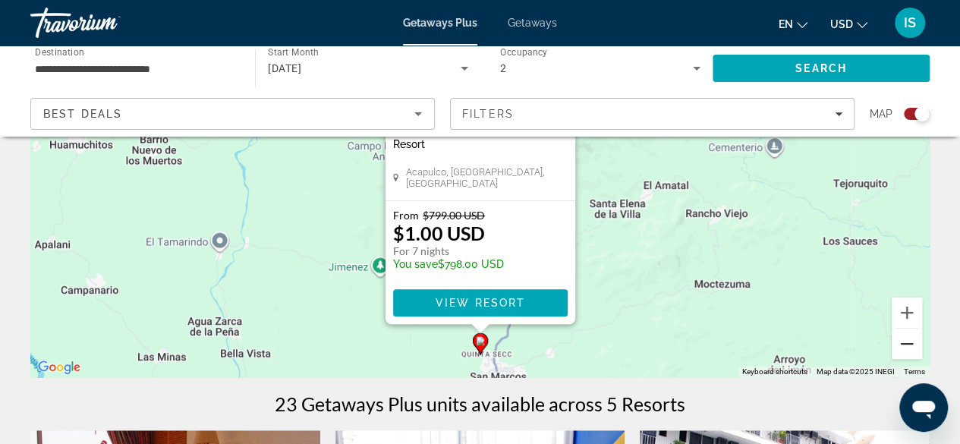
click at [909, 350] on button "Zoom out" at bounding box center [906, 344] width 30 height 30
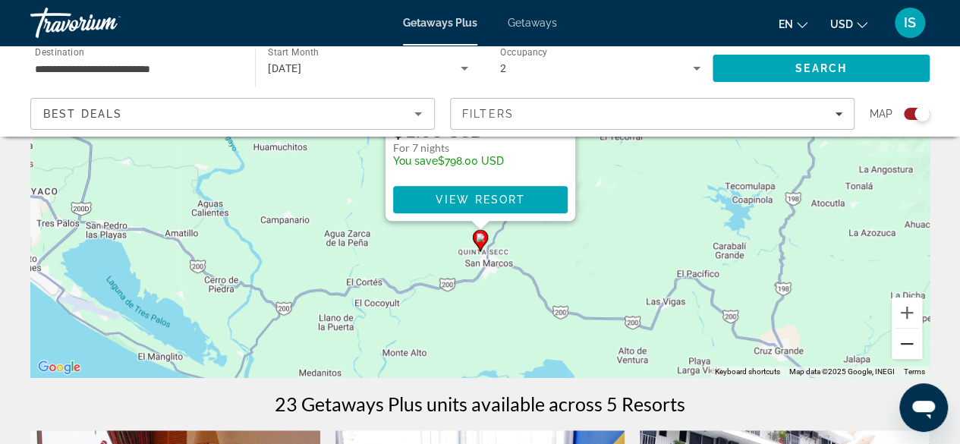
click at [909, 350] on button "Zoom out" at bounding box center [906, 344] width 30 height 30
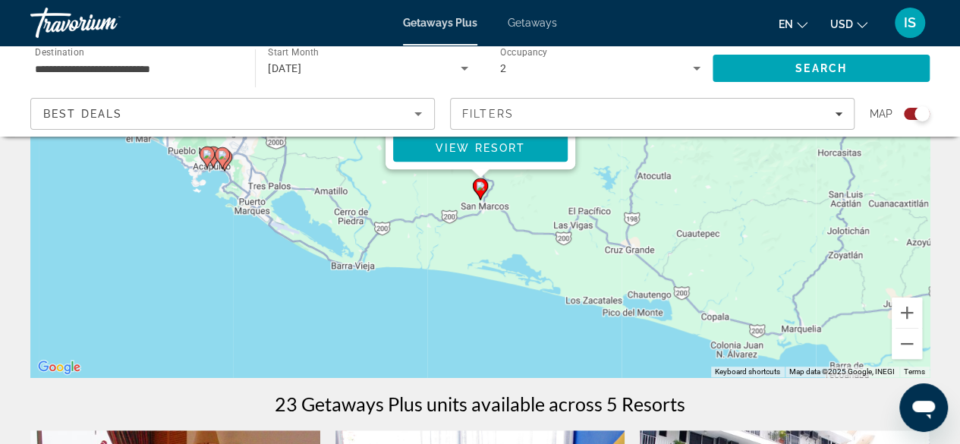
click at [221, 152] on image "Main content" at bounding box center [222, 154] width 9 height 9
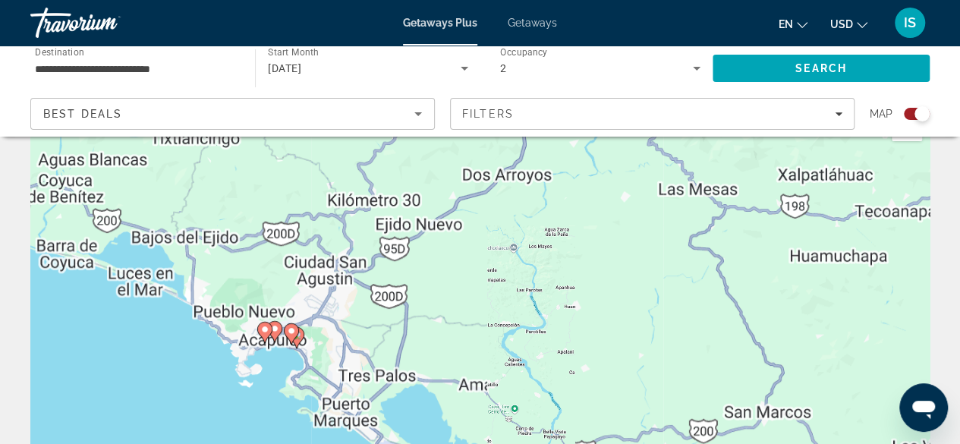
scroll to position [0, 0]
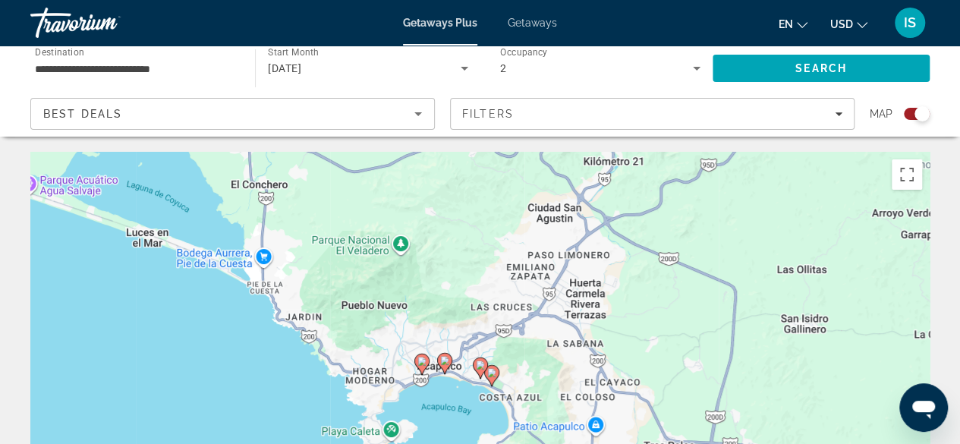
click at [445, 368] on icon "Main content" at bounding box center [444, 364] width 14 height 20
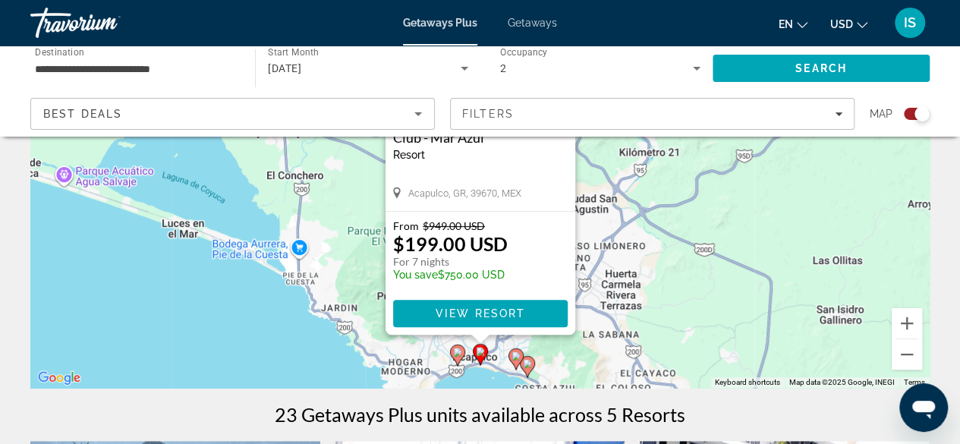
scroll to position [231, 0]
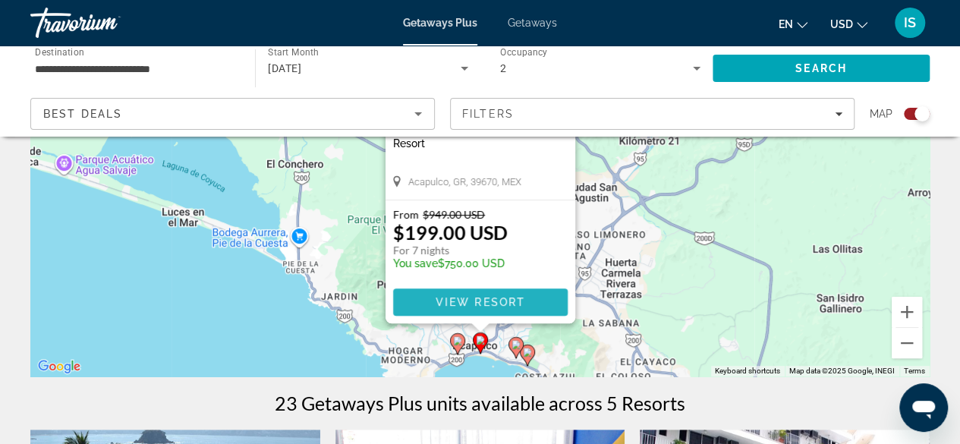
click at [477, 300] on span "View Resort" at bounding box center [480, 302] width 90 height 12
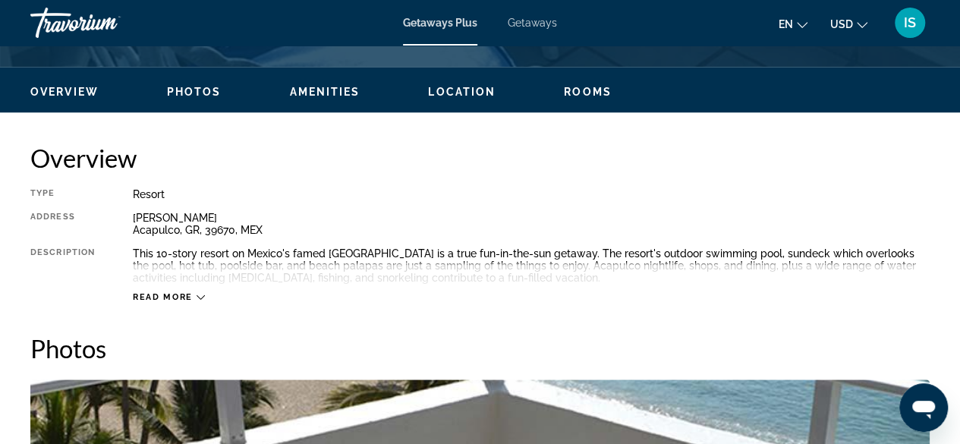
scroll to position [700, 0]
click at [200, 298] on icon "Main content" at bounding box center [200, 297] width 8 height 5
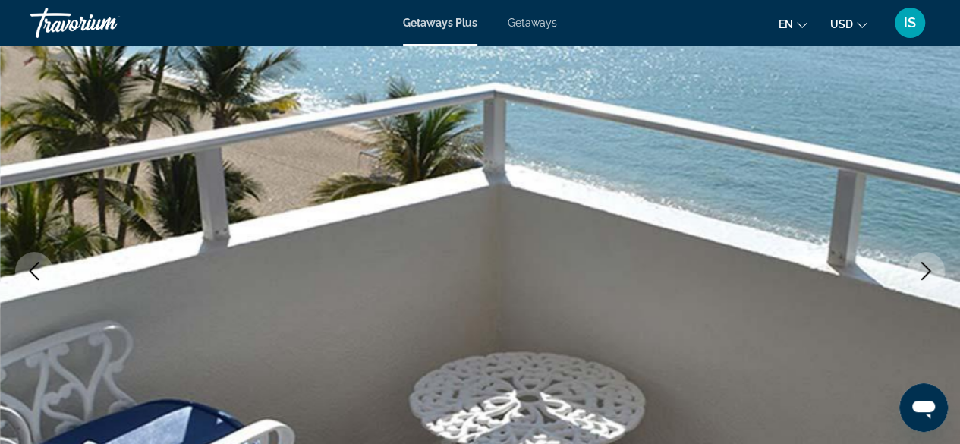
scroll to position [132, 0]
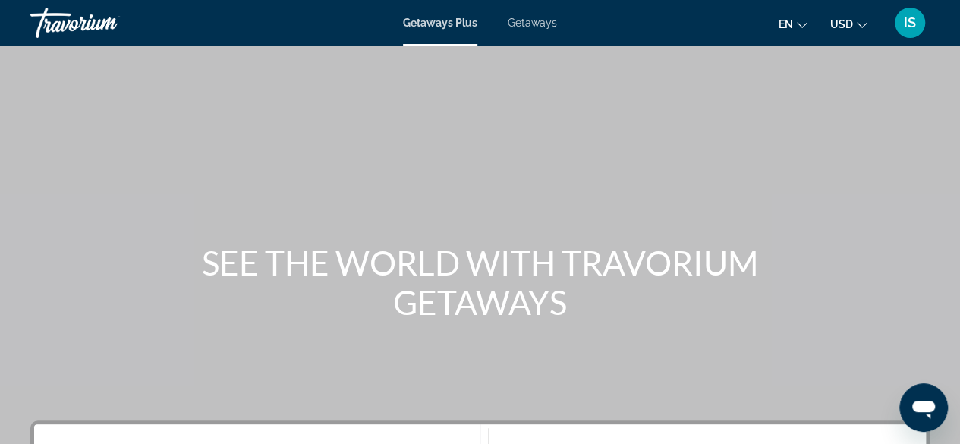
click at [543, 23] on span "Getaways" at bounding box center [532, 23] width 49 height 12
click at [452, 24] on span "Getaways Plus" at bounding box center [440, 23] width 74 height 12
click at [860, 20] on icon "Change currency" at bounding box center [862, 25] width 11 height 11
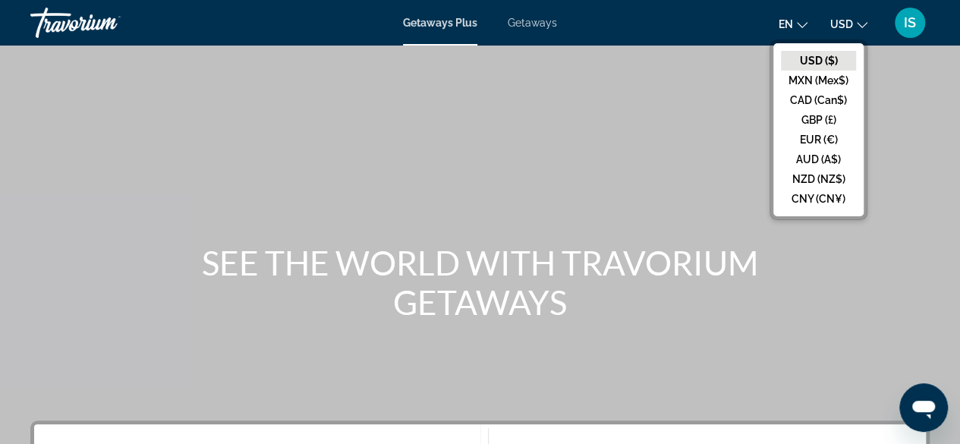
click at [892, 86] on div "Main content" at bounding box center [480, 227] width 960 height 455
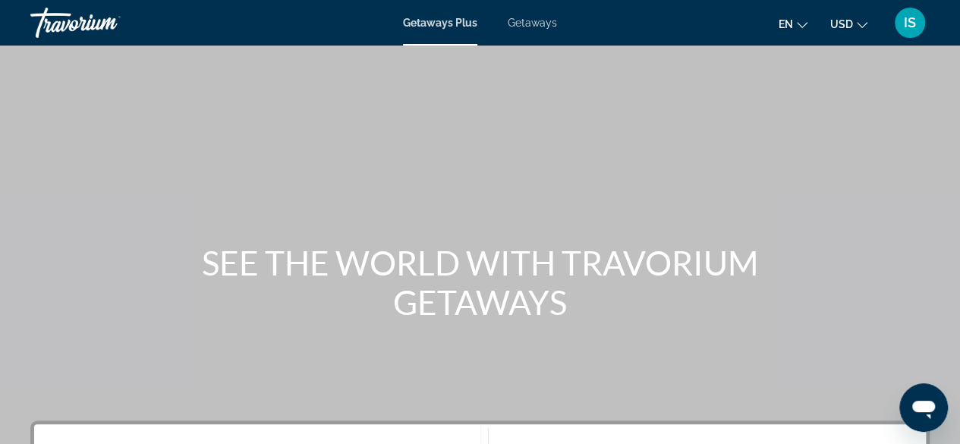
click at [903, 22] on div "IS" at bounding box center [909, 23] width 30 height 30
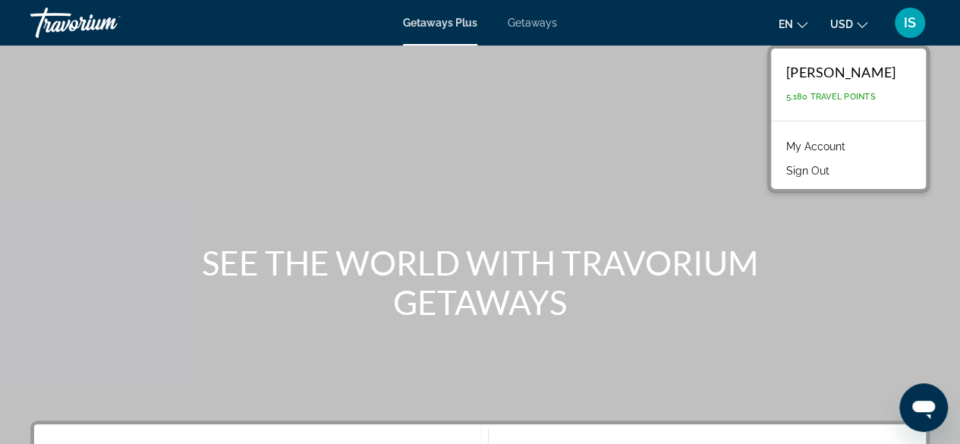
click at [832, 232] on div "Main content" at bounding box center [480, 227] width 960 height 455
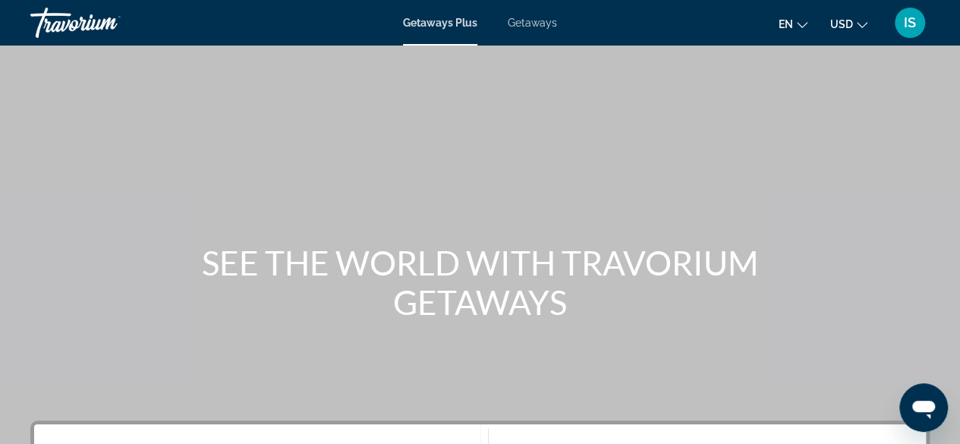
click at [920, 16] on div "IS" at bounding box center [909, 23] width 30 height 30
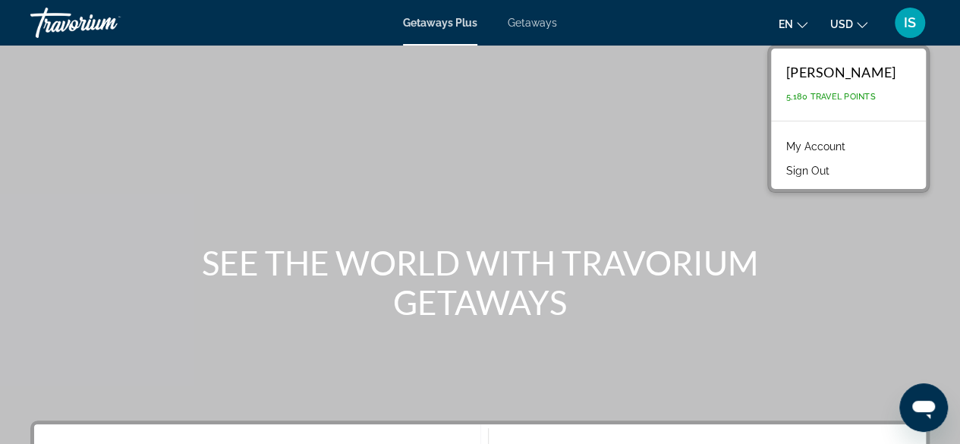
click at [838, 140] on link "My Account" at bounding box center [815, 147] width 74 height 20
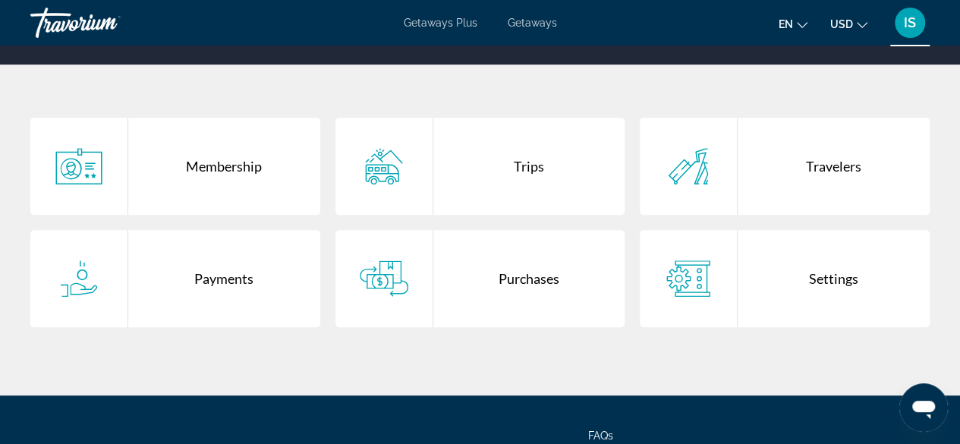
scroll to position [275, 0]
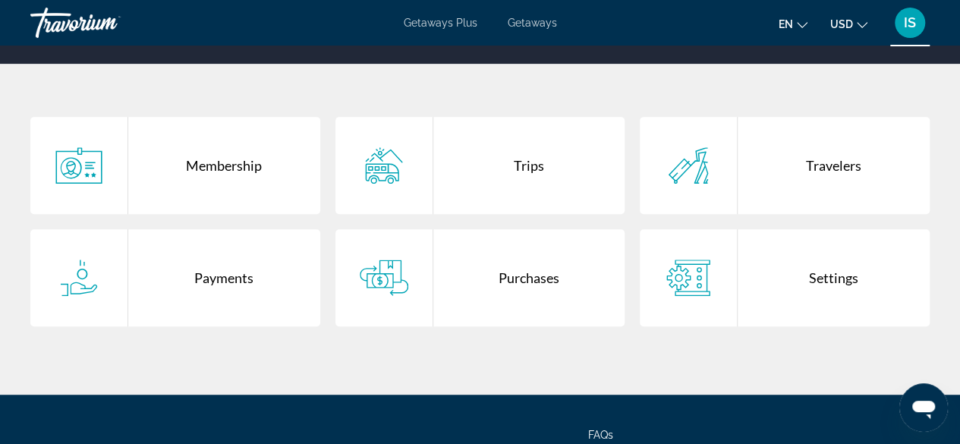
click at [546, 174] on div "Trips" at bounding box center [529, 165] width 192 height 97
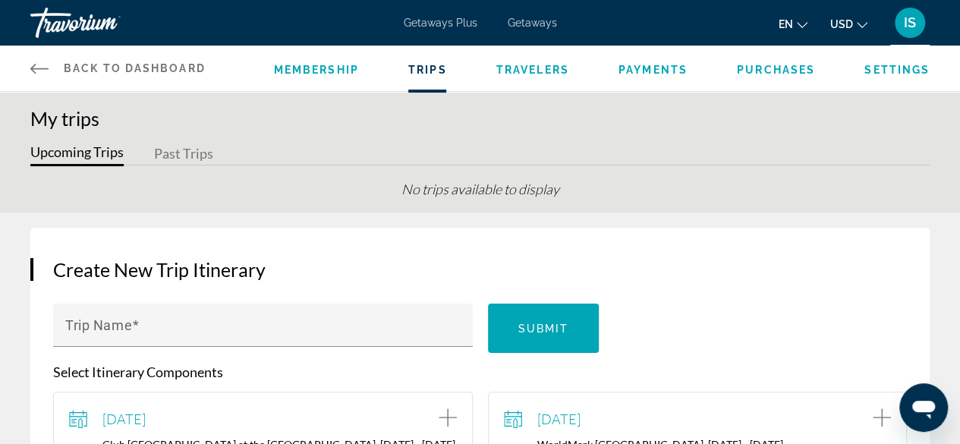
click at [181, 71] on span "Back to Dashboard" at bounding box center [135, 68] width 142 height 12
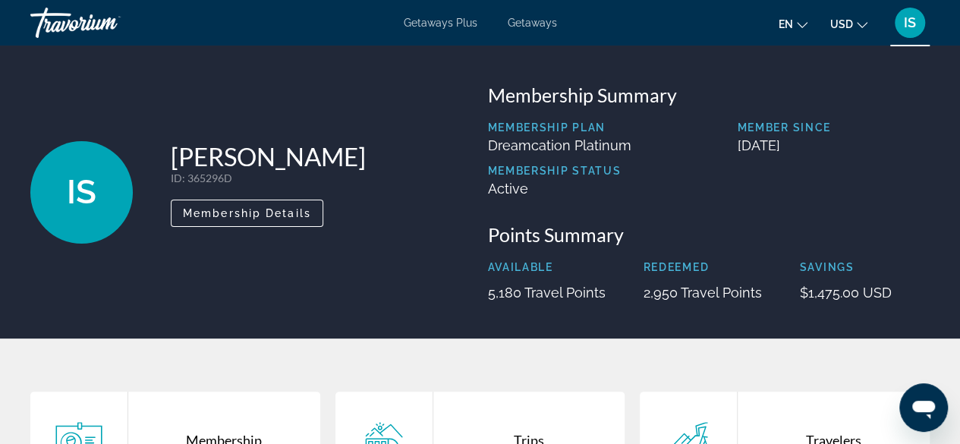
click at [907, 28] on span "IS" at bounding box center [910, 22] width 12 height 15
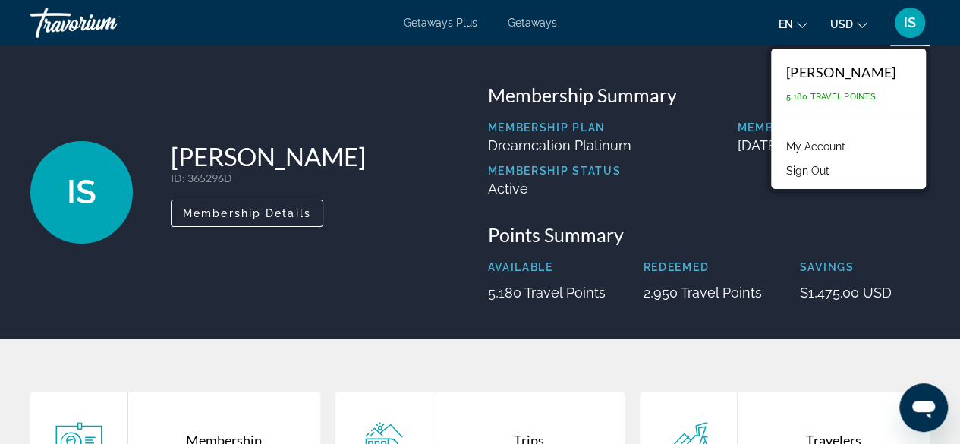
click at [457, 23] on span "Getaways Plus" at bounding box center [441, 23] width 74 height 12
